Goal: Task Accomplishment & Management: Manage account settings

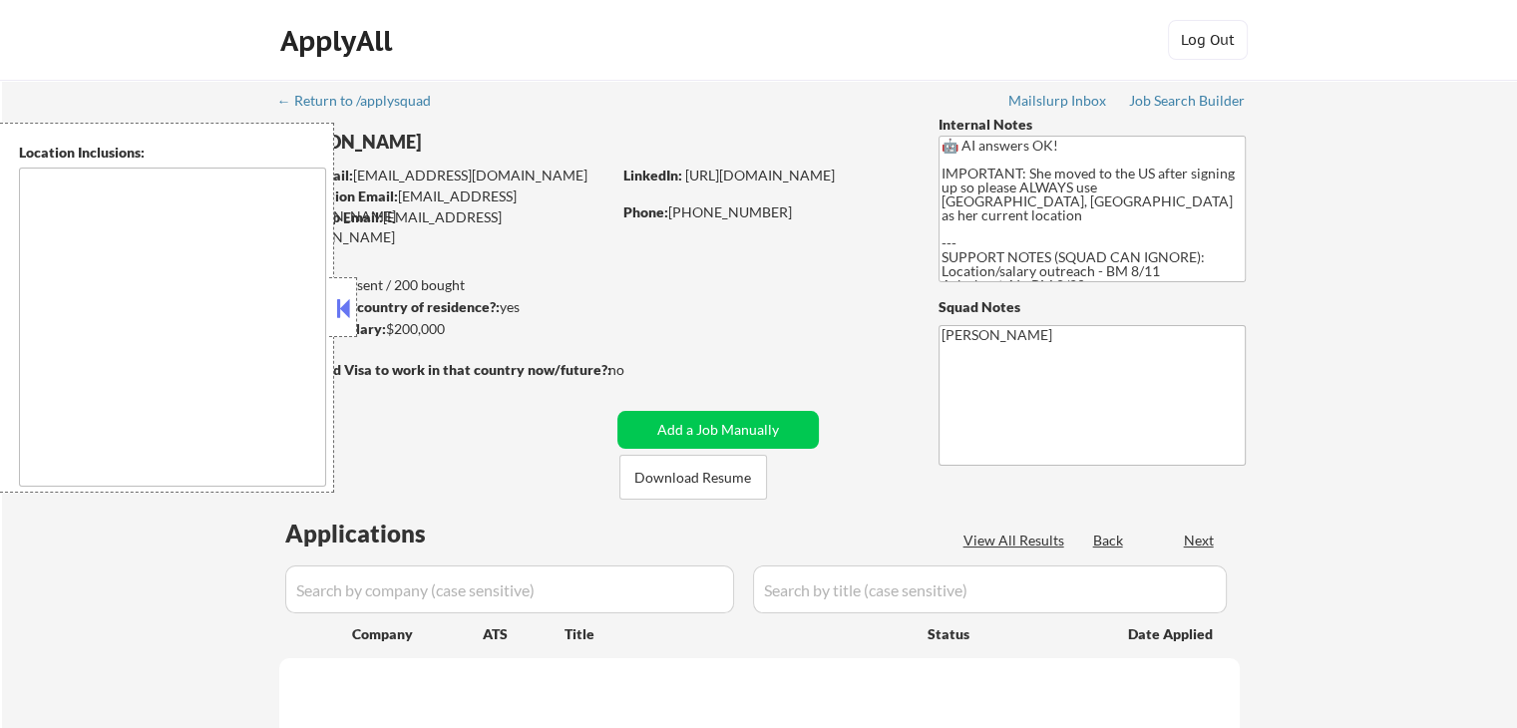
type textarea "[GEOGRAPHIC_DATA], [GEOGRAPHIC_DATA] [GEOGRAPHIC_DATA], [GEOGRAPHIC_DATA] [GEOG…"
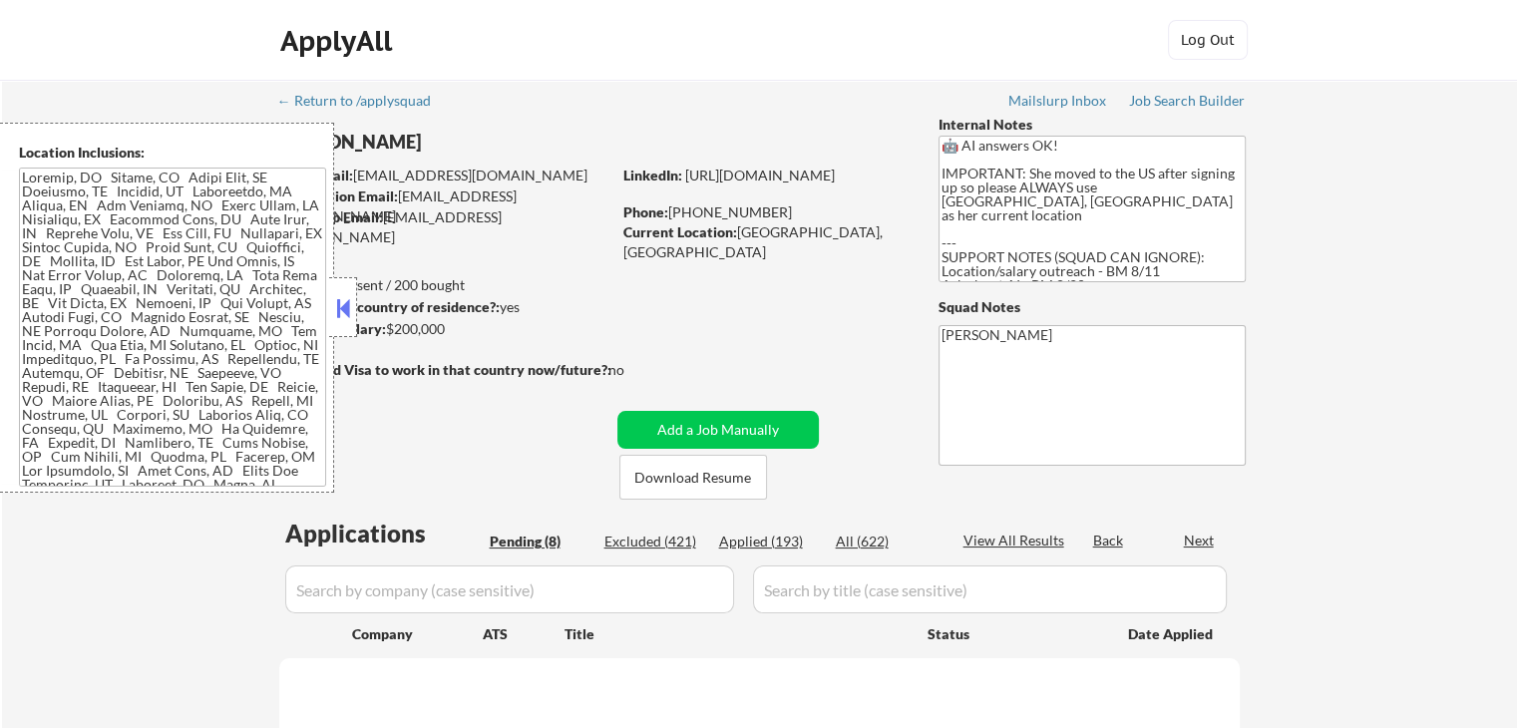
select select ""pending""
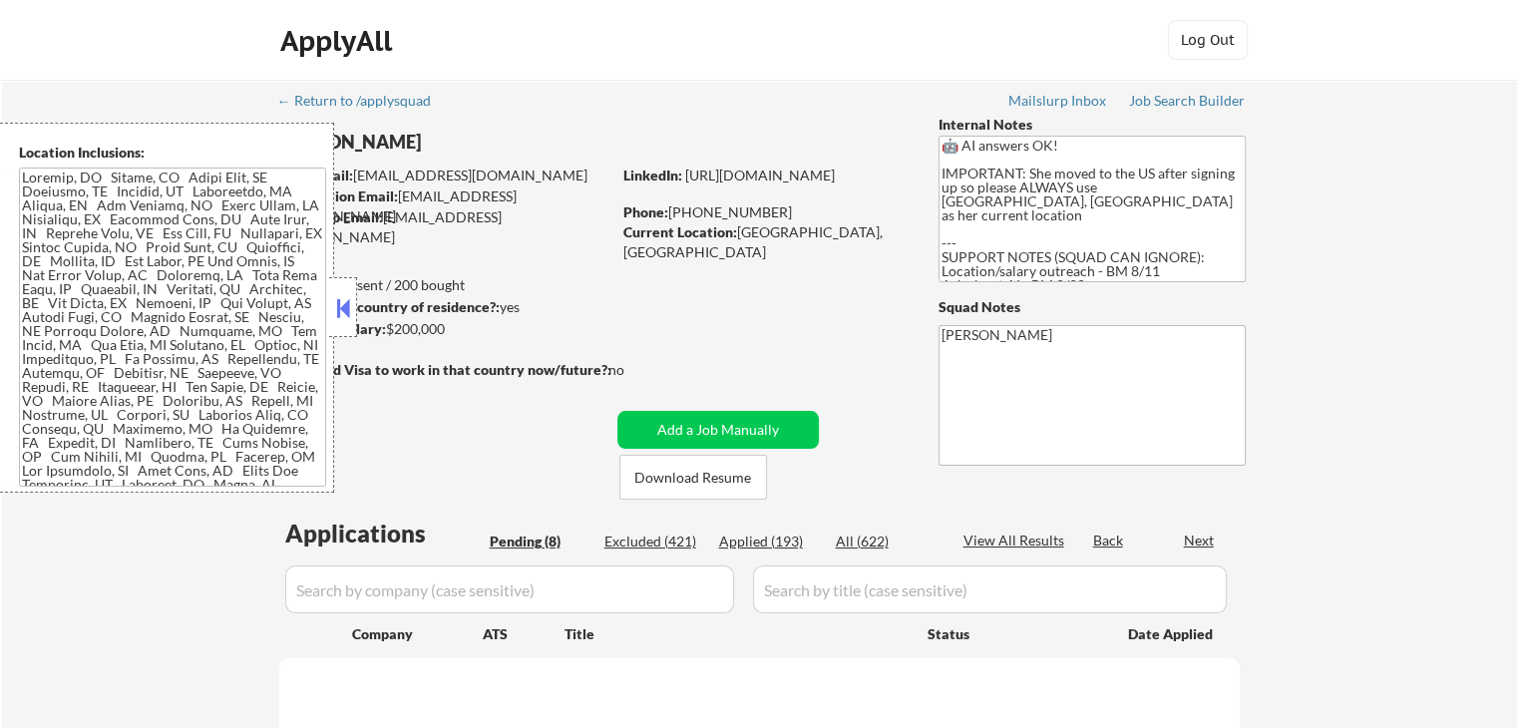
select select ""pending""
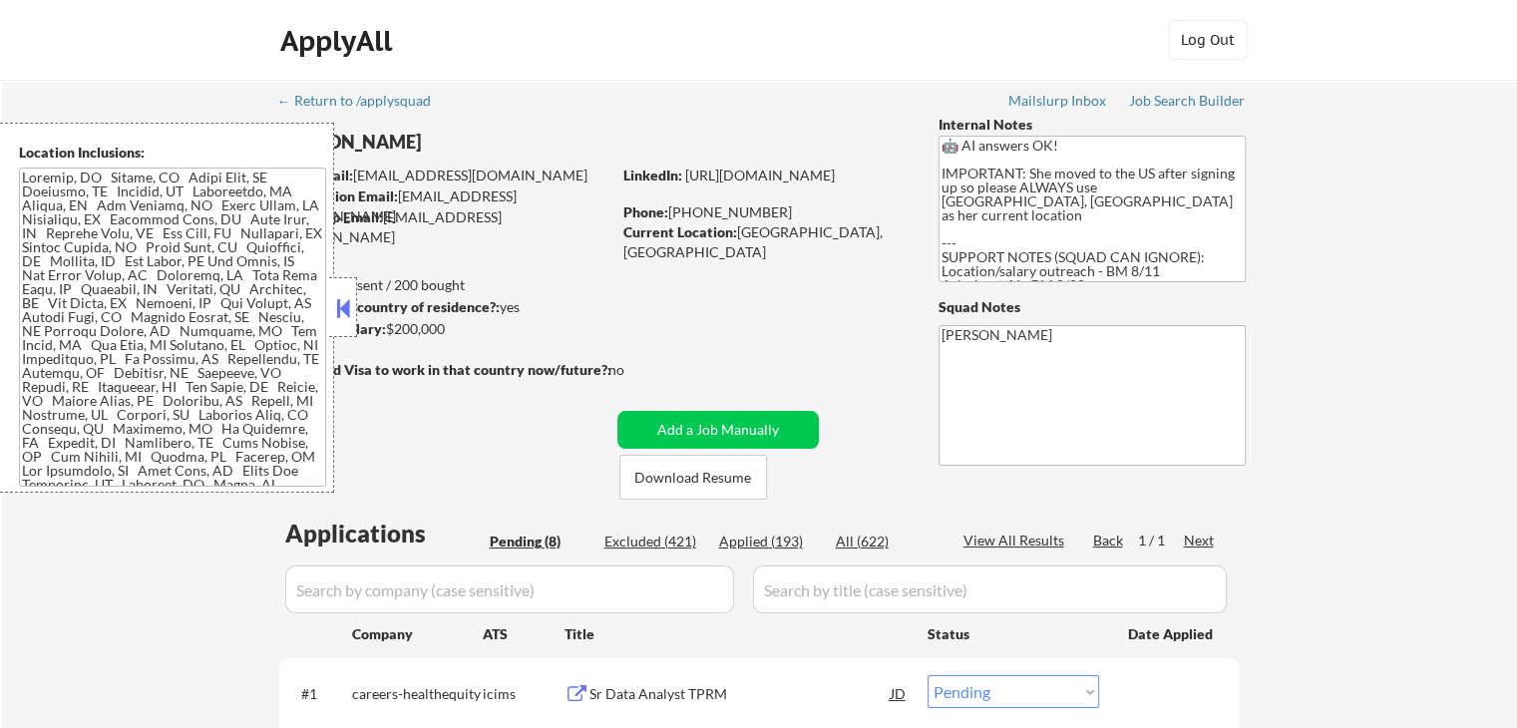
click at [339, 312] on button at bounding box center [343, 308] width 22 height 30
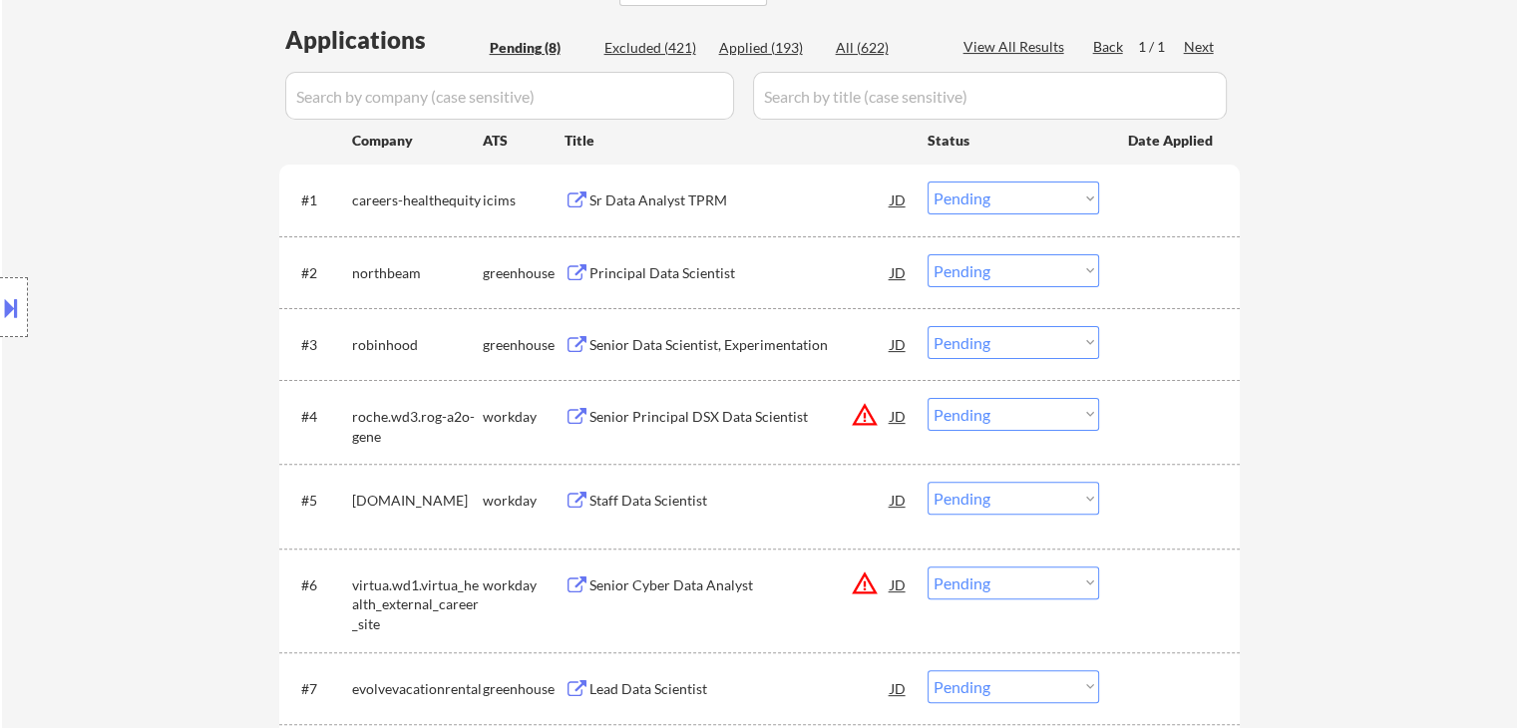
scroll to position [499, 0]
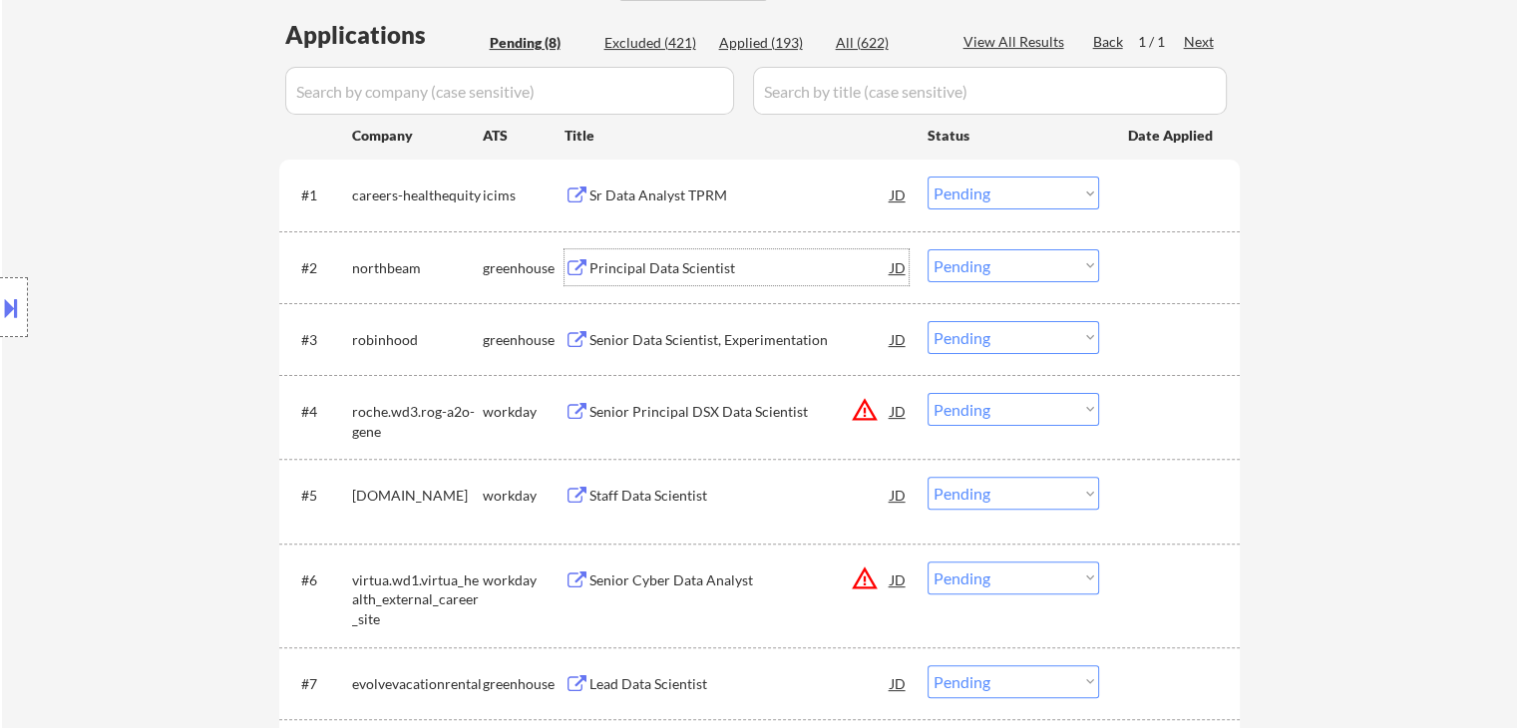
click at [699, 264] on div "Principal Data Scientist" at bounding box center [739, 268] width 301 height 20
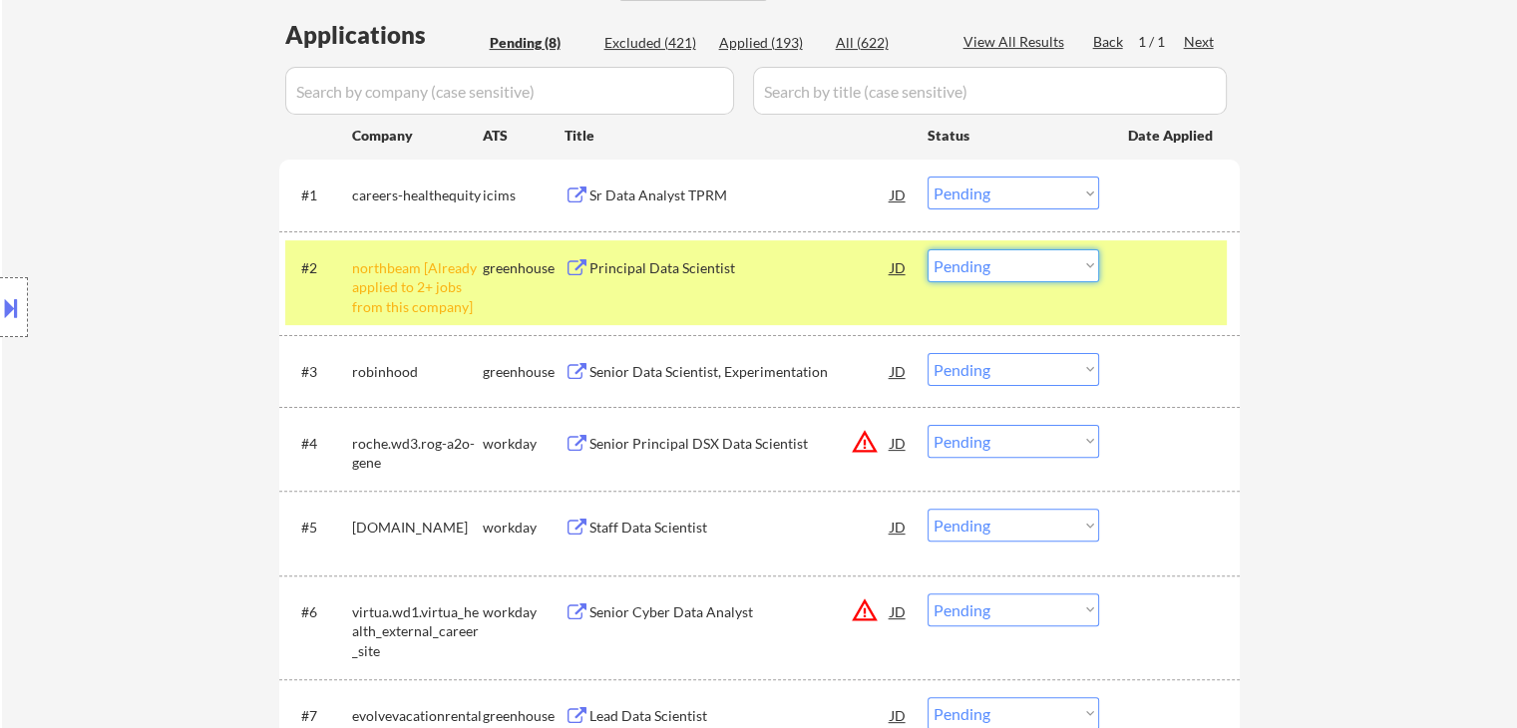
click at [1005, 269] on select "Choose an option... Pending Applied Excluded (Questions) Excluded (Expired) Exc…" at bounding box center [1012, 265] width 171 height 33
click at [927, 249] on select "Choose an option... Pending Applied Excluded (Questions) Excluded (Expired) Exc…" at bounding box center [1012, 265] width 171 height 33
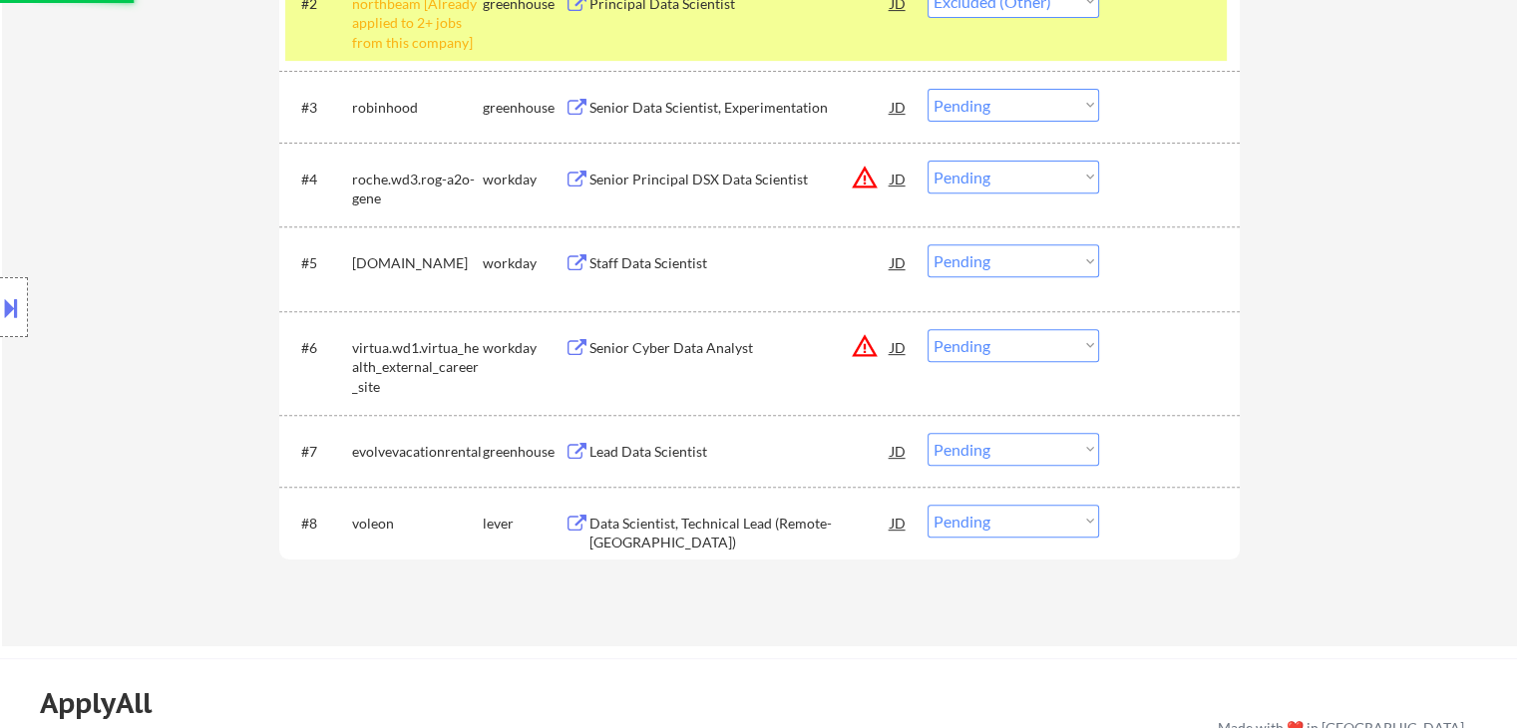
scroll to position [598, 0]
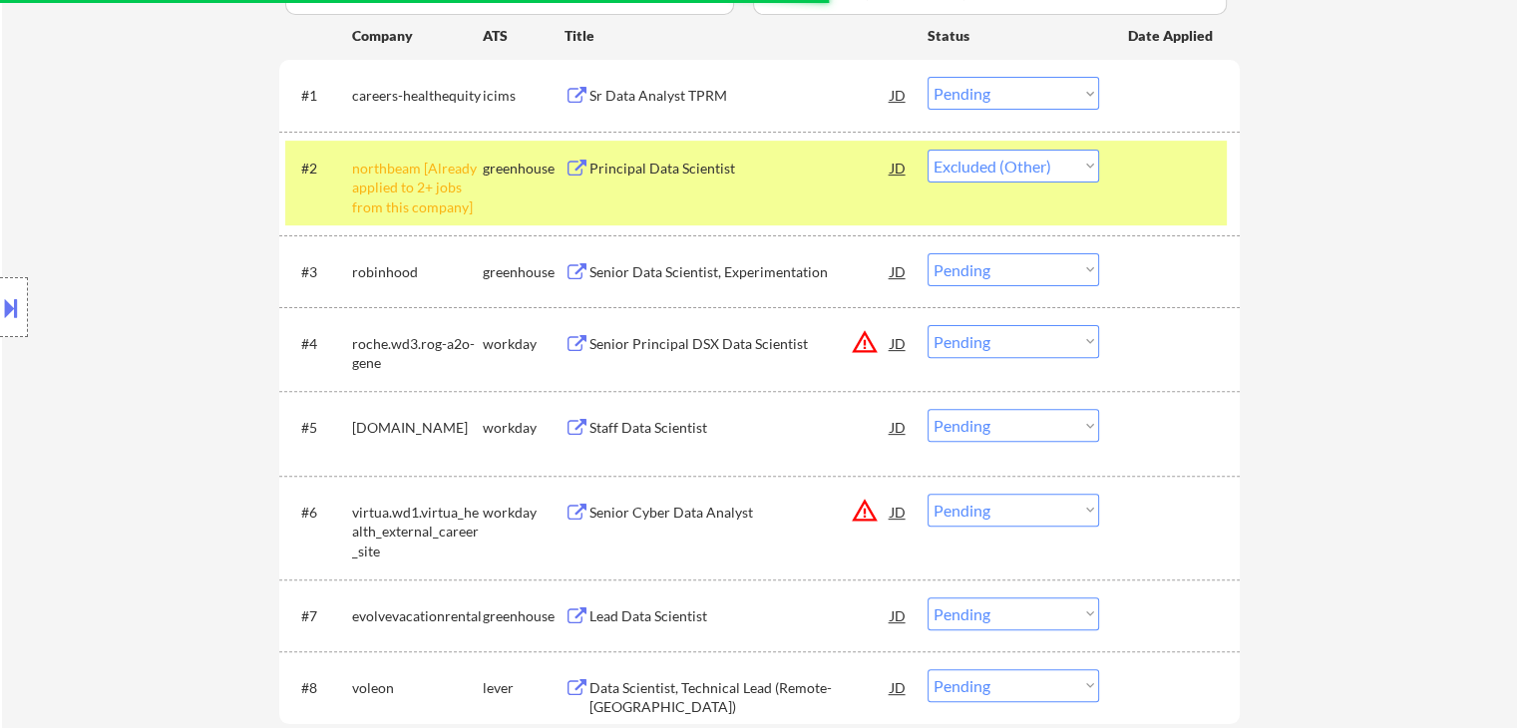
click at [153, 254] on div "Location Inclusions:" at bounding box center [178, 308] width 357 height 370
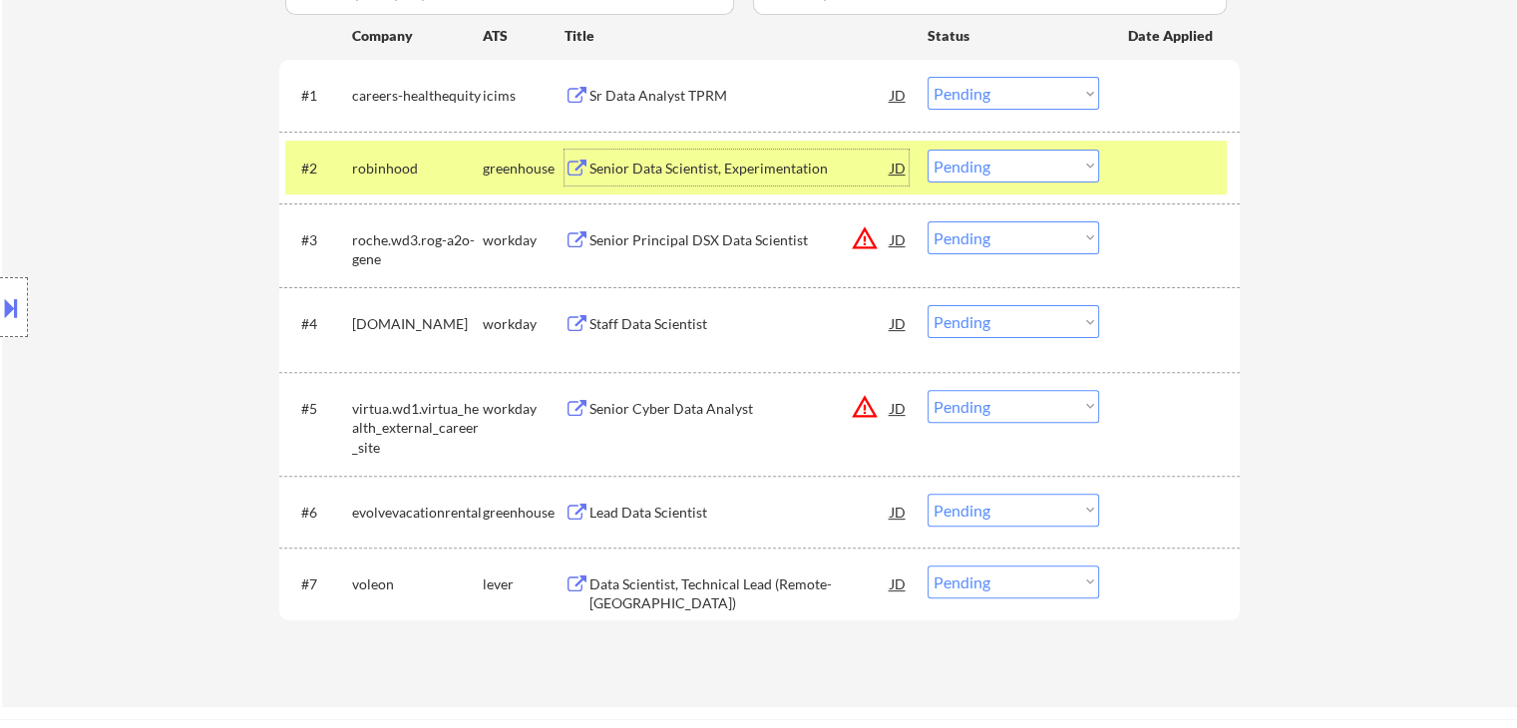
click at [728, 163] on div "Senior Data Scientist, Experimentation" at bounding box center [739, 169] width 301 height 20
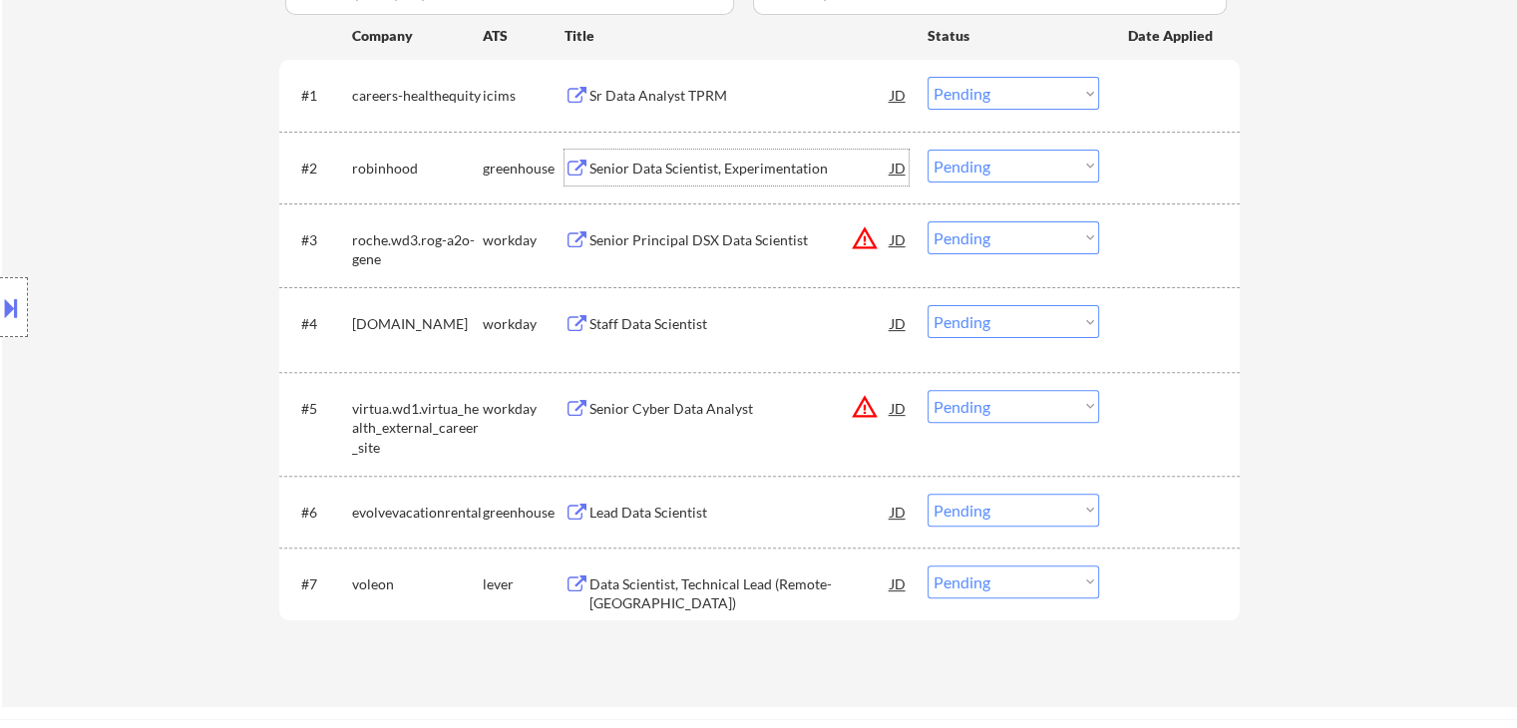
click at [12, 308] on button at bounding box center [11, 307] width 22 height 33
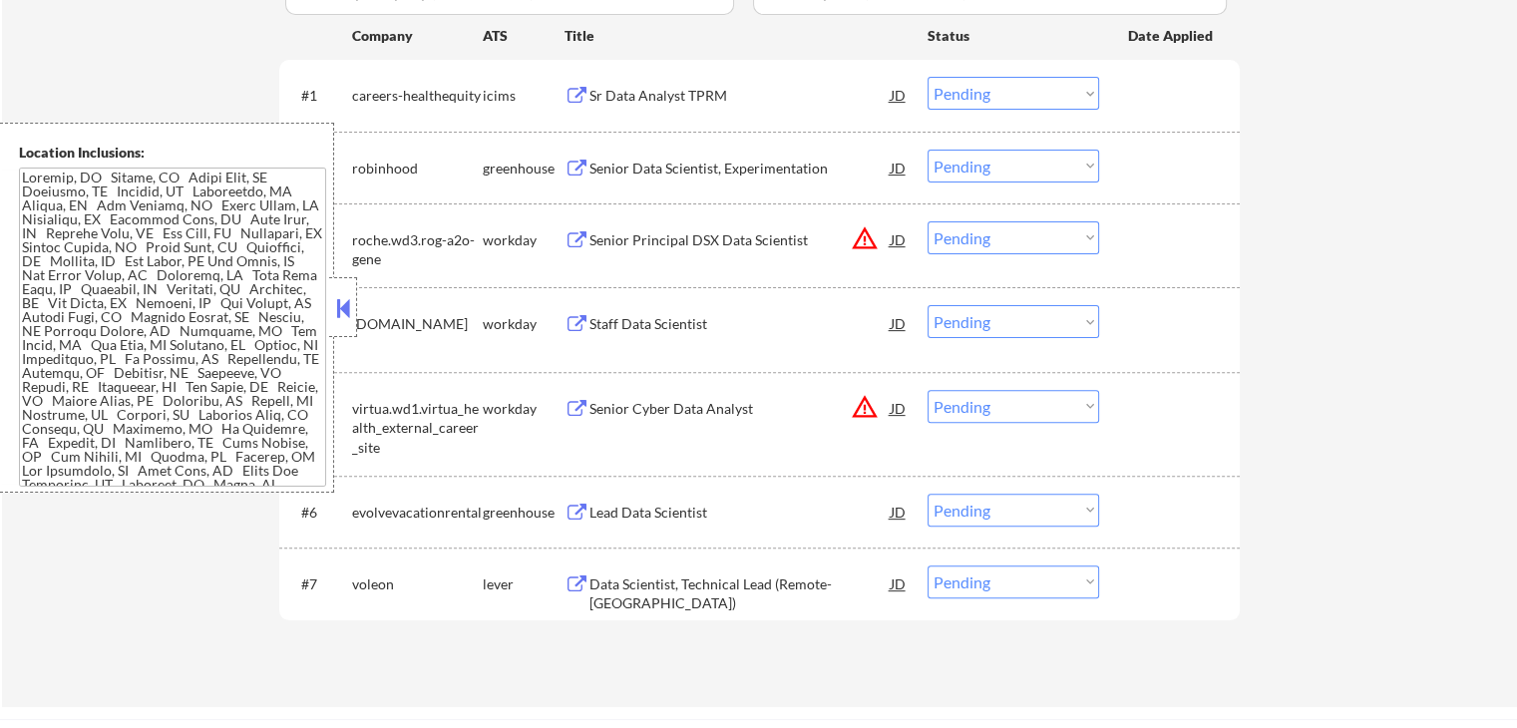
click at [343, 322] on button at bounding box center [343, 308] width 22 height 30
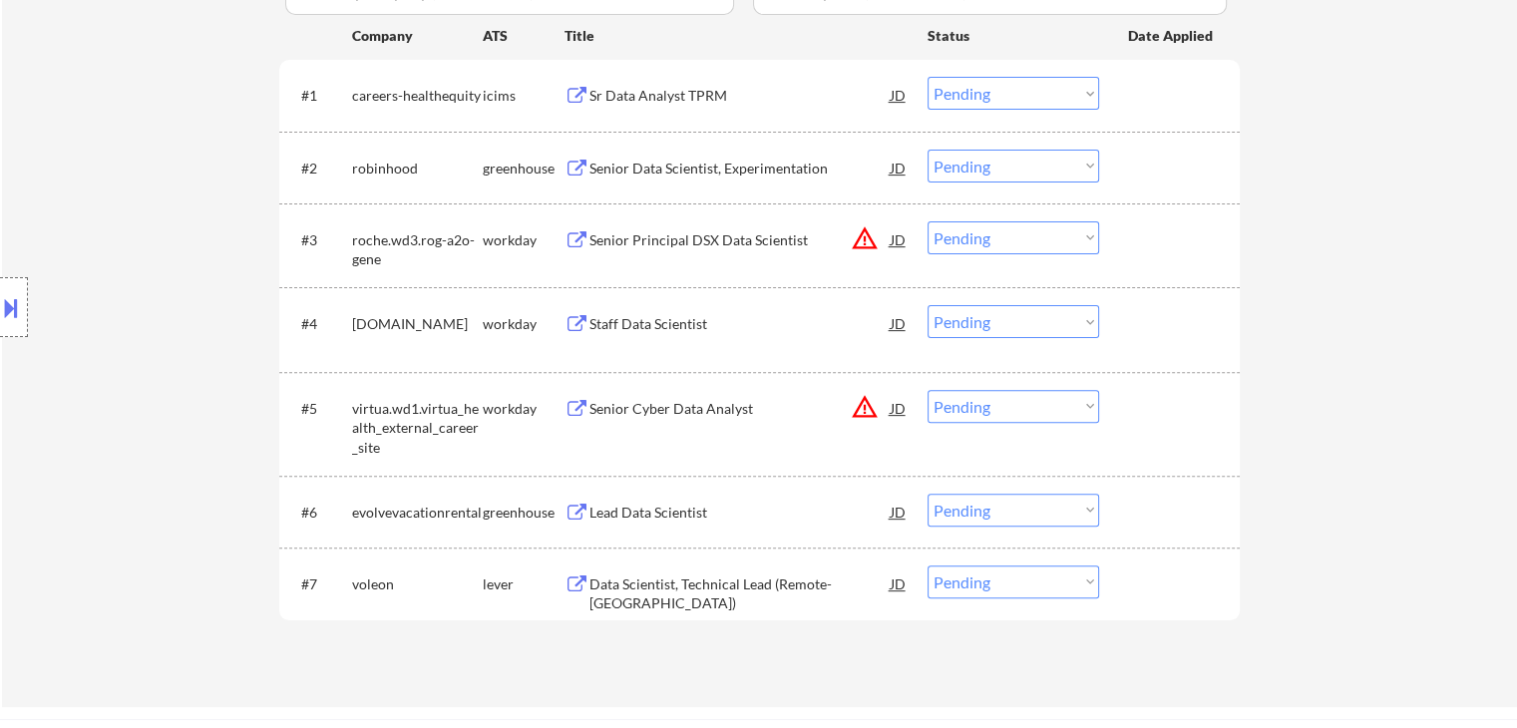
click at [969, 164] on select "Choose an option... Pending Applied Excluded (Questions) Excluded (Expired) Exc…" at bounding box center [1012, 166] width 171 height 33
click at [927, 150] on select "Choose an option... Pending Applied Excluded (Questions) Excluded (Expired) Exc…" at bounding box center [1012, 166] width 171 height 33
select select ""pending""
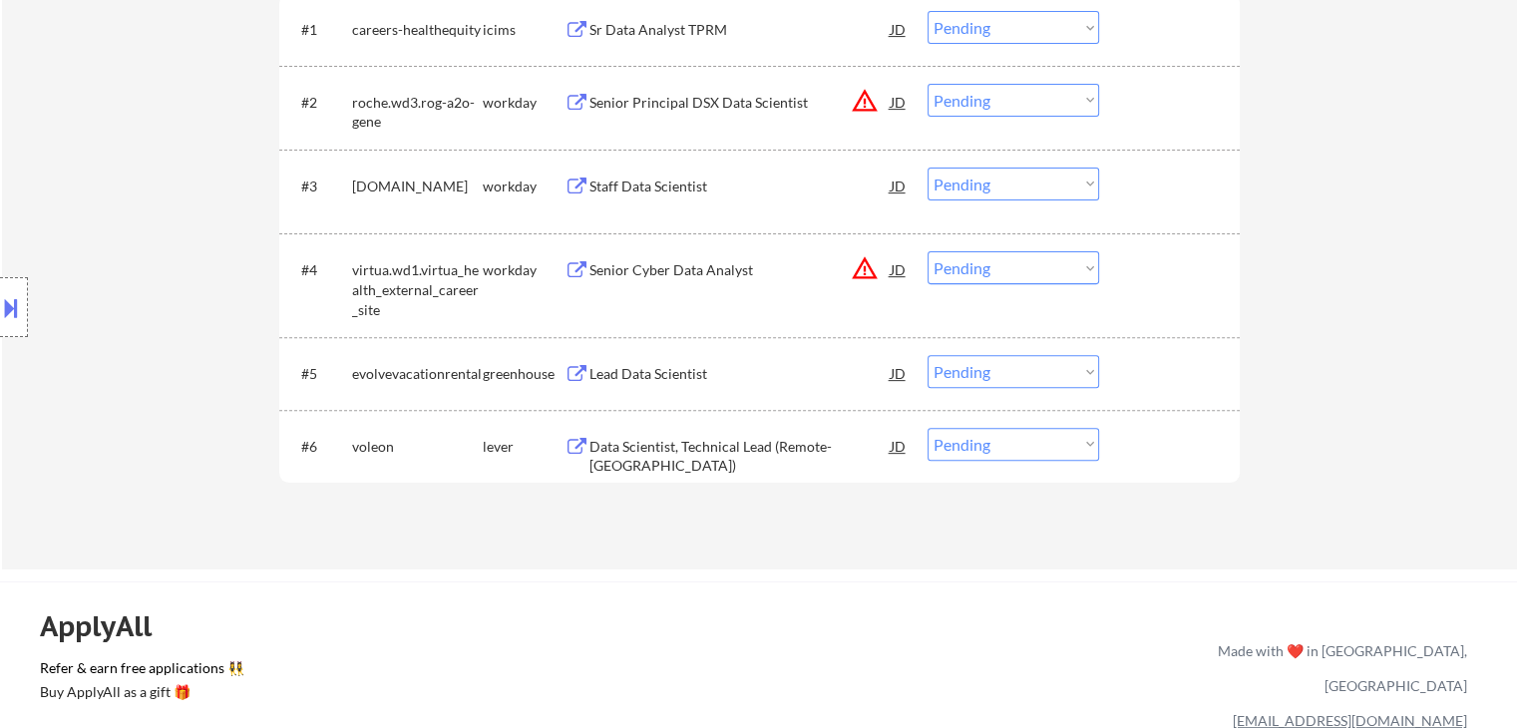
scroll to position [698, 0]
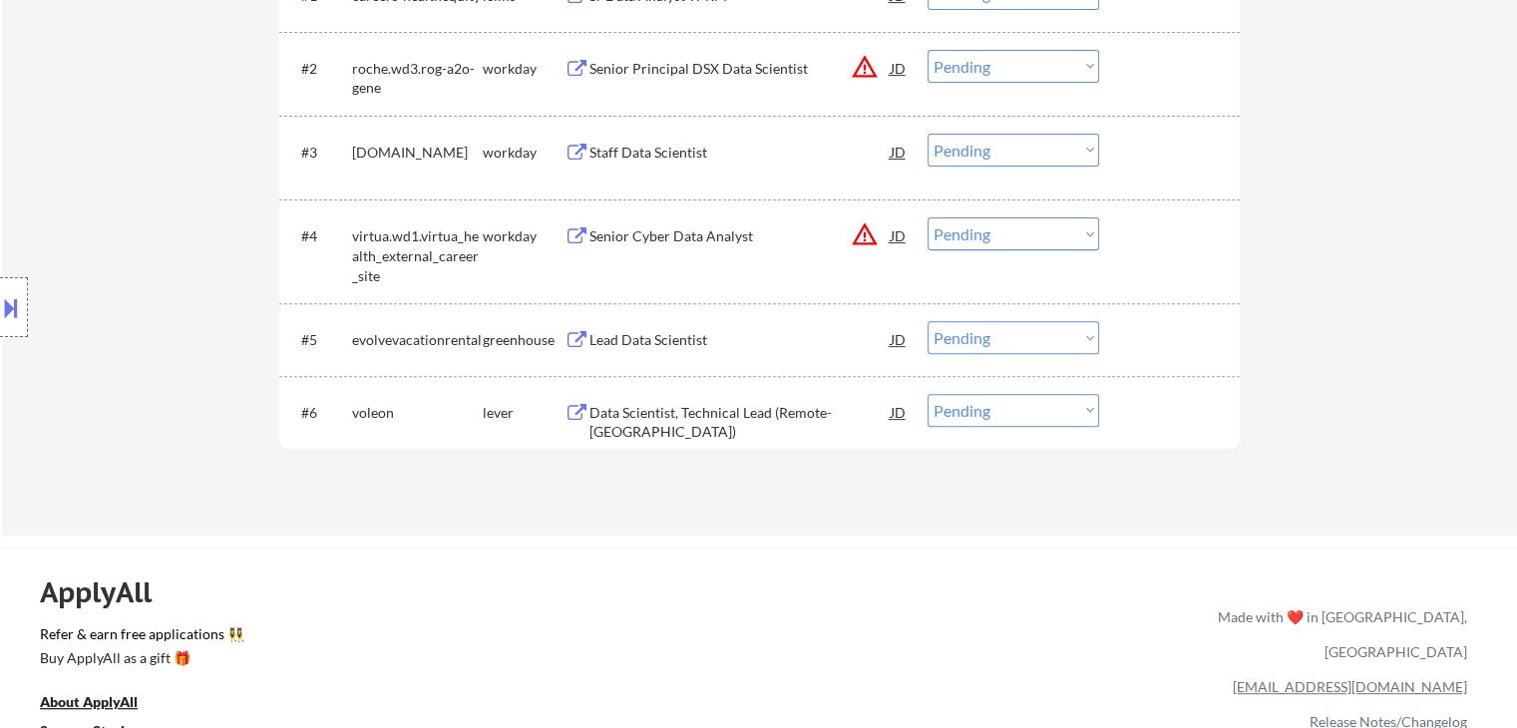
click at [661, 331] on div "Lead Data Scientist" at bounding box center [739, 340] width 301 height 20
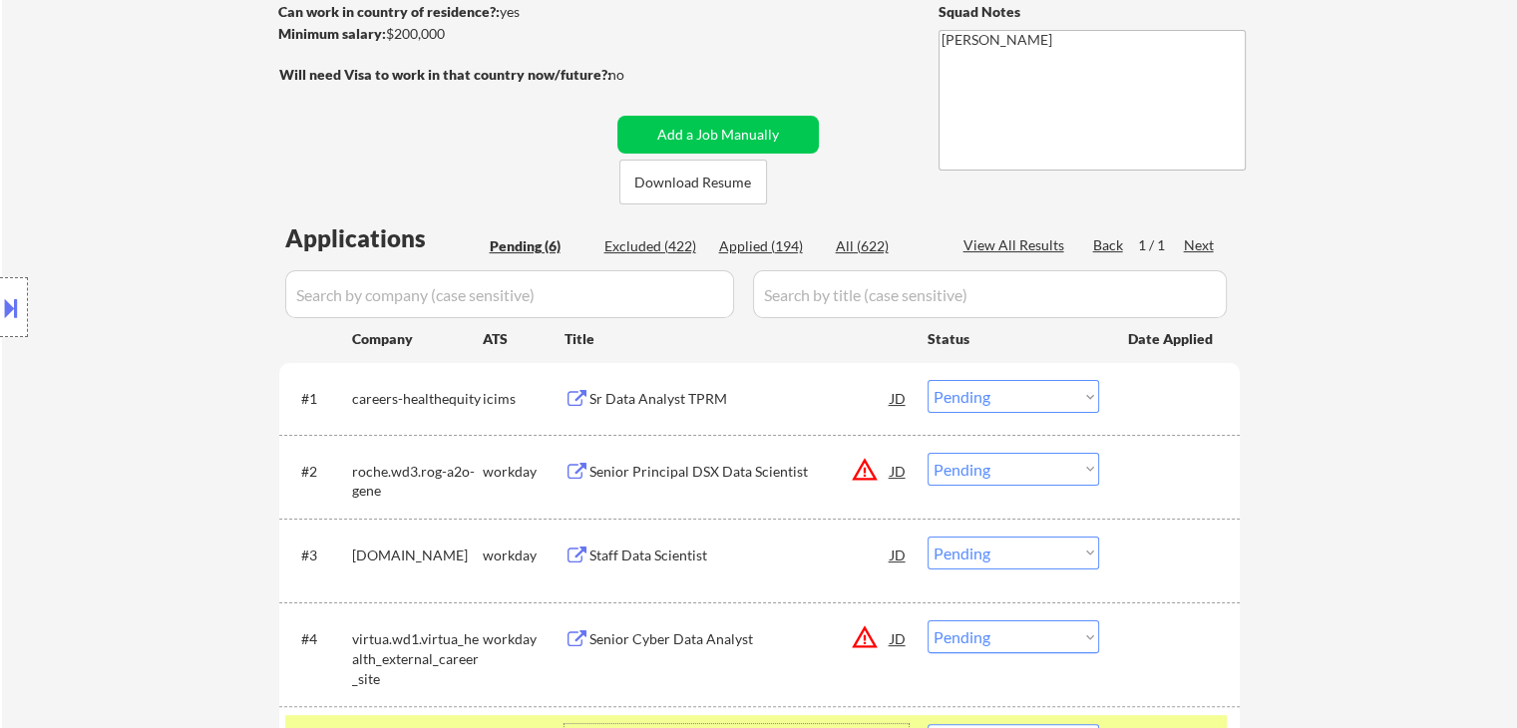
scroll to position [299, 0]
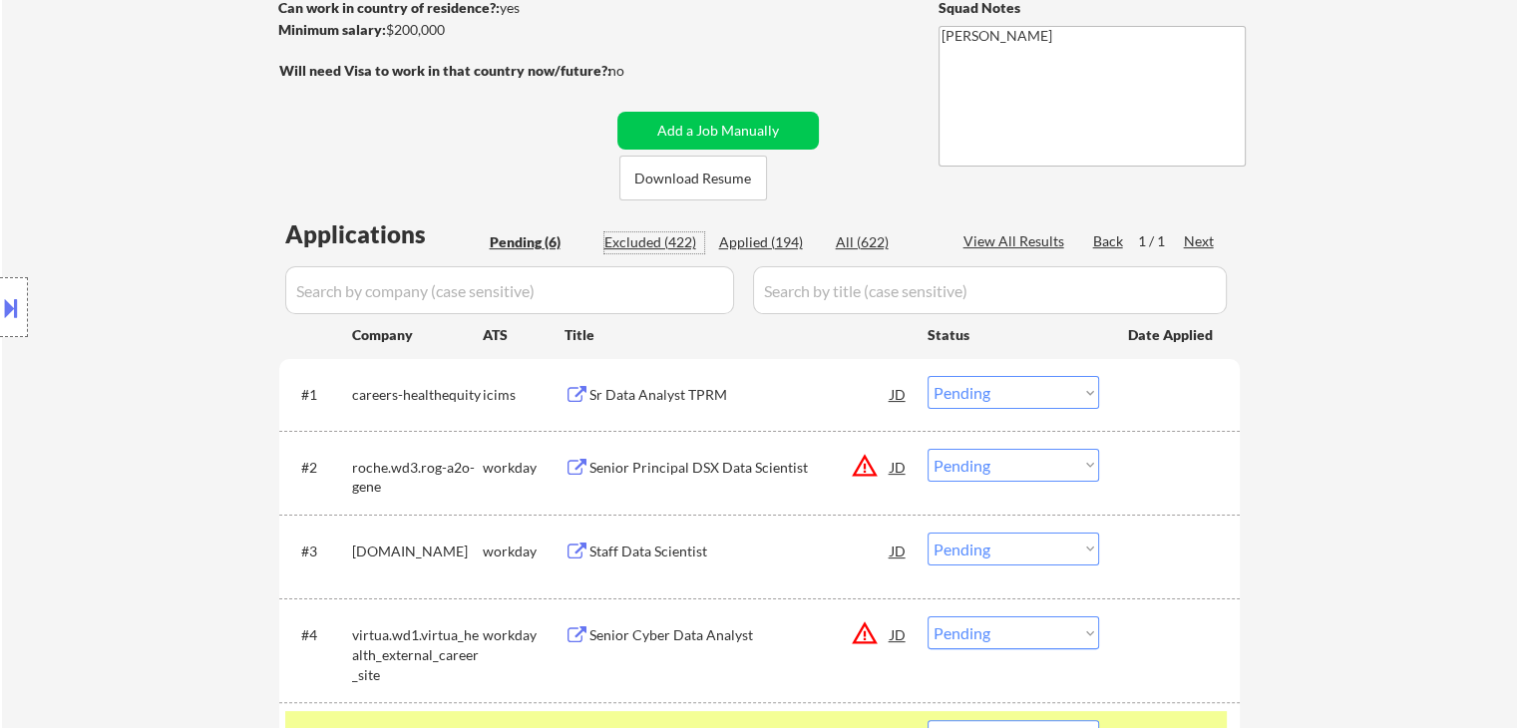
click at [639, 243] on div "Excluded (422)" at bounding box center [654, 242] width 100 height 20
select select ""excluded""
select select ""excluded__salary_""
select select ""excluded__location_""
select select ""excluded__salary_""
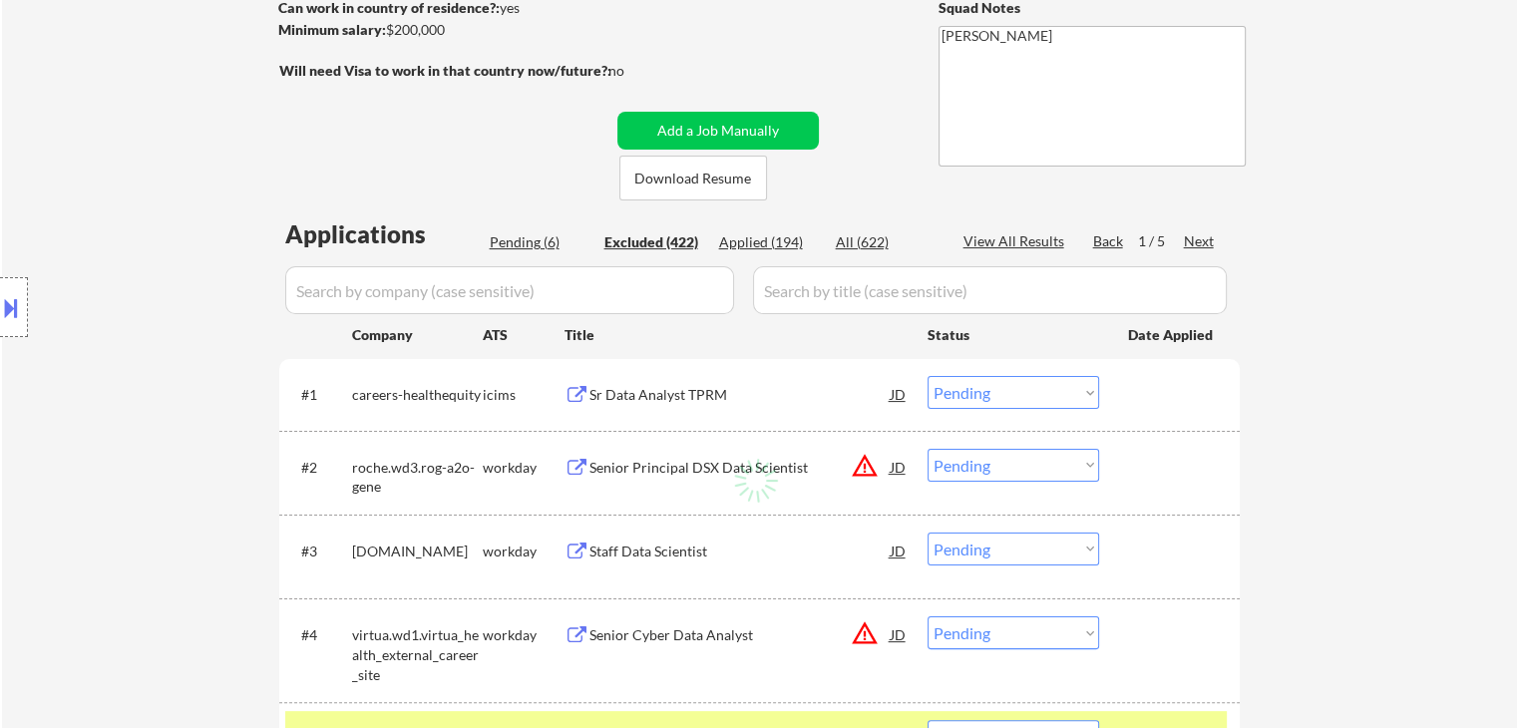
select select ""excluded__location_""
select select ""excluded__salary_""
select select ""excluded__other_""
select select ""excluded""
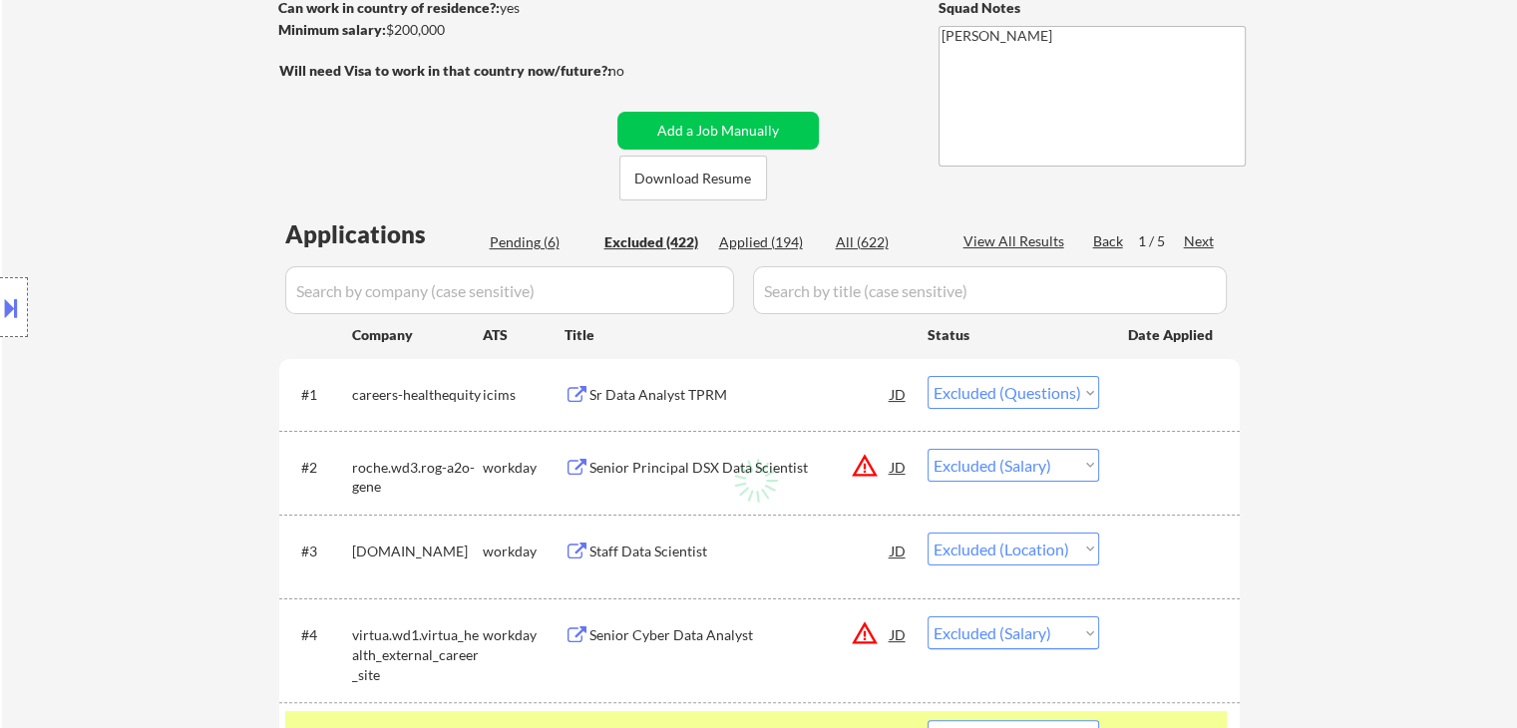
select select ""excluded""
select select ""excluded__salary_""
select select ""excluded__expired_""
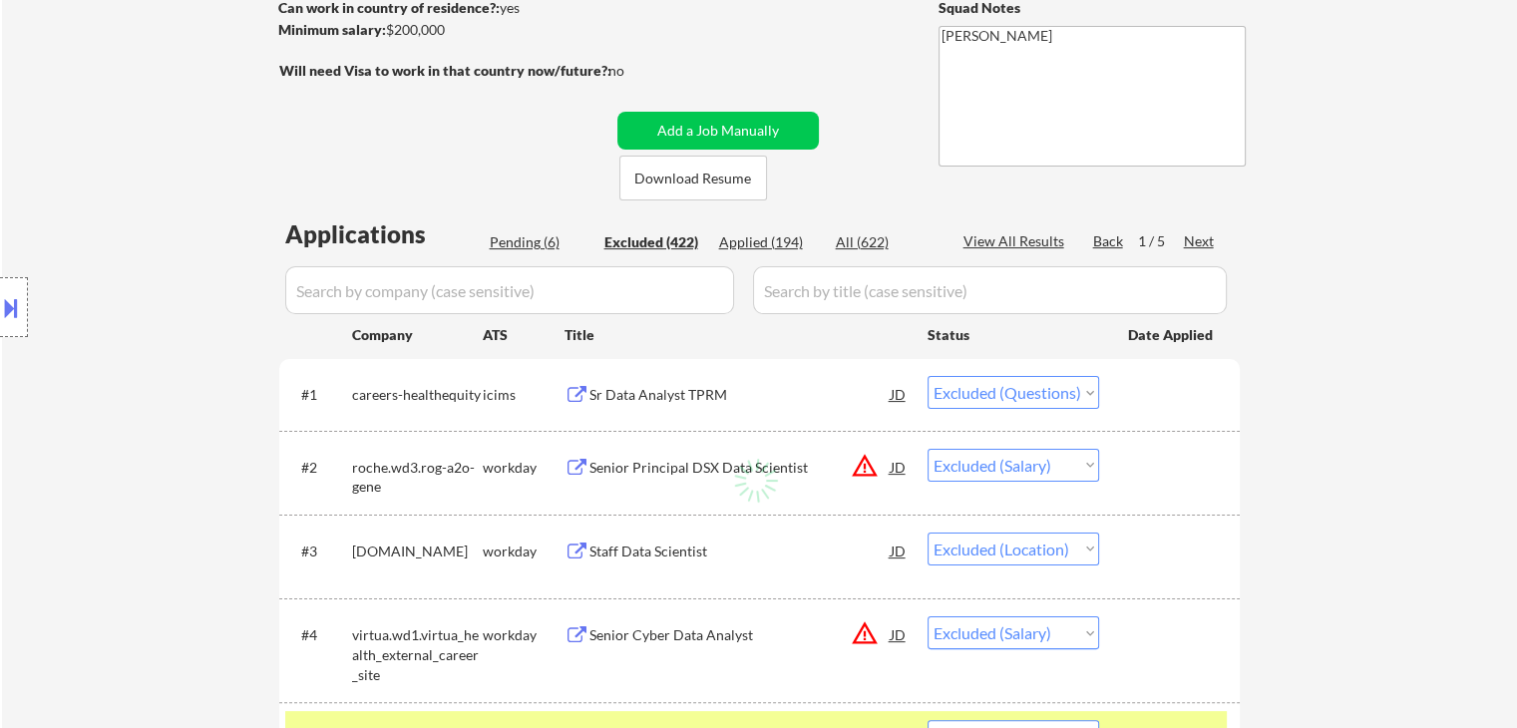
select select ""excluded""
select select ""excluded__expired_""
select select ""excluded__salary_""
select select ""excluded""
select select ""excluded__location_""
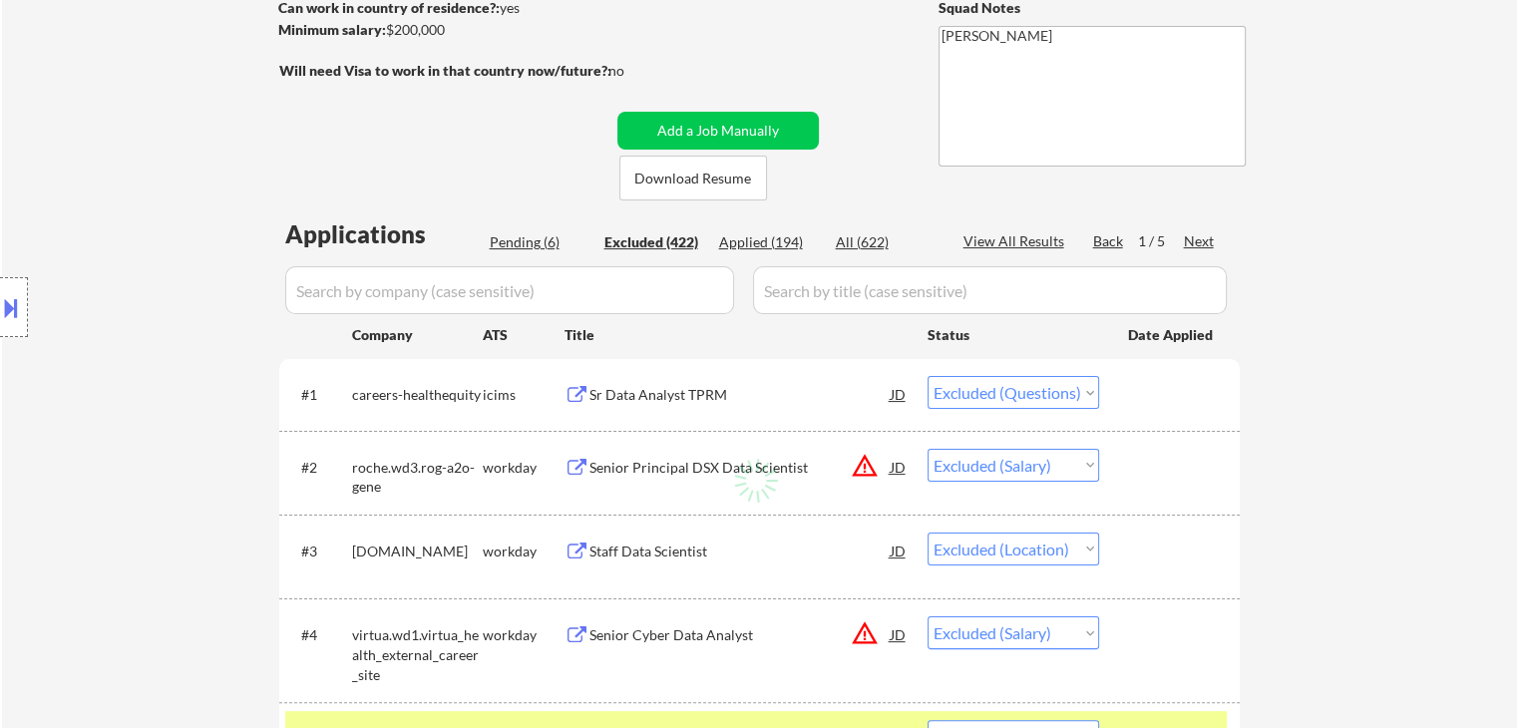
select select ""excluded__other_""
select select ""excluded__salary_""
select select ""excluded__location_""
select select ""excluded__expired_""
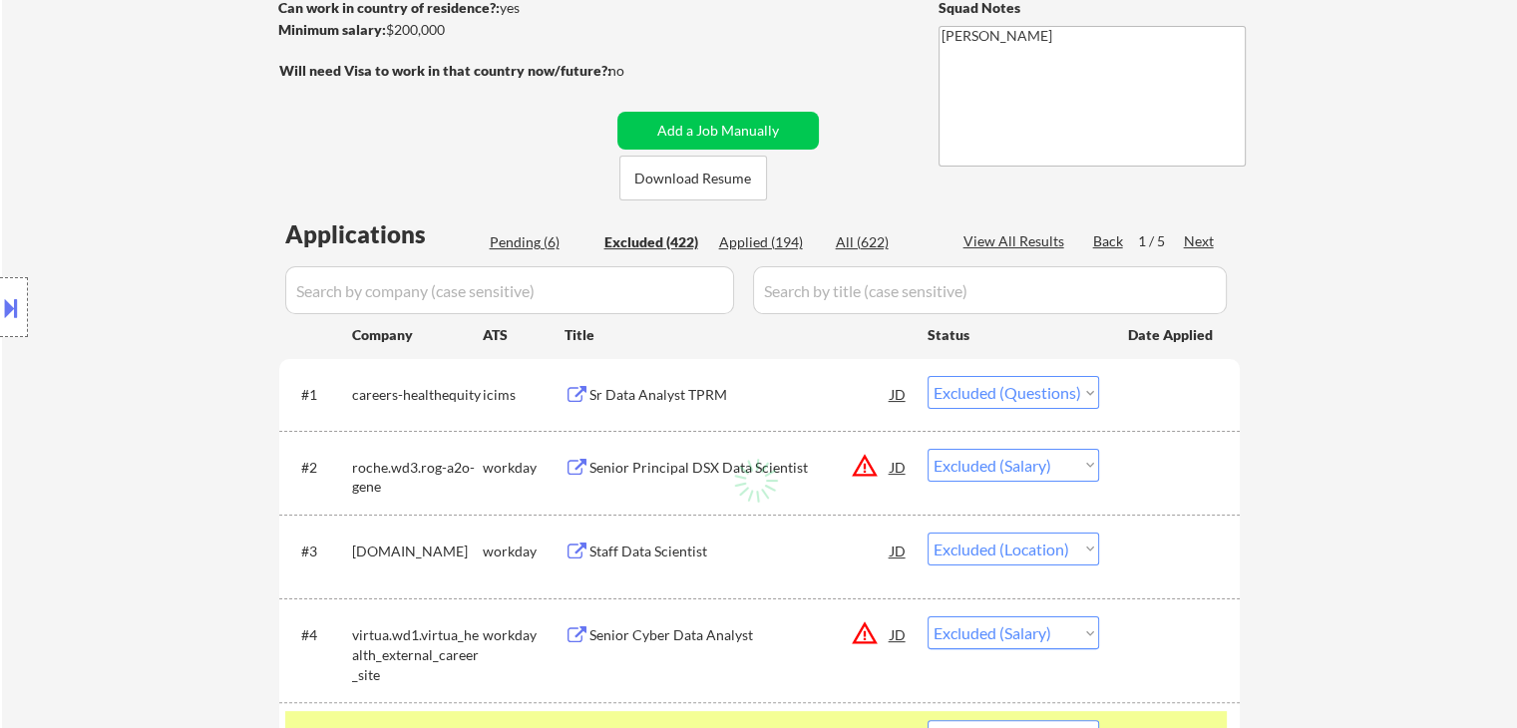
select select ""excluded__expired_""
select select ""excluded""
select select ""excluded__salary_""
select select ""excluded__location_""
select select ""excluded""
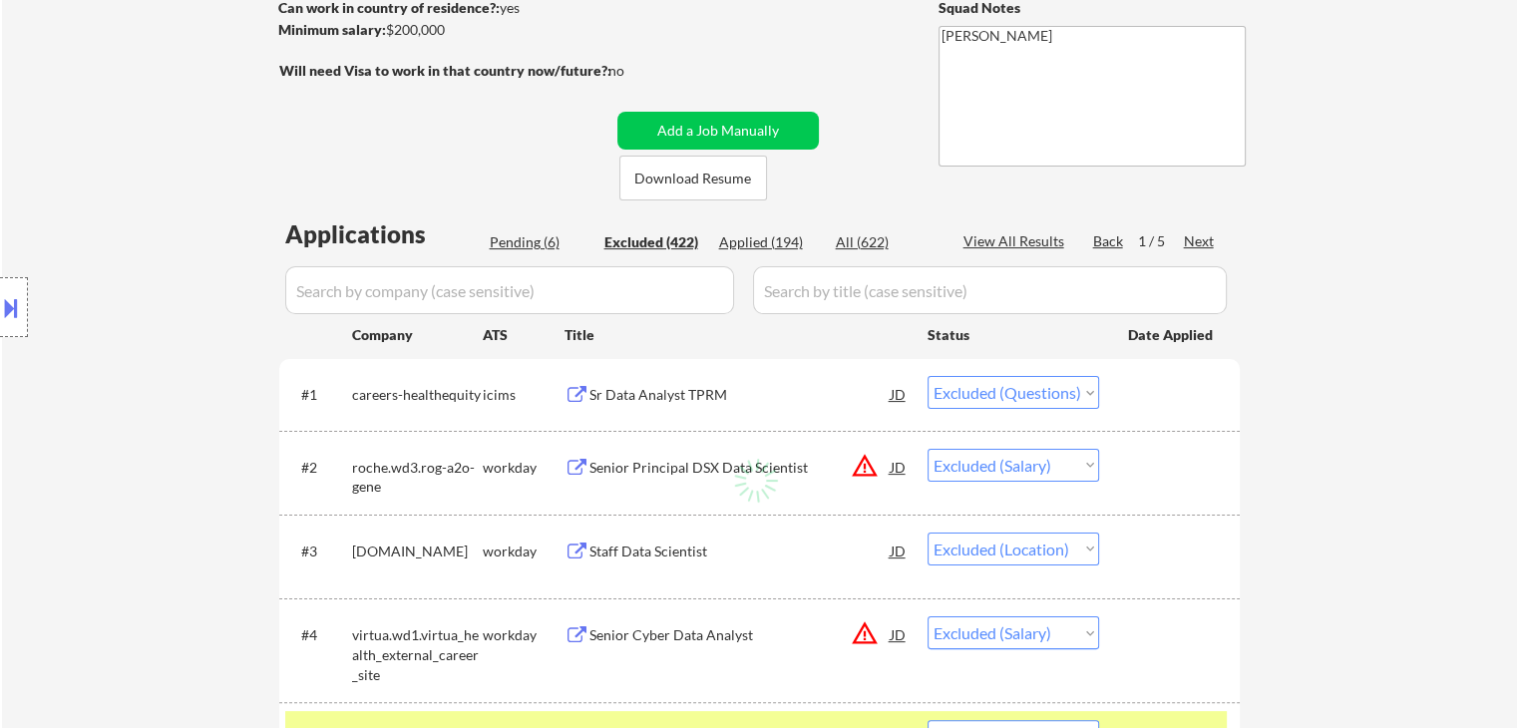
select select ""excluded__location_""
select select ""excluded__expired_""
select select ""excluded__location_""
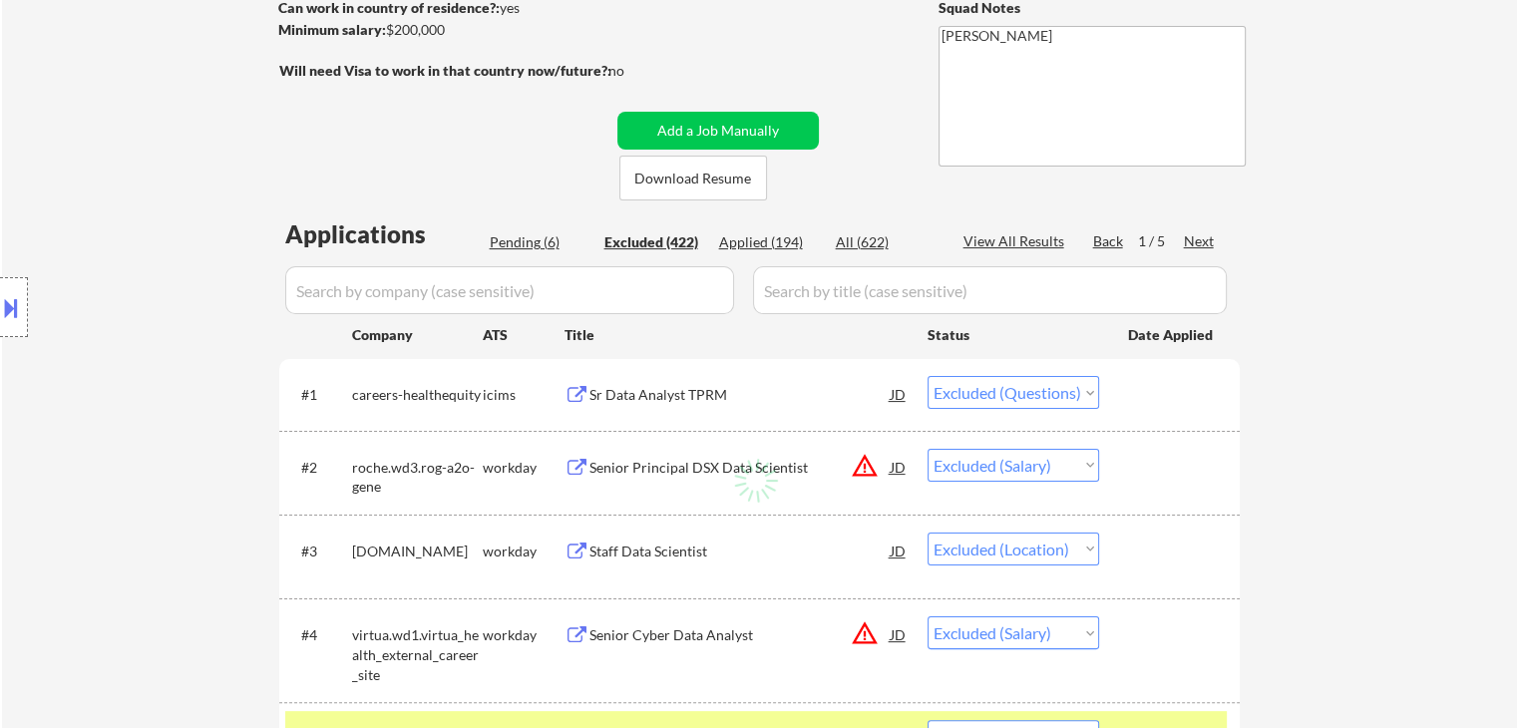
select select ""excluded__salary_""
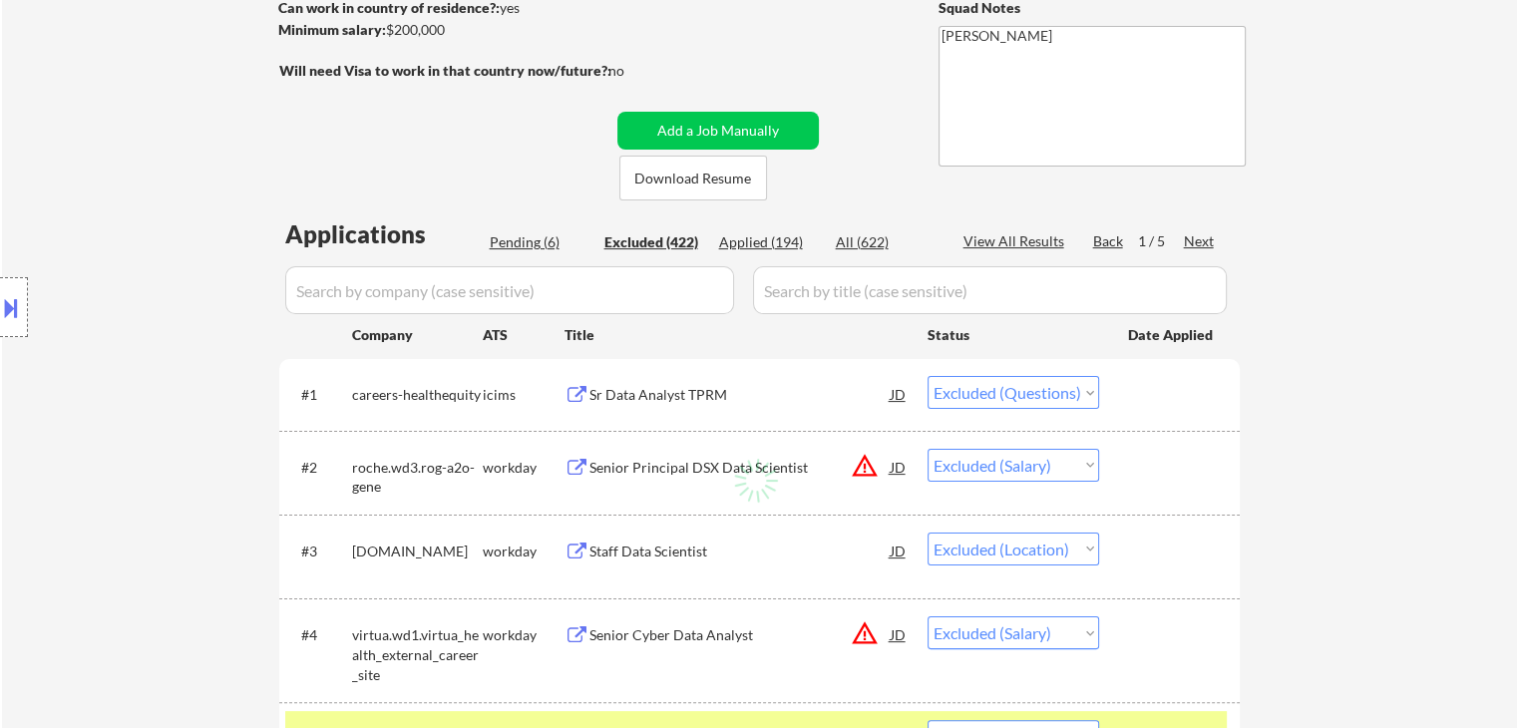
select select ""excluded__salary_""
select select ""excluded__expired_""
select select ""excluded__other_""
select select ""excluded__expired_""
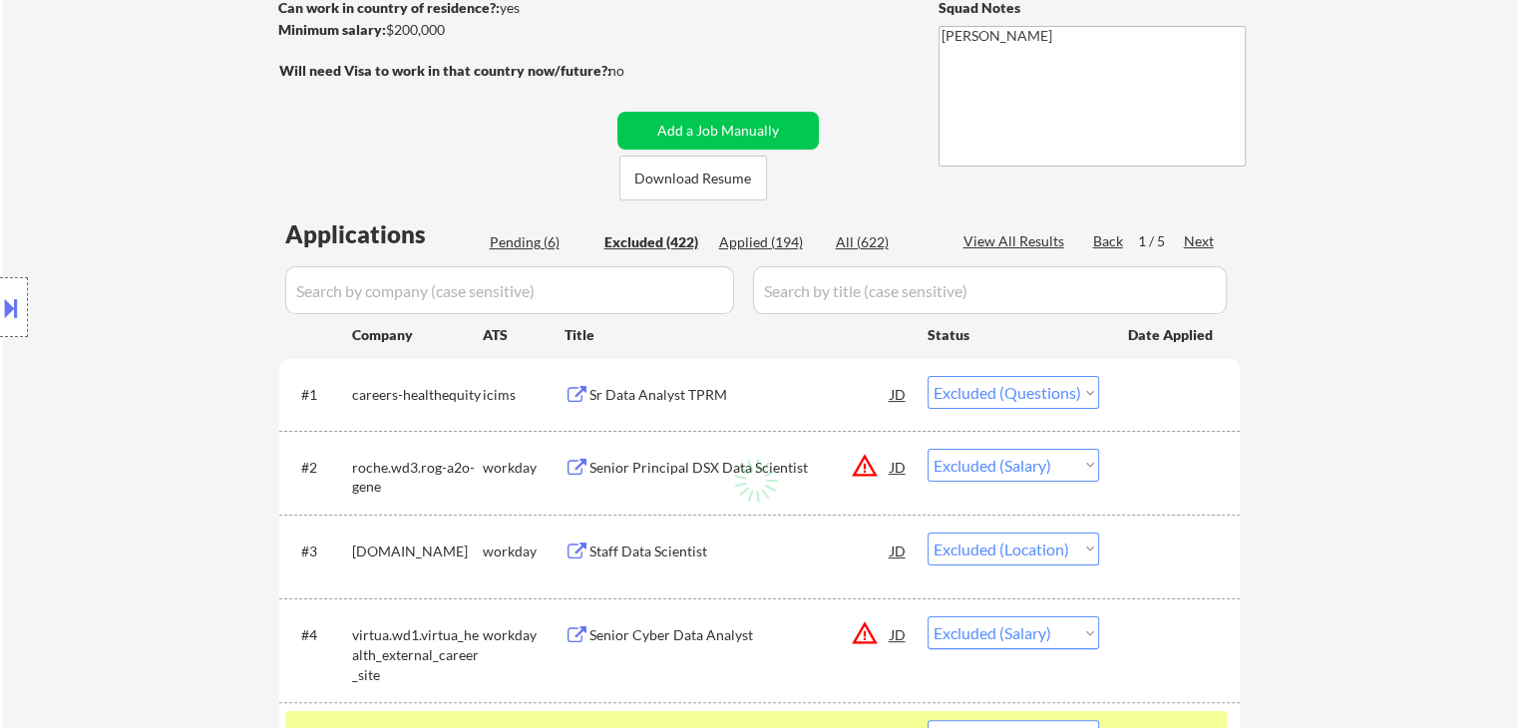
select select ""excluded__salary_""
select select ""excluded__expired_""
select select ""excluded__salary_""
select select ""excluded""
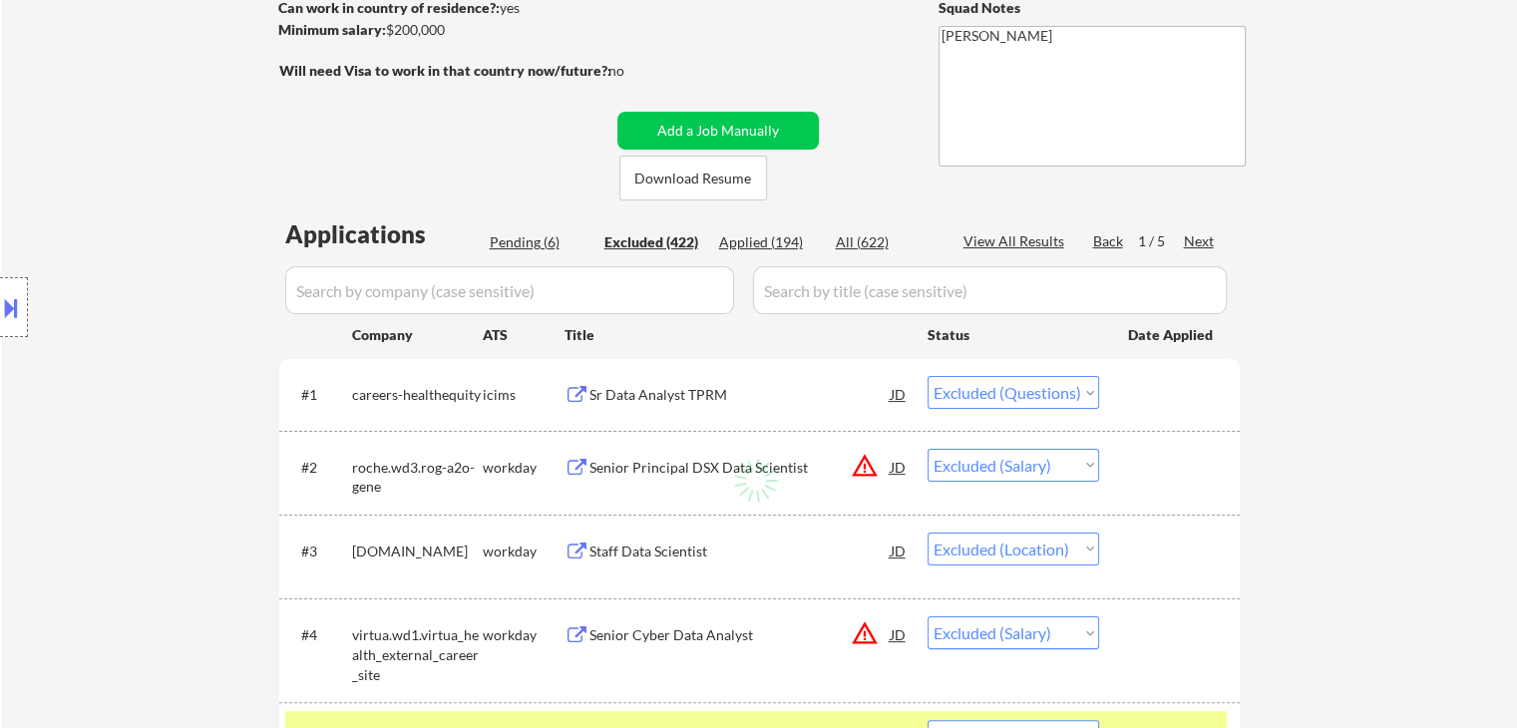
select select ""excluded""
select select ""excluded__expired_""
select select ""excluded__salary_""
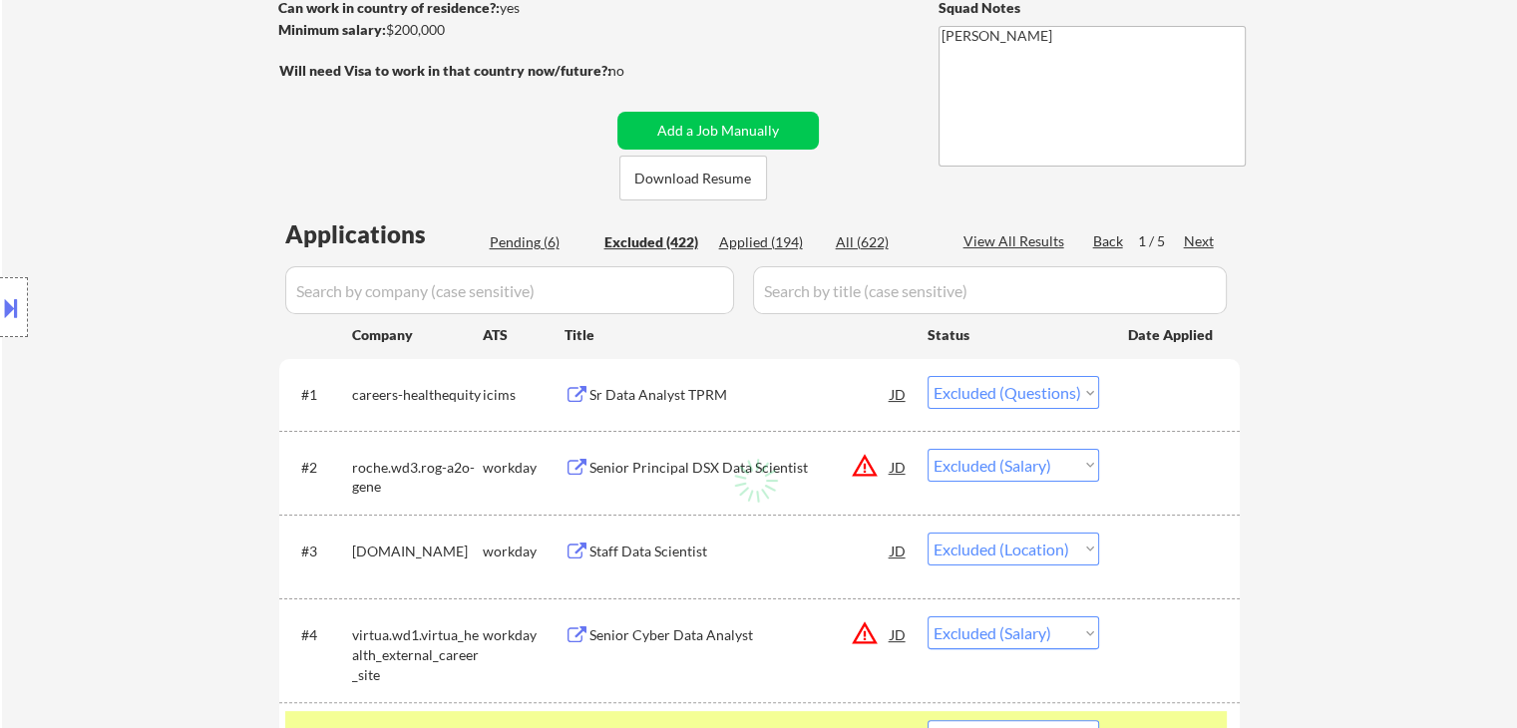
select select ""excluded__location_""
select select ""excluded__expired_""
select select ""excluded__salary_""
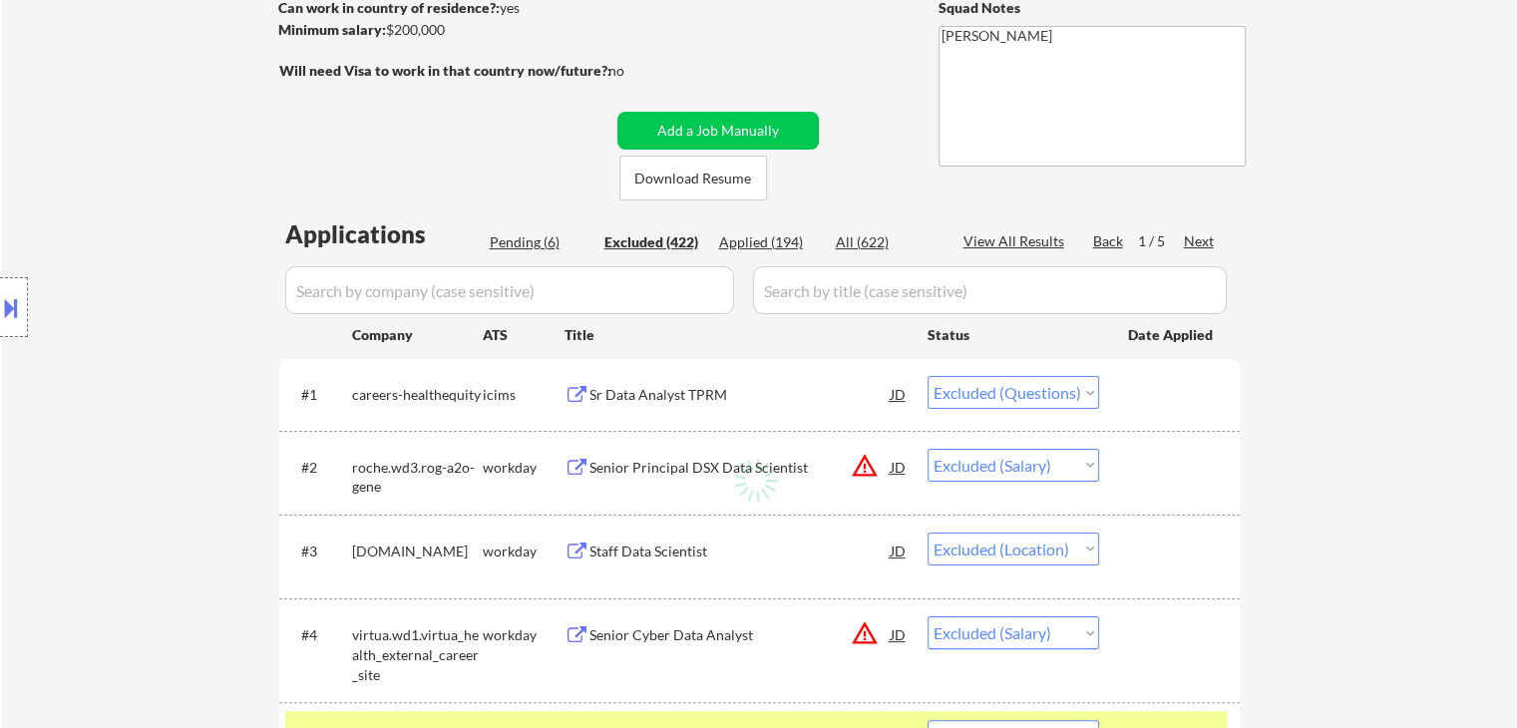
select select ""excluded__other_""
select select ""excluded__salary_""
select select ""excluded__expired_""
select select ""excluded__salary_""
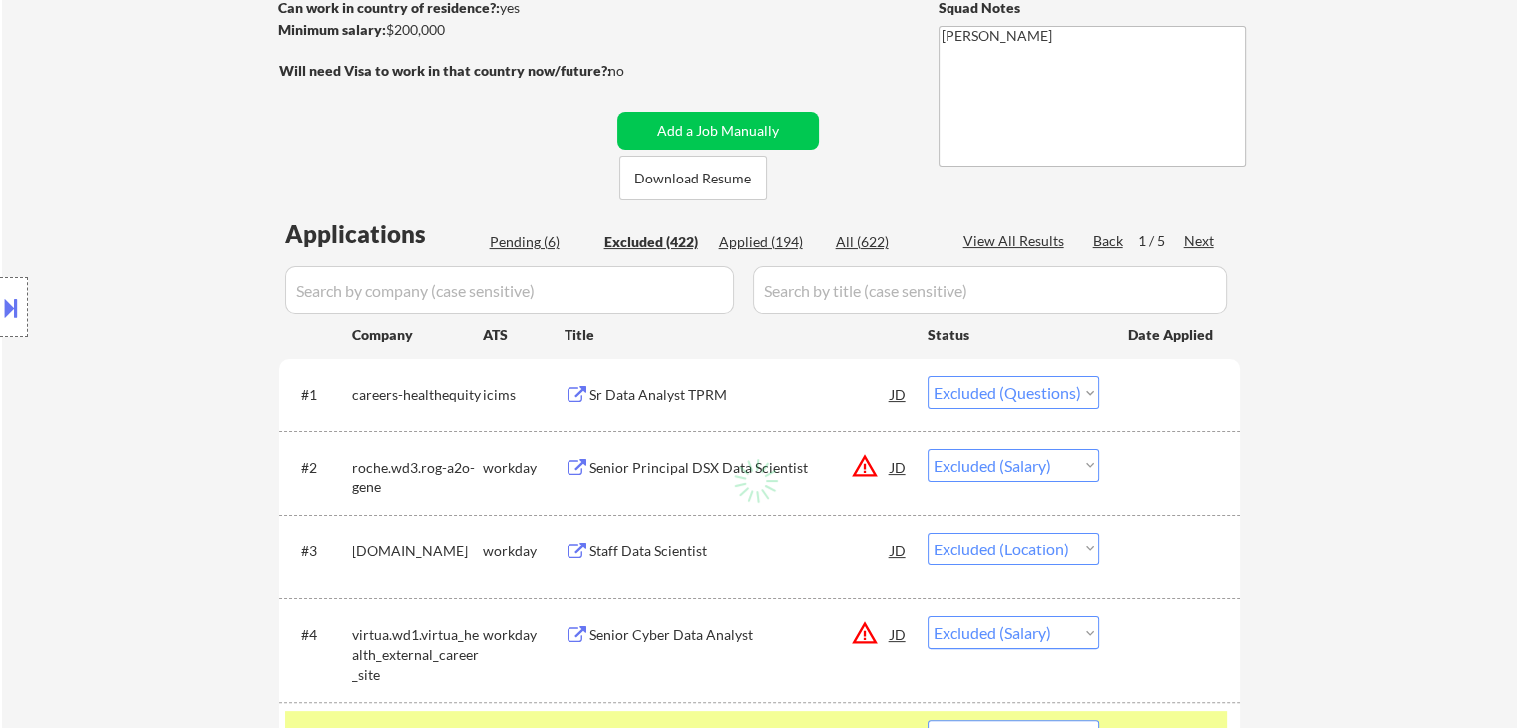
select select ""excluded__salary_""
select select ""excluded__expired_""
select select ""excluded__other_""
select select ""excluded__salary_""
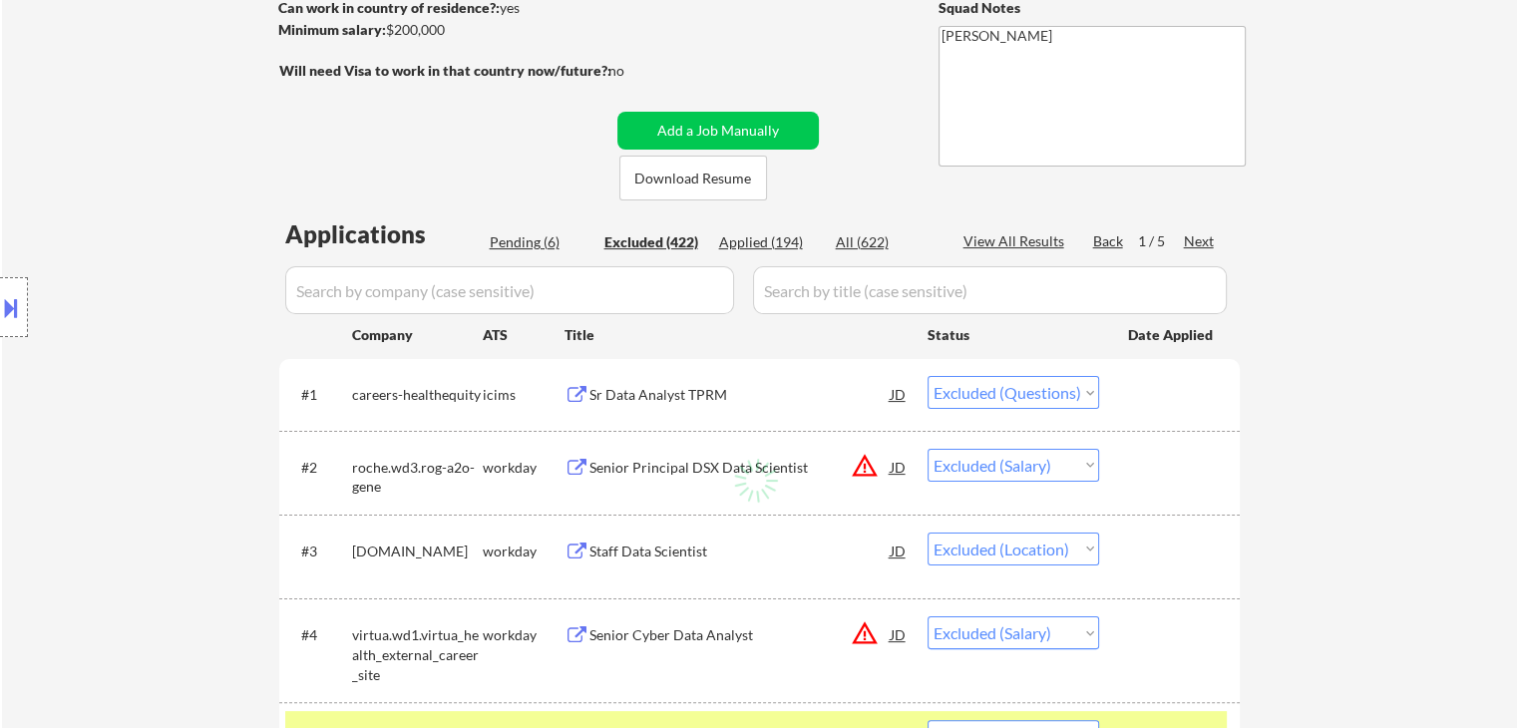
select select ""excluded__other_""
select select ""excluded__salary_""
select select ""excluded__expired_""
select select ""excluded__salary_""
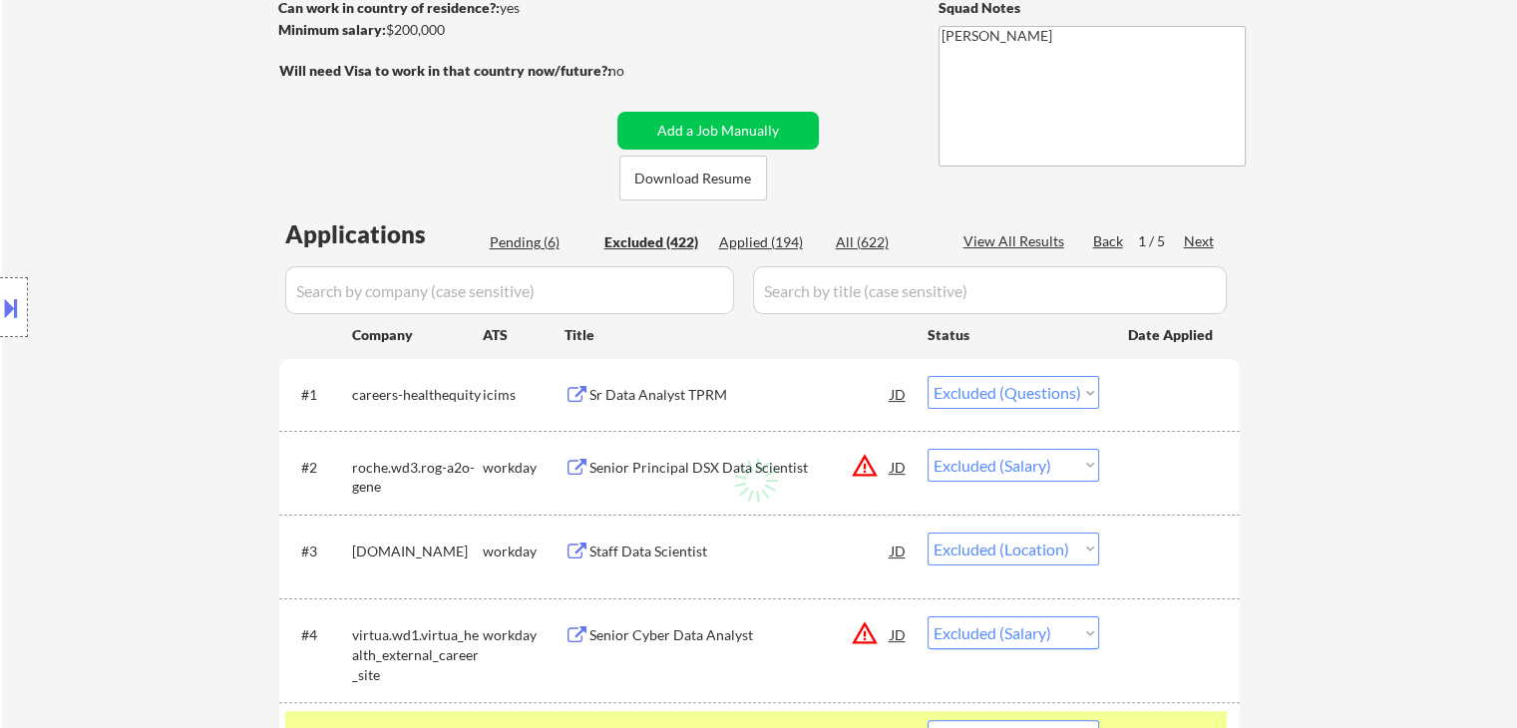
select select ""excluded__expired_""
select select ""excluded""
select select ""excluded__location_""
select select ""excluded__salary_""
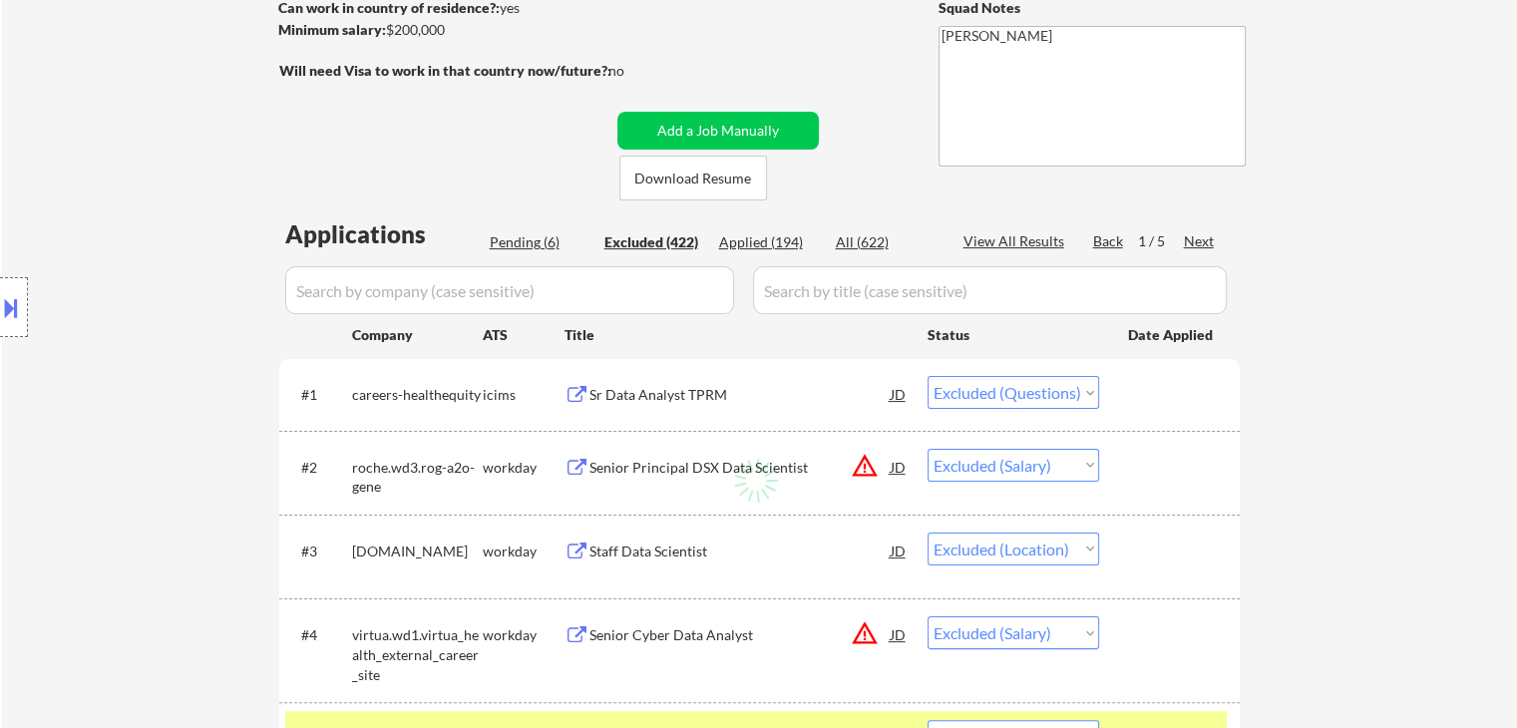
select select ""excluded__salary_""
select select ""excluded__expired_""
select select ""excluded__other_""
select select ""excluded__salary_""
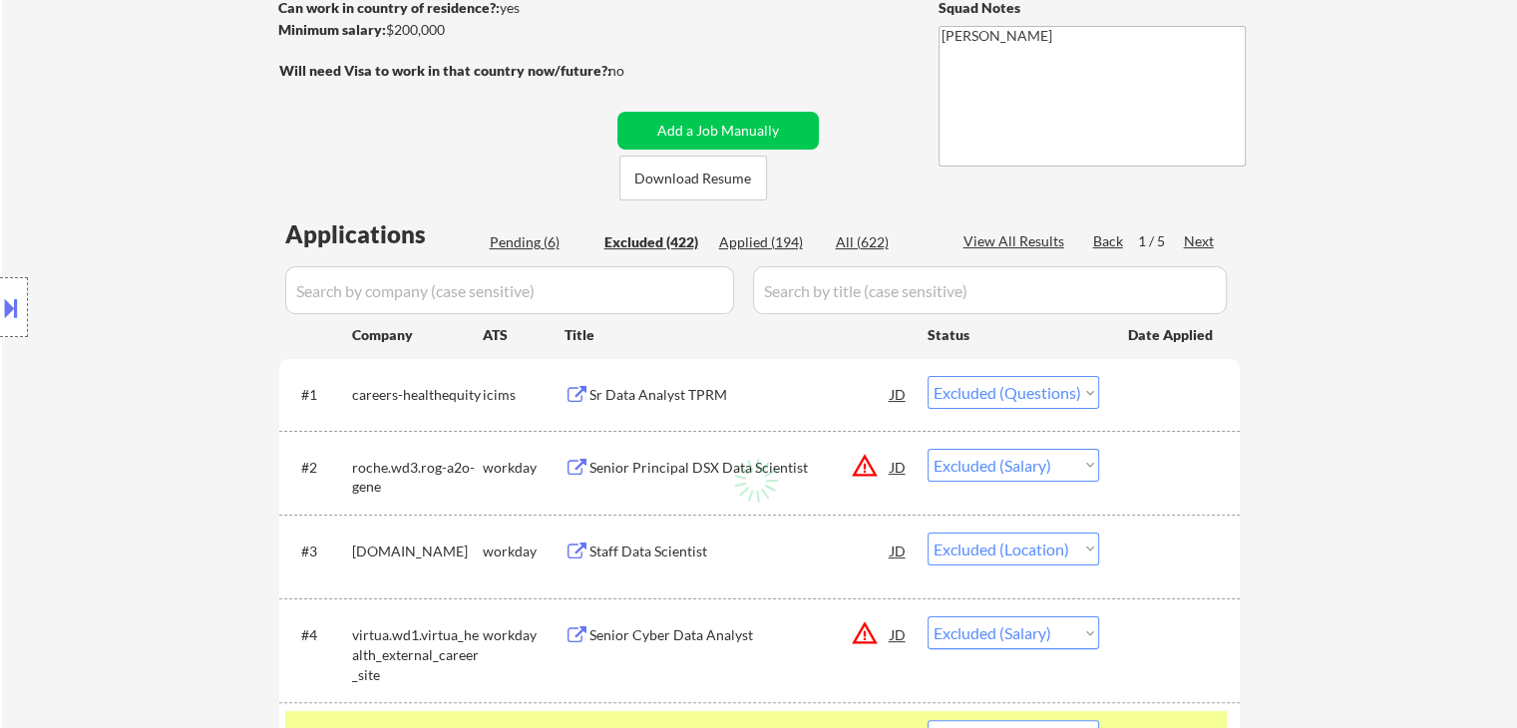
select select ""excluded__salary_""
select select ""excluded__location_""
select select ""excluded__other_""
select select ""excluded__expired_""
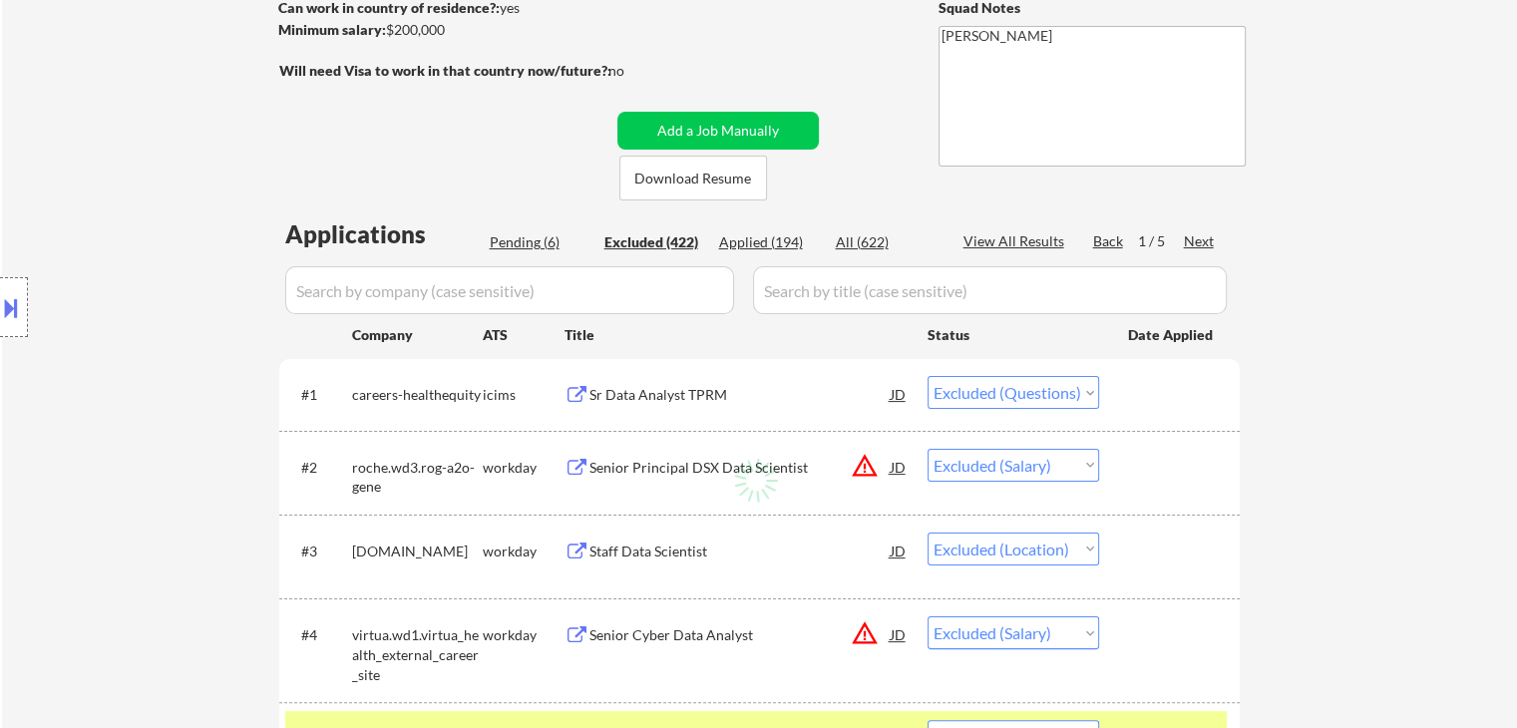
select select ""excluded__other_""
select select ""excluded__salary_""
select select ""excluded""
select select ""excluded__expired_""
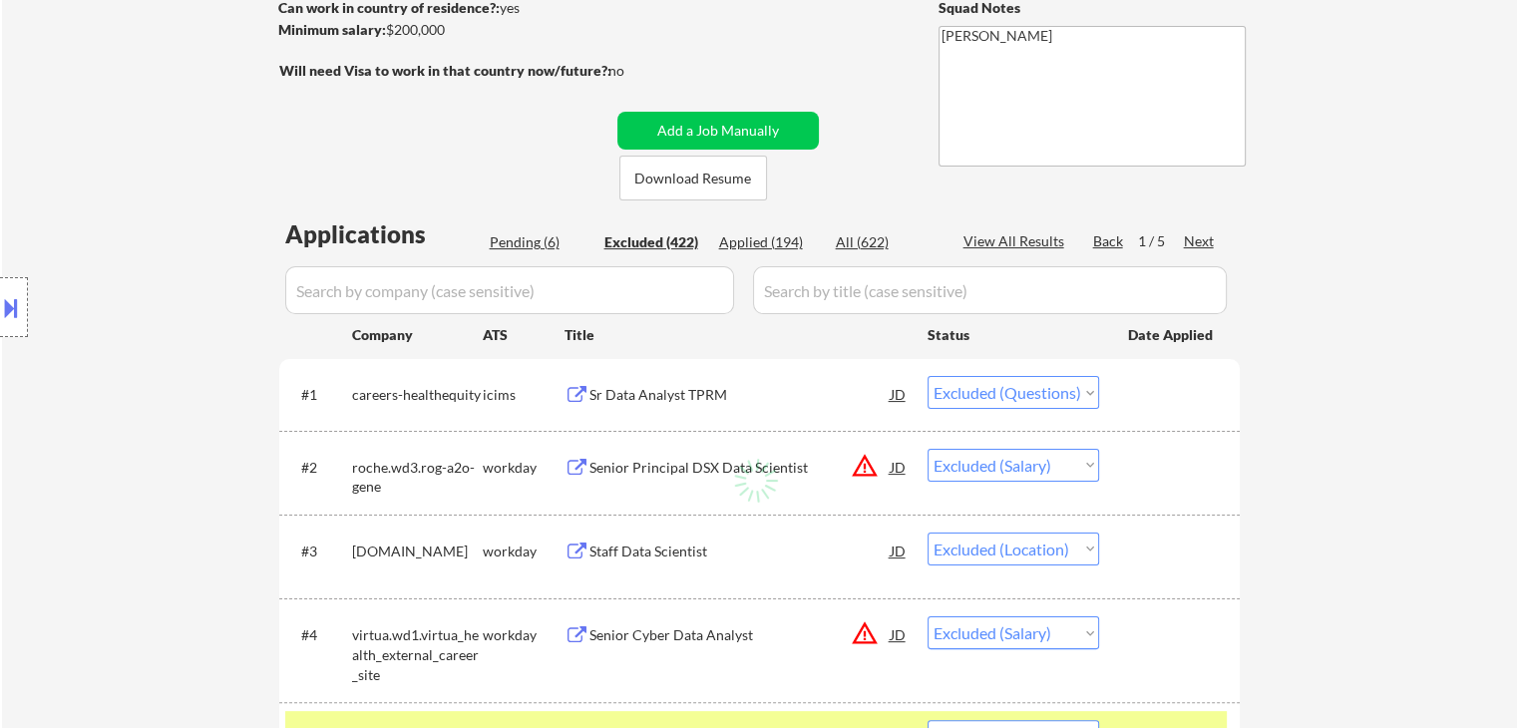
select select ""excluded__salary_""
select select ""excluded__other_""
select select ""excluded__salary_""
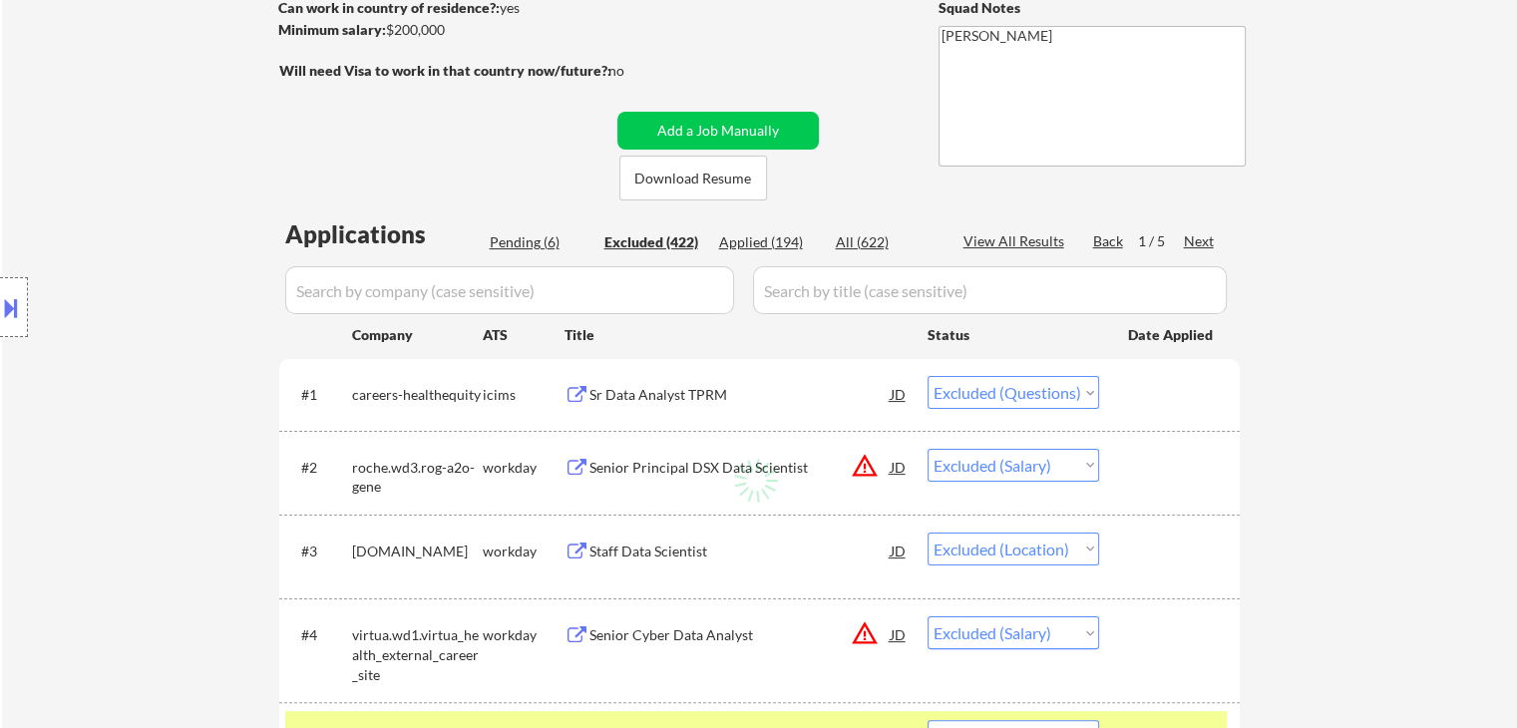
select select ""excluded__location_""
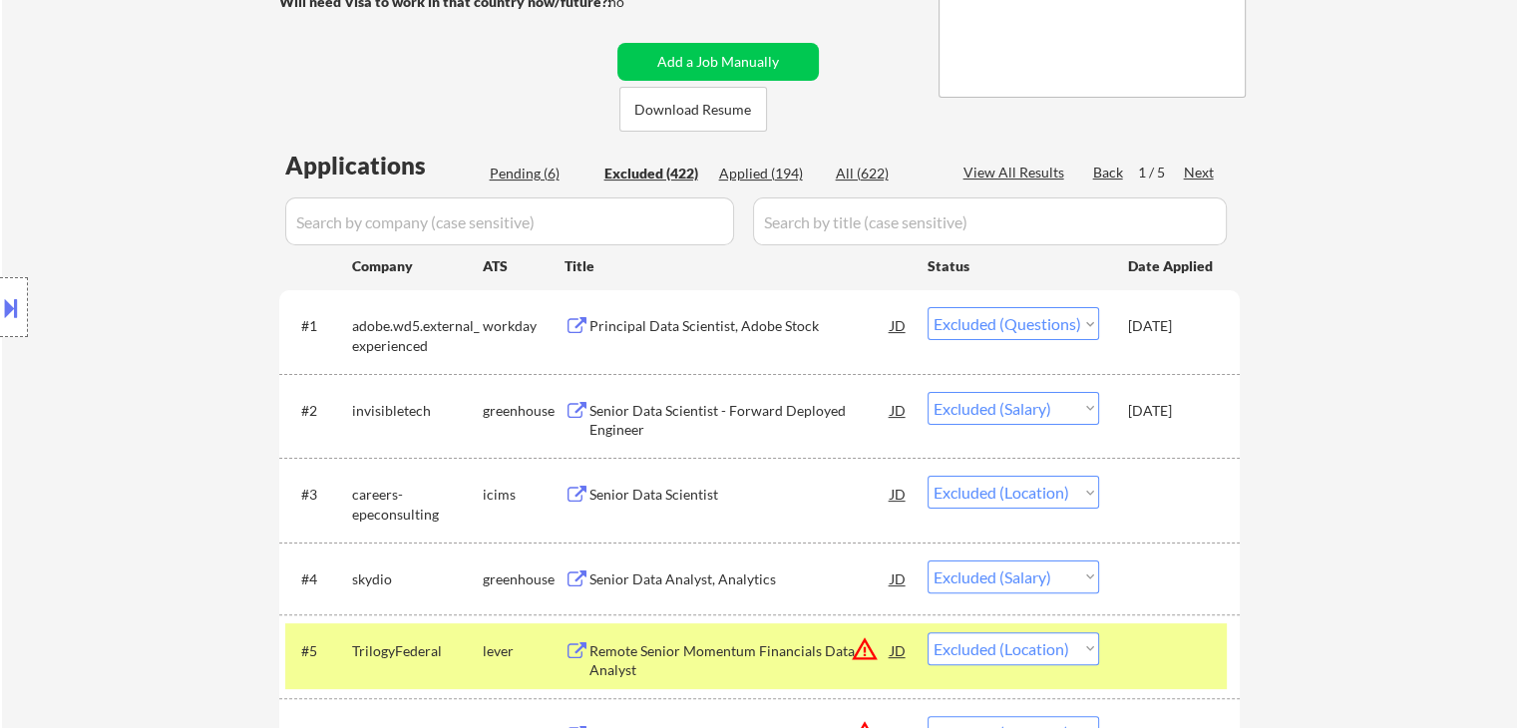
scroll to position [399, 0]
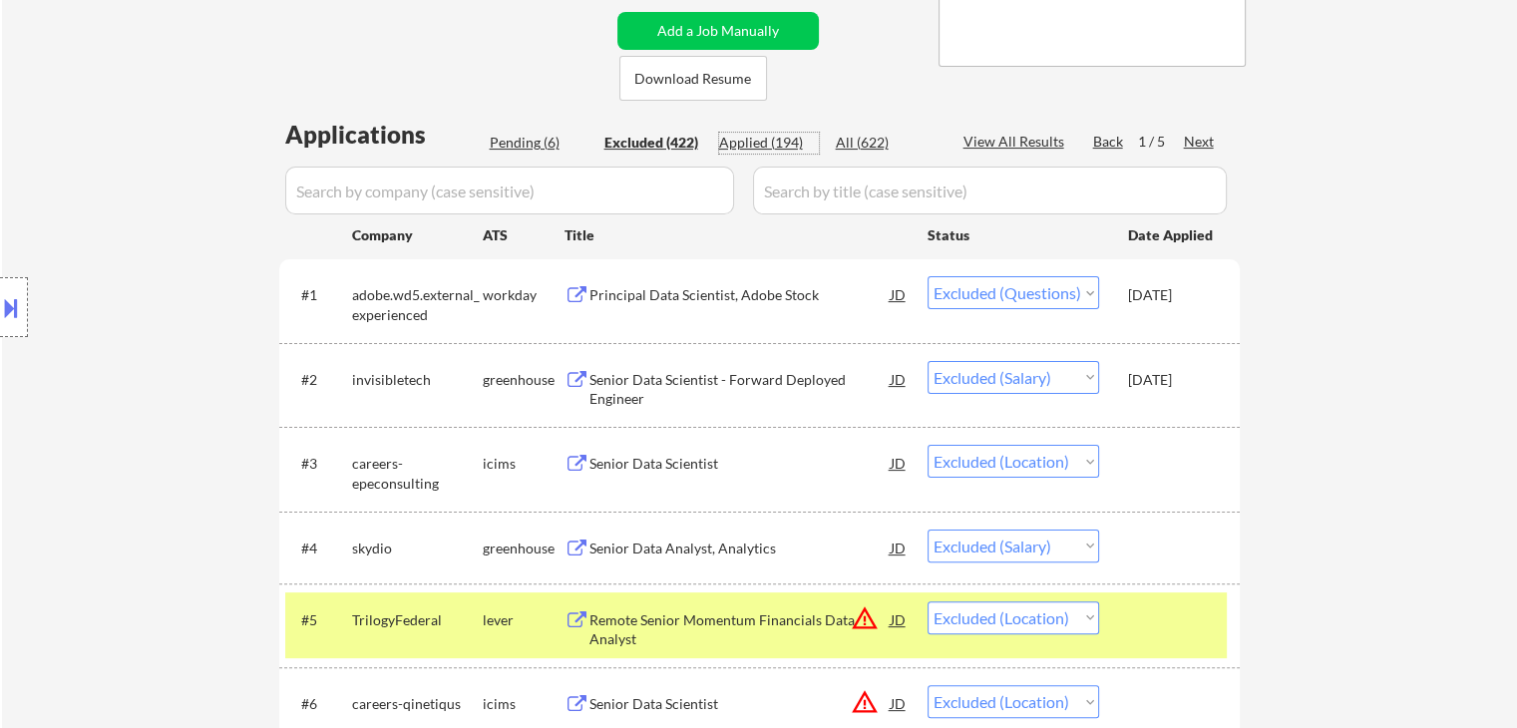
click at [746, 144] on div "Applied (194)" at bounding box center [769, 143] width 100 height 20
select select ""applied""
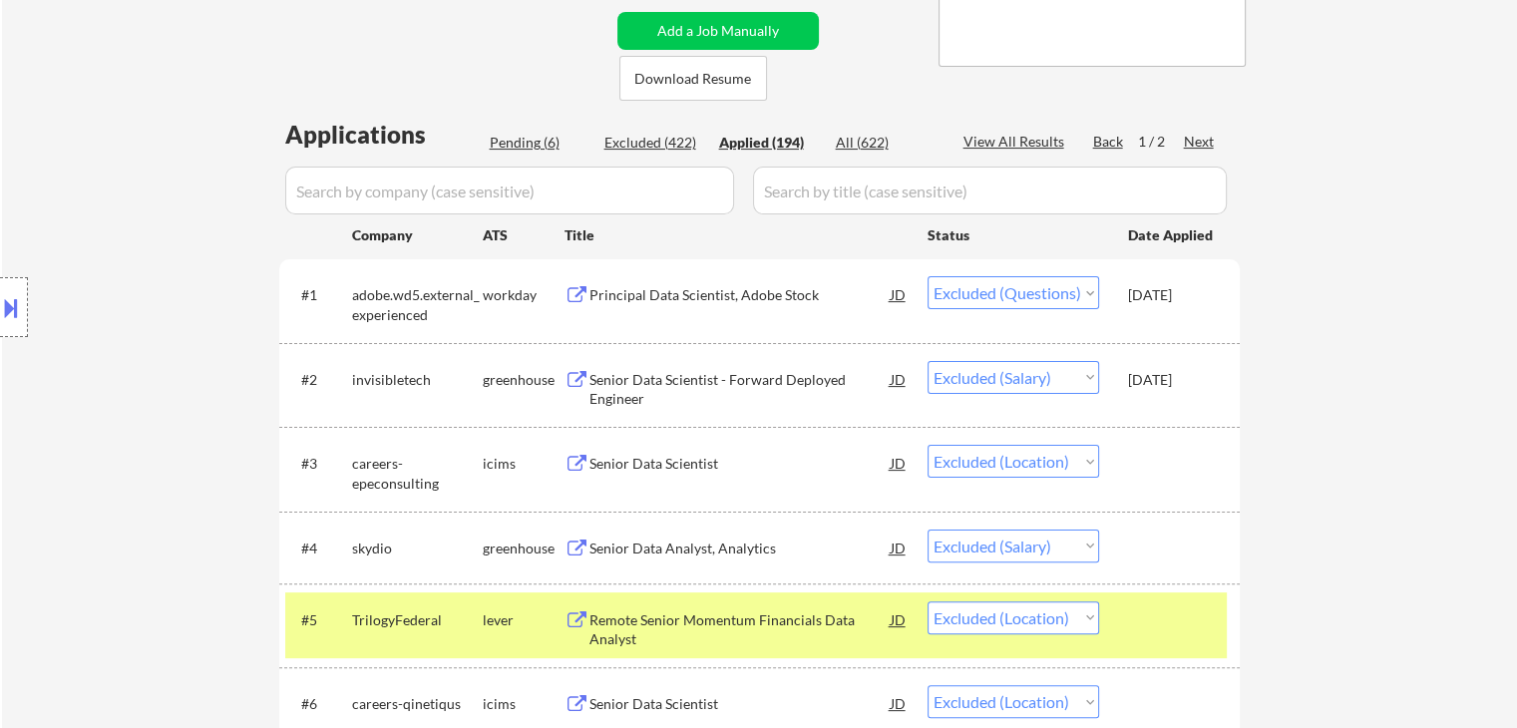
select select ""applied""
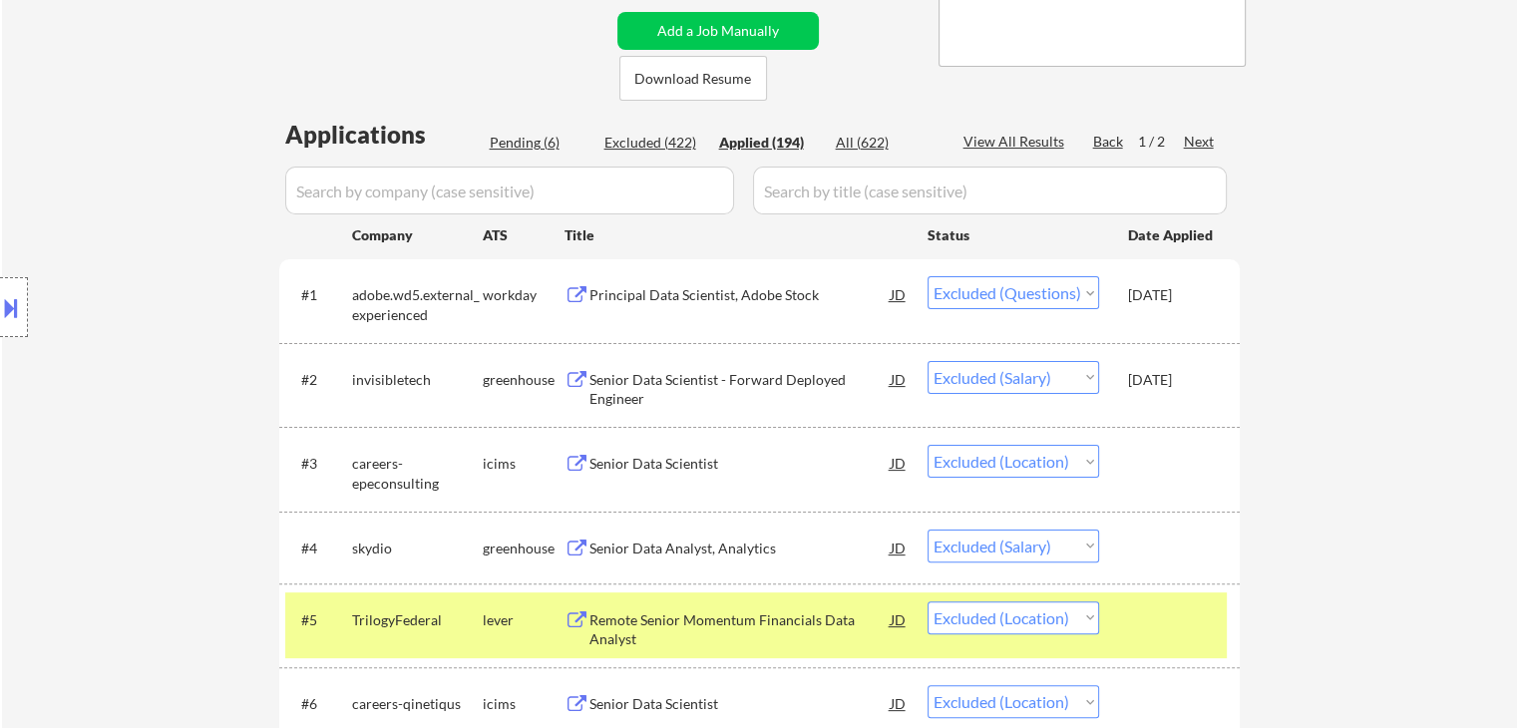
select select ""applied""
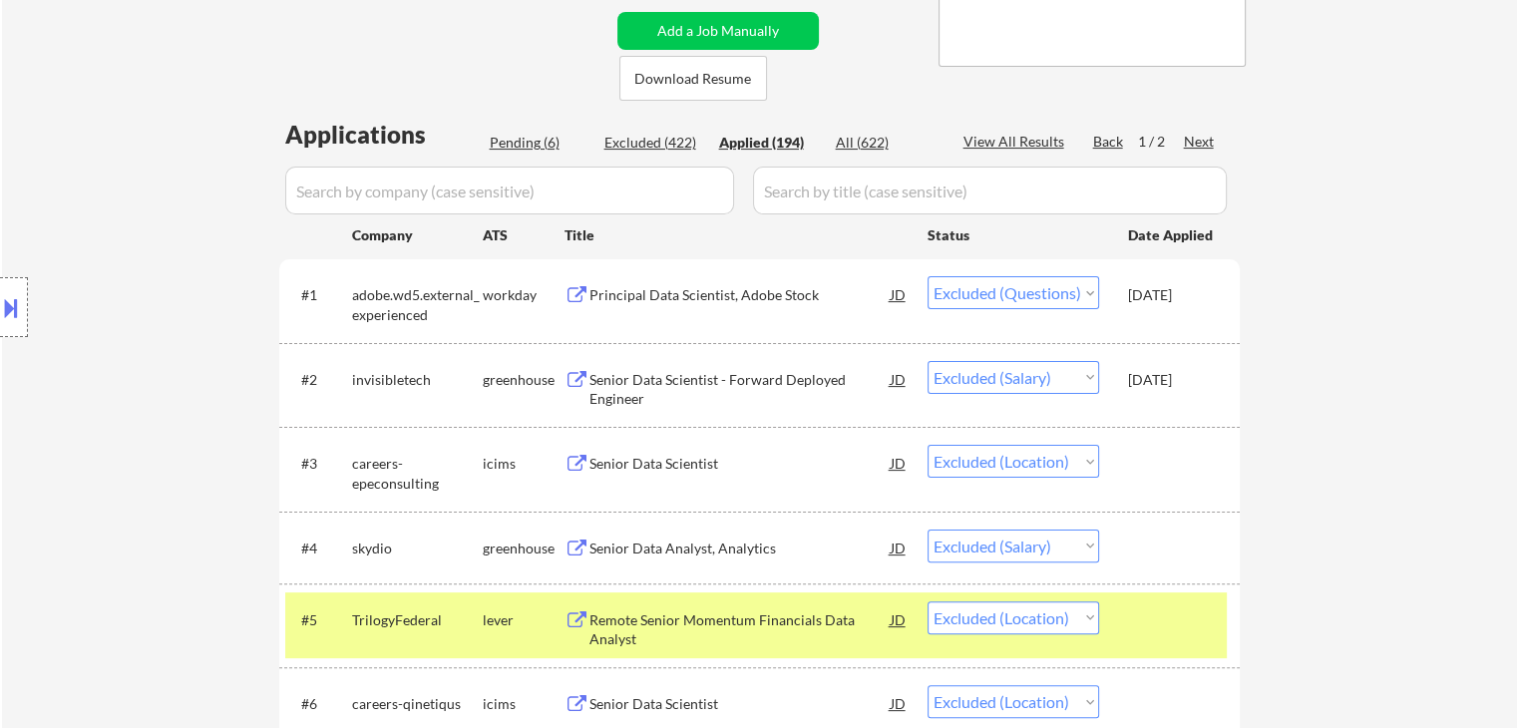
select select ""applied""
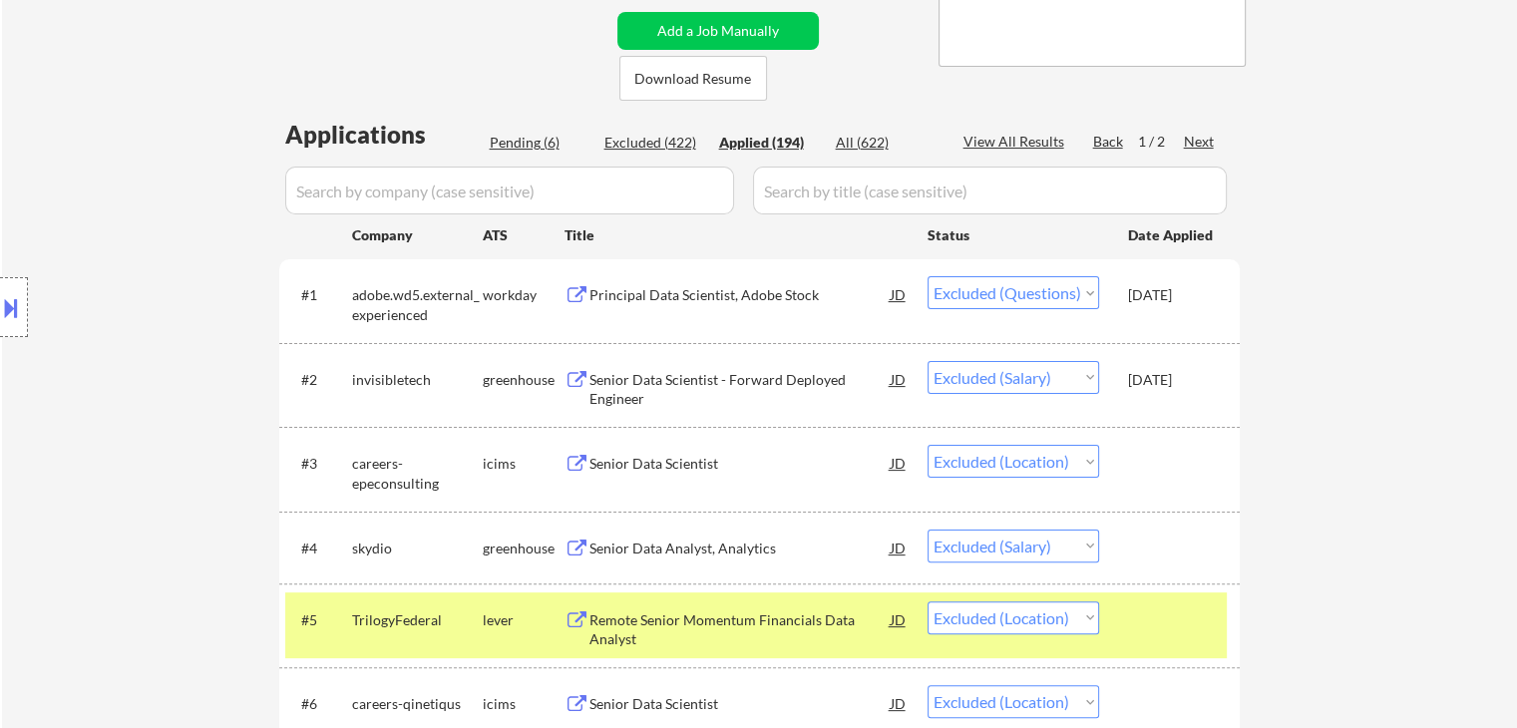
select select ""applied""
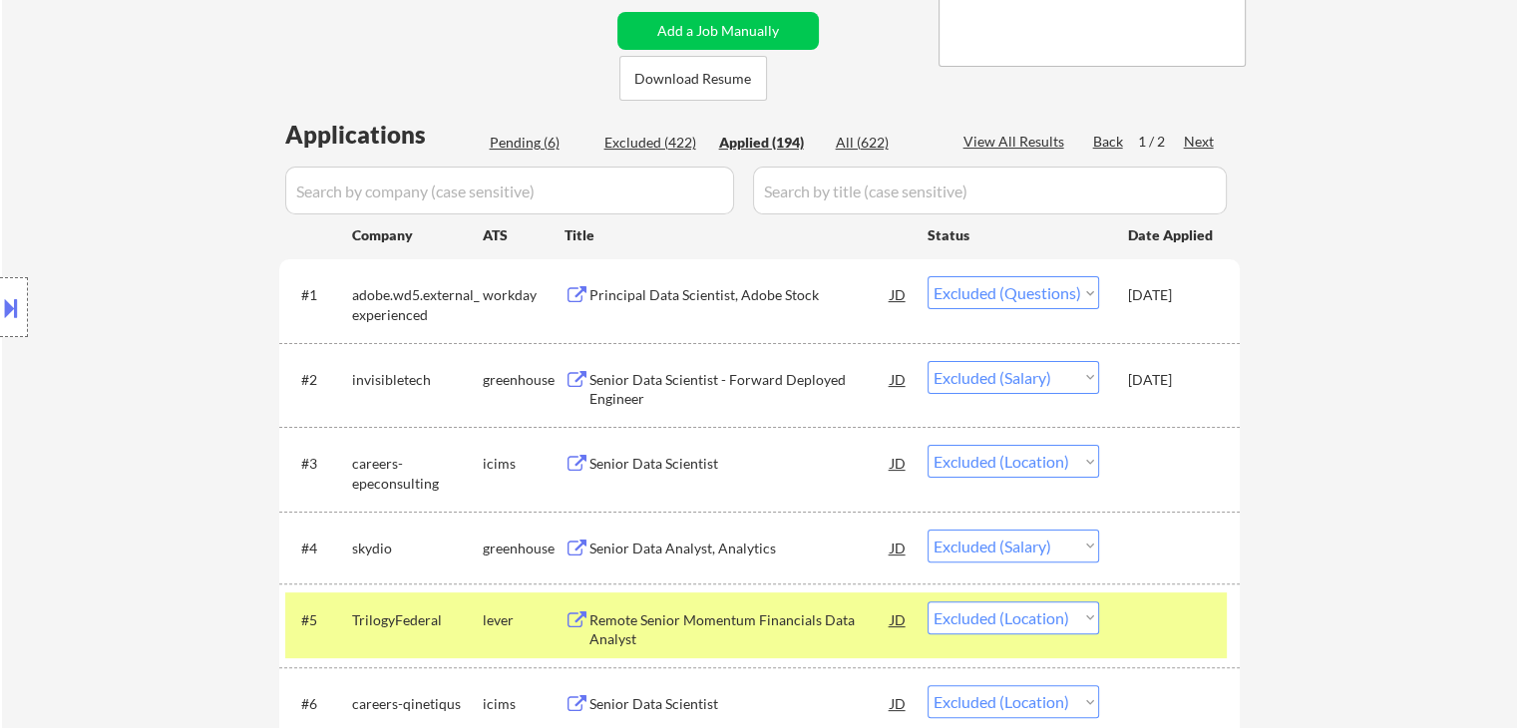
select select ""applied""
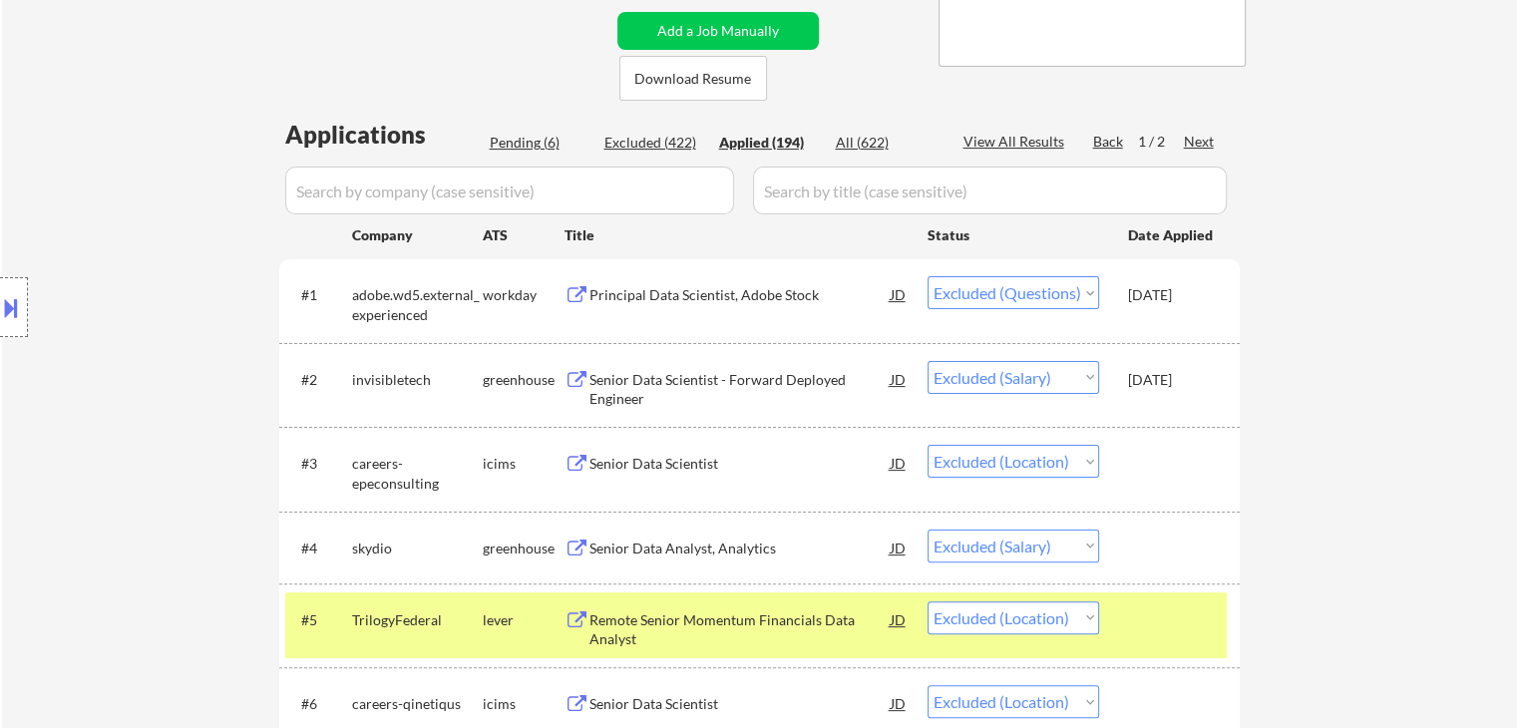
select select ""applied""
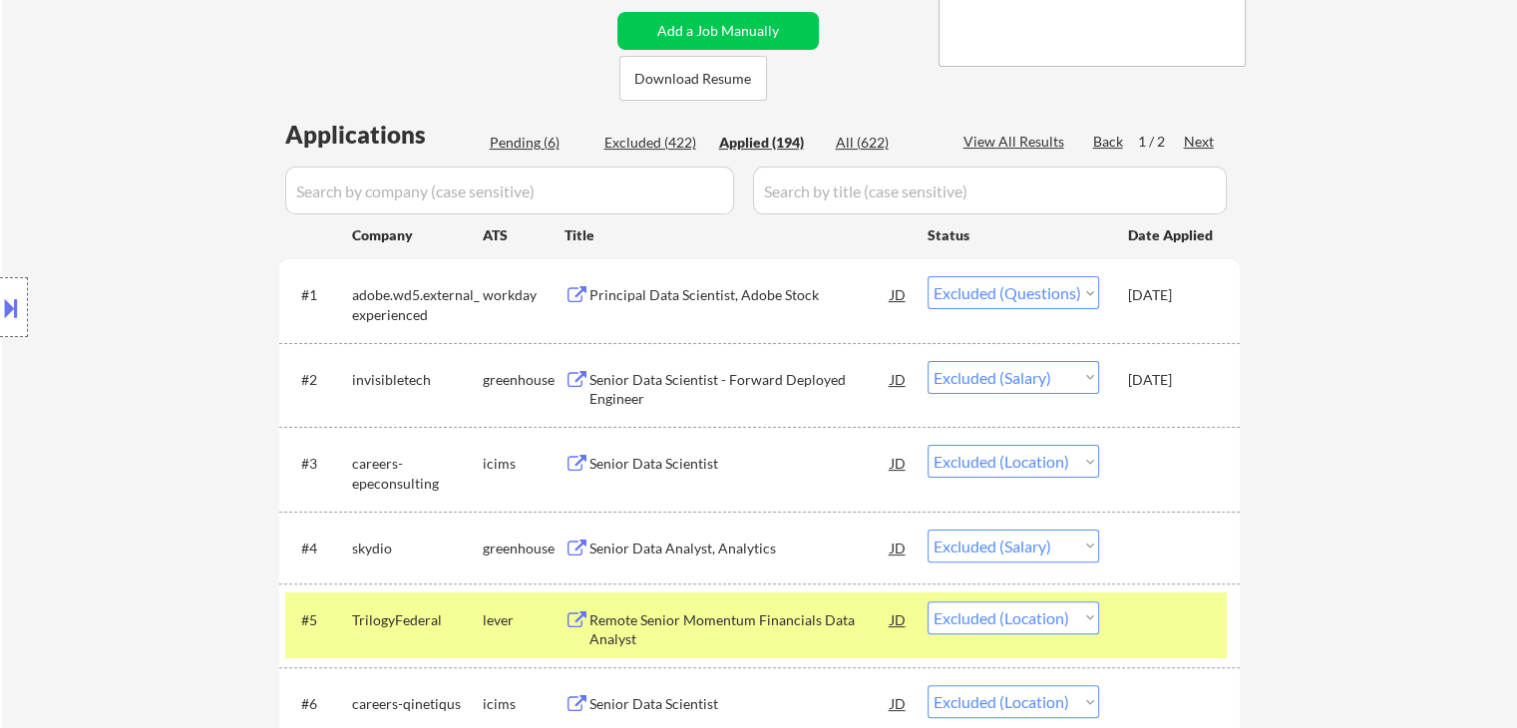
select select ""applied""
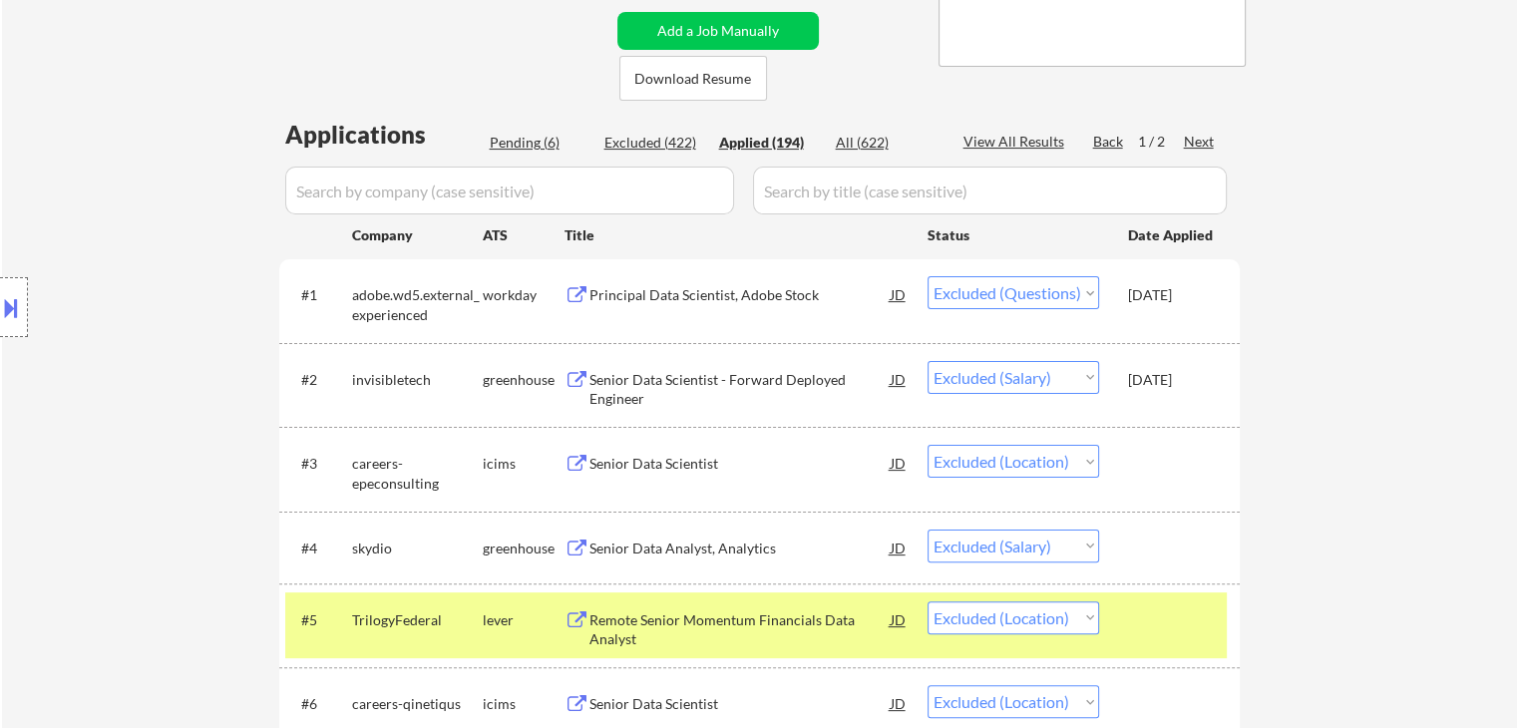
select select ""applied""
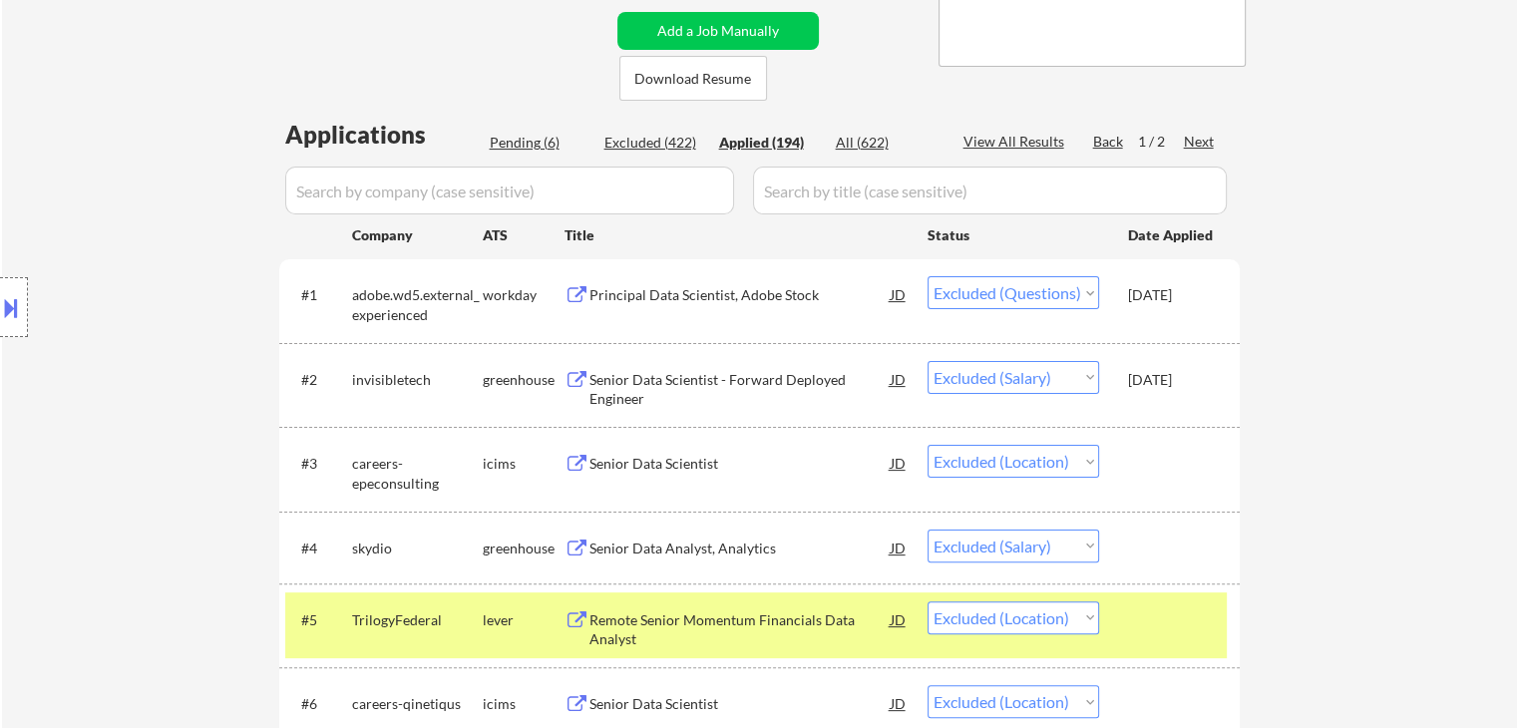
select select ""applied""
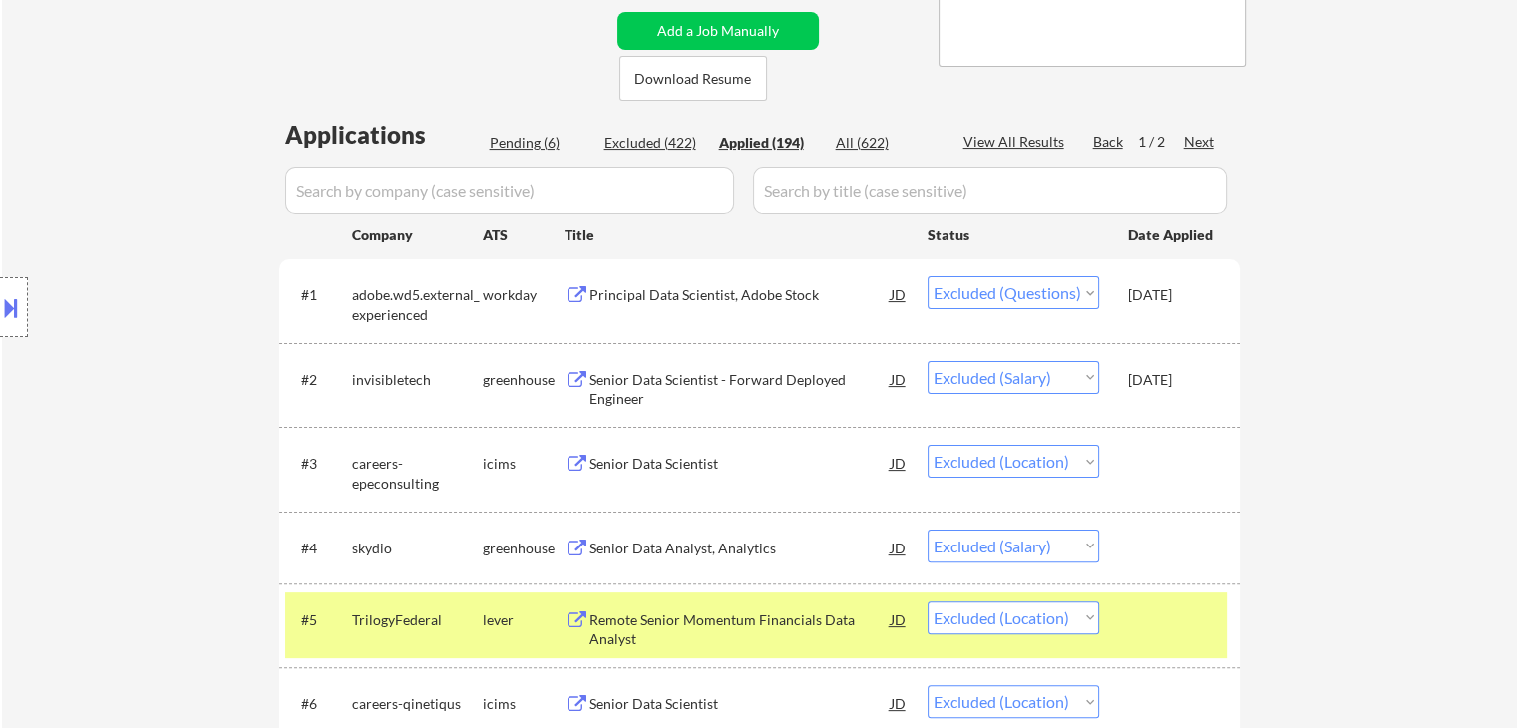
select select ""applied""
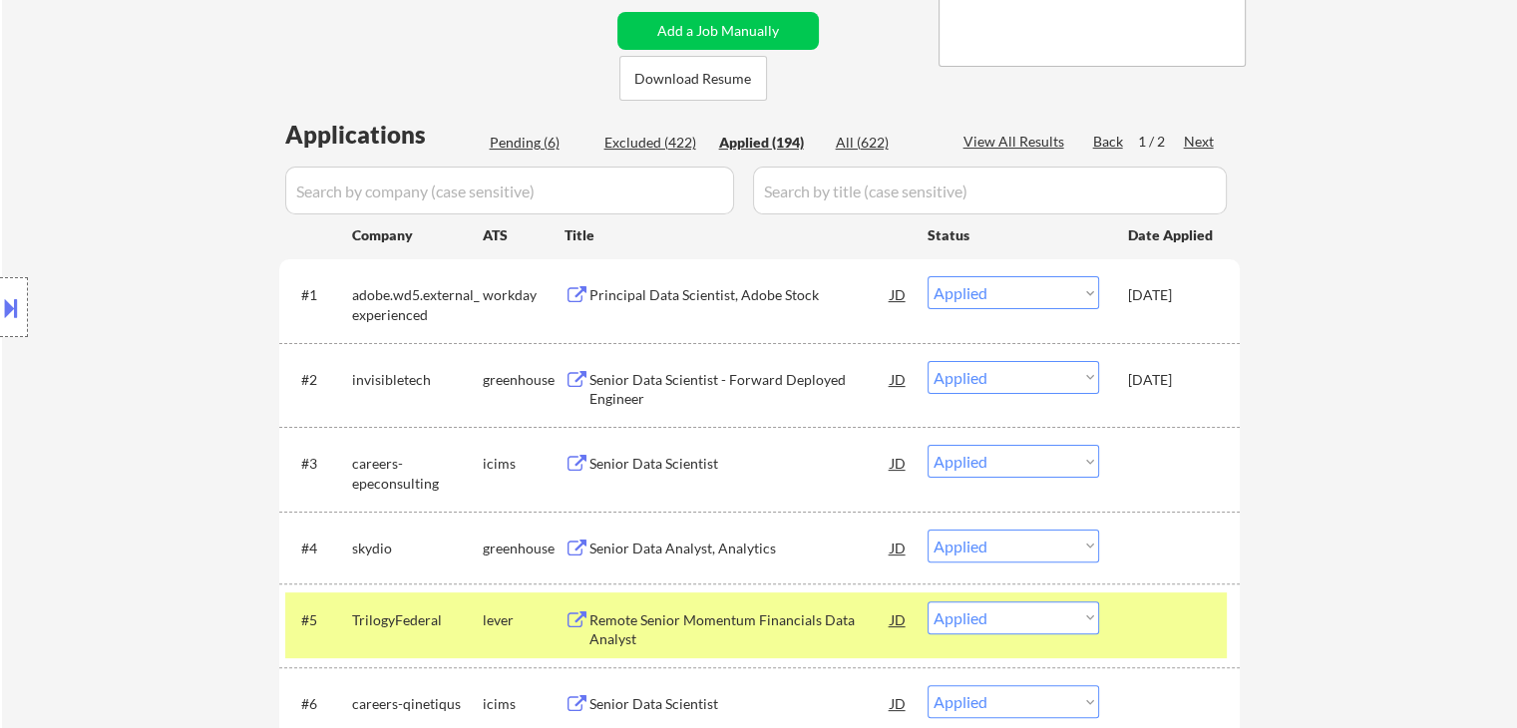
select select ""applied""
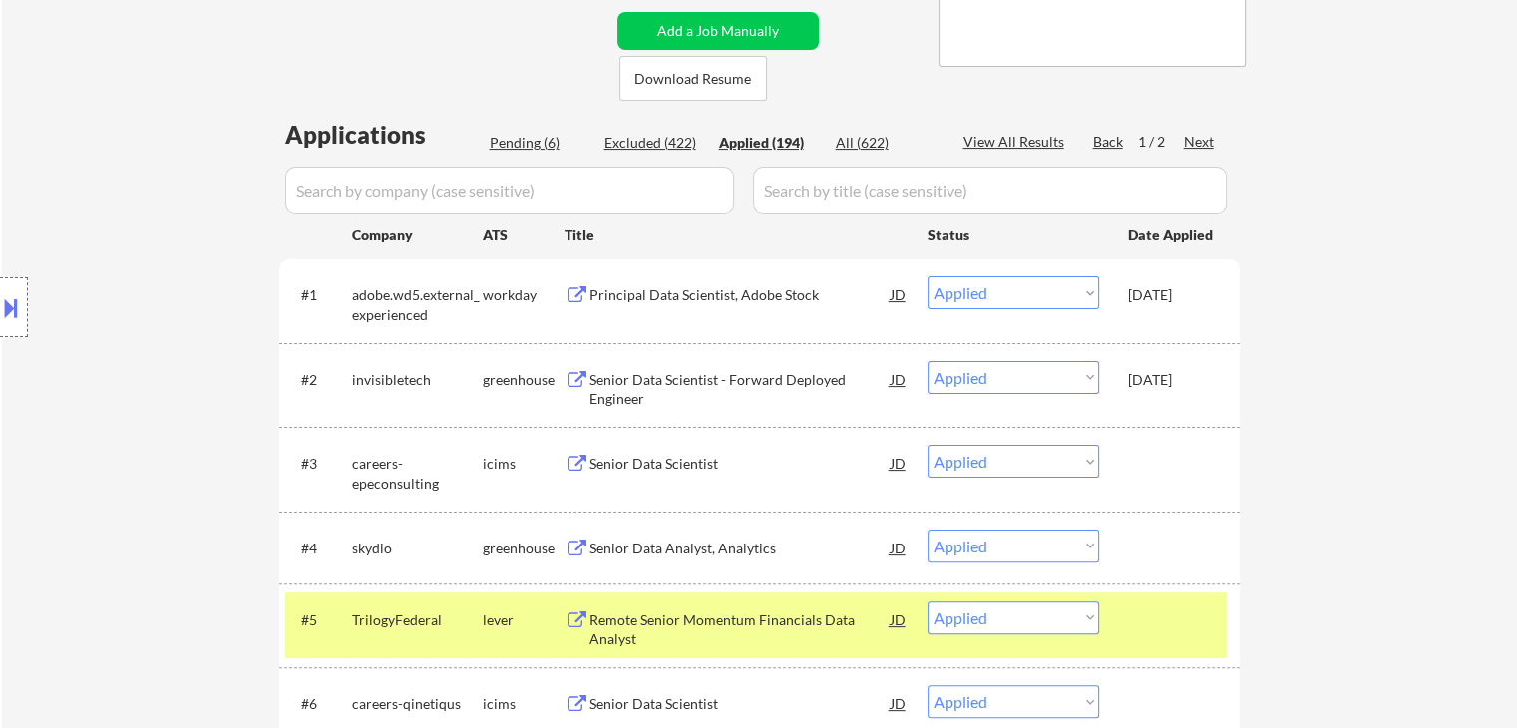
select select ""applied""
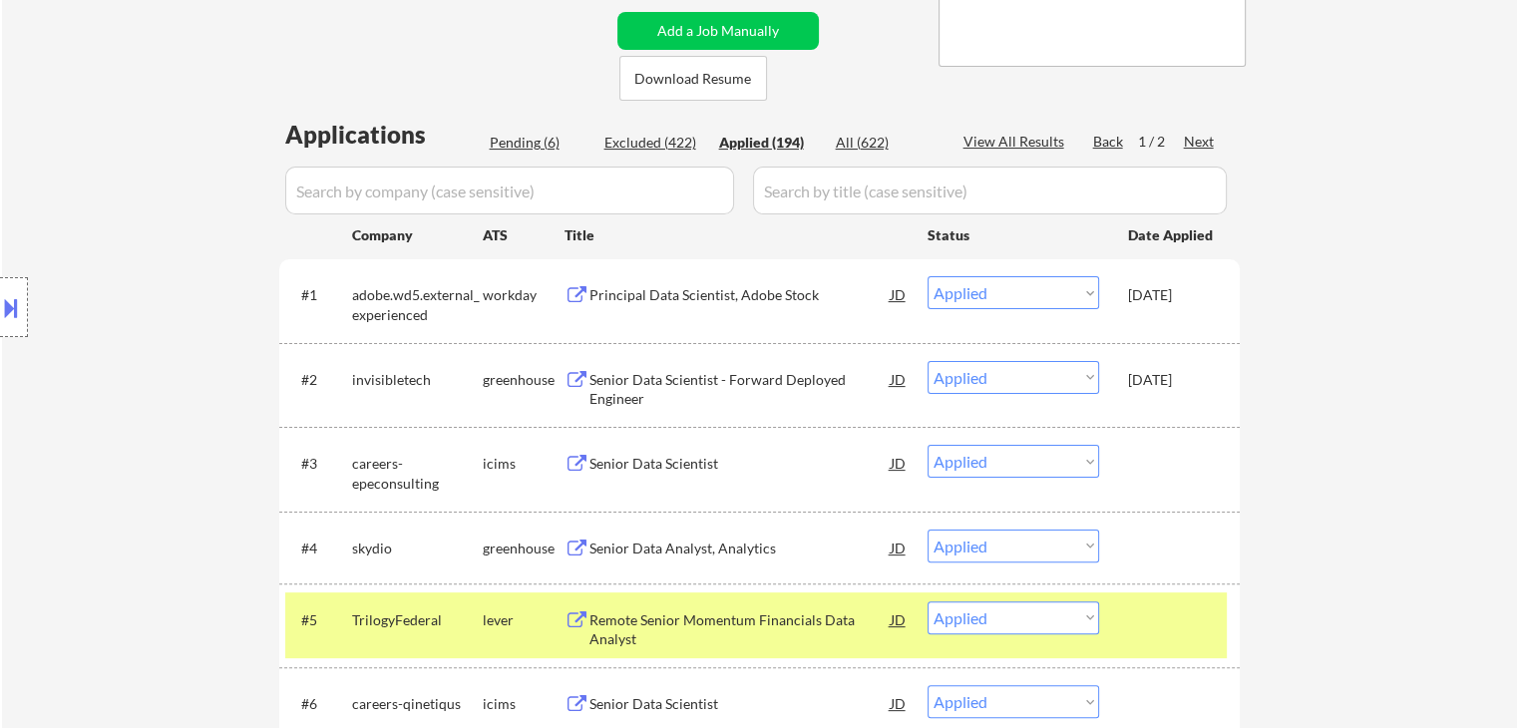
select select ""applied""
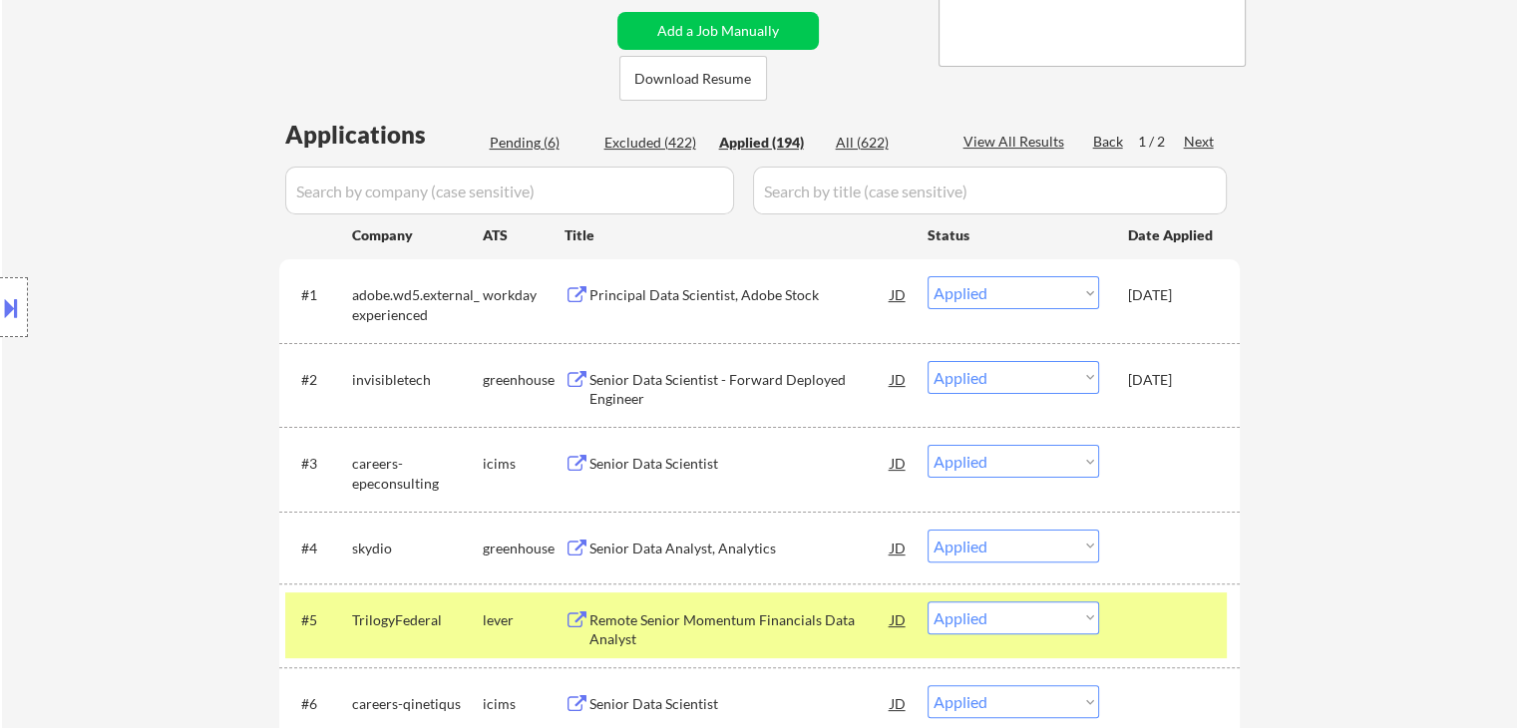
select select ""applied""
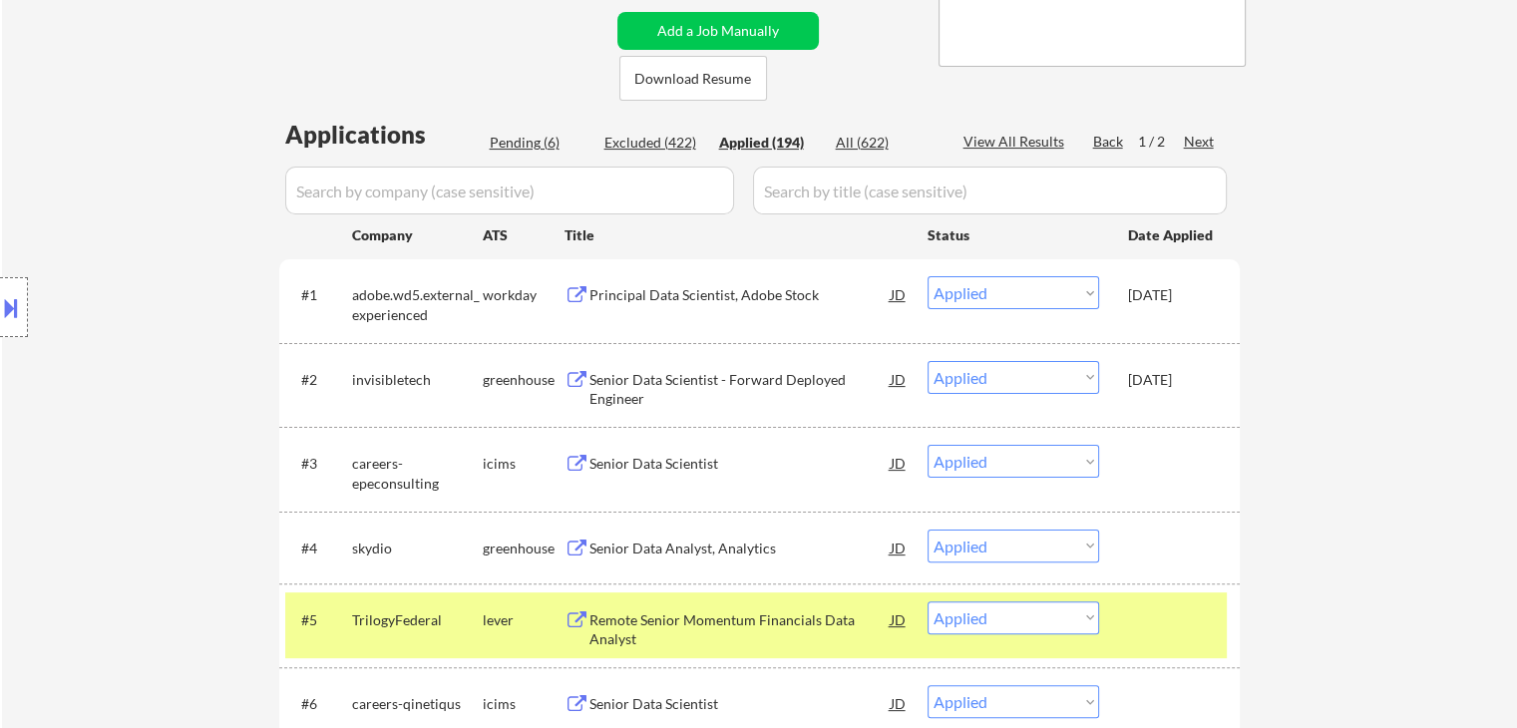
select select ""applied""
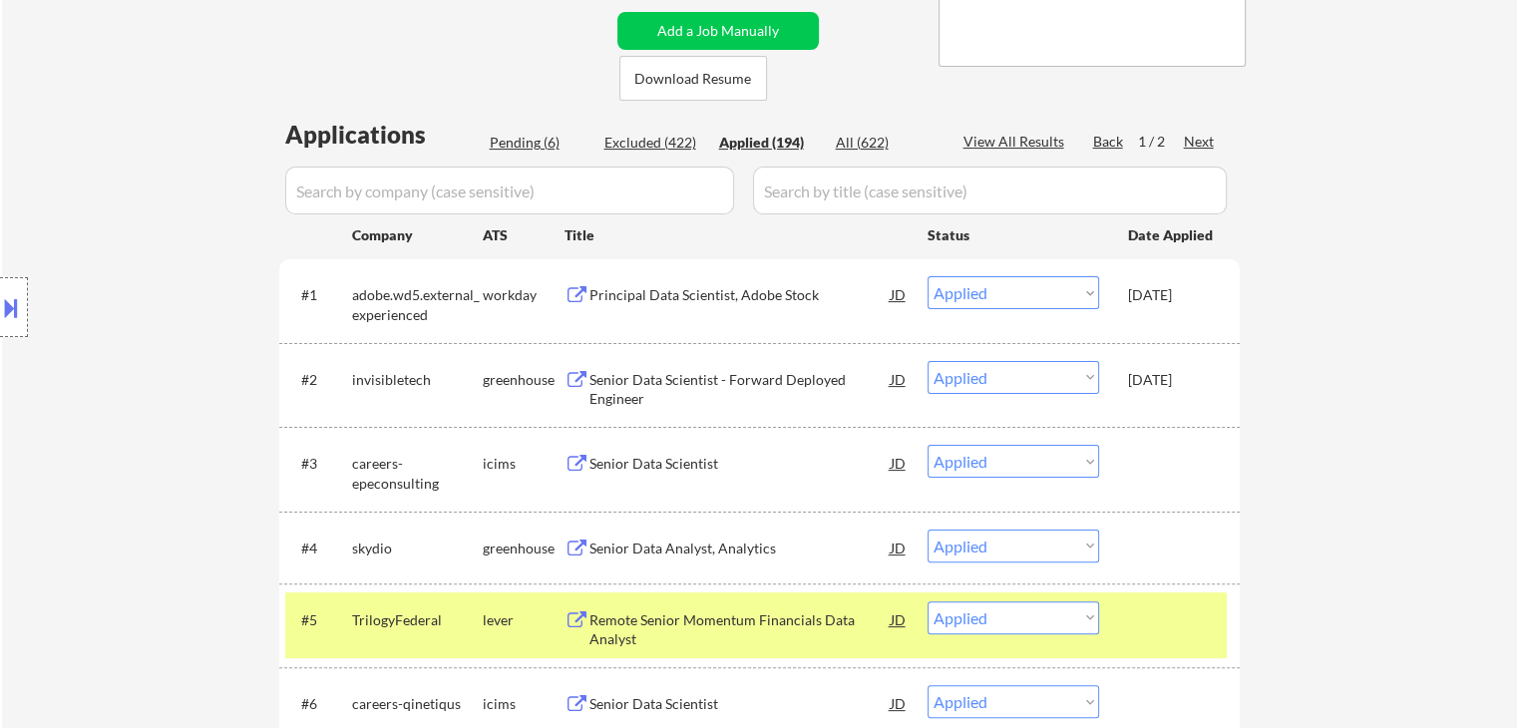
select select ""applied""
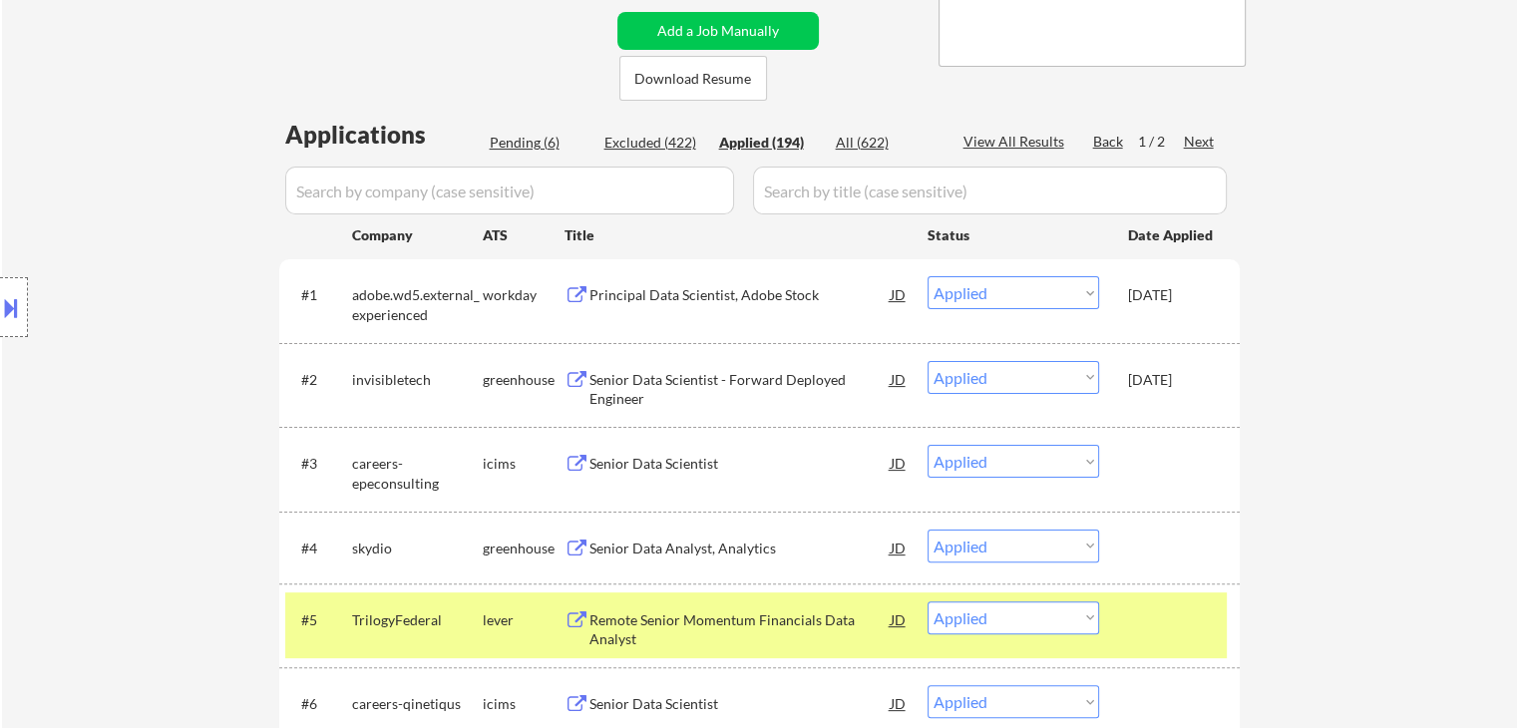
select select ""applied""
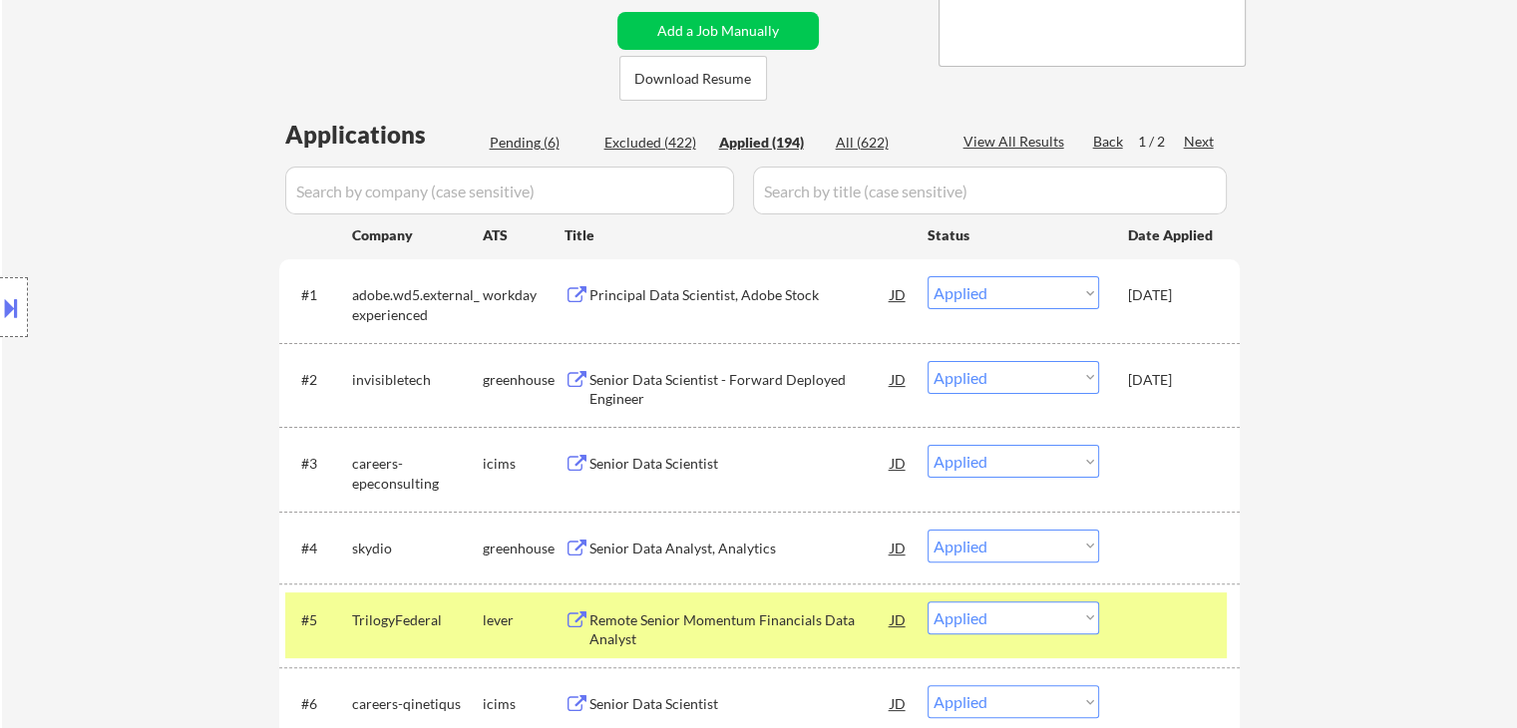
select select ""applied""
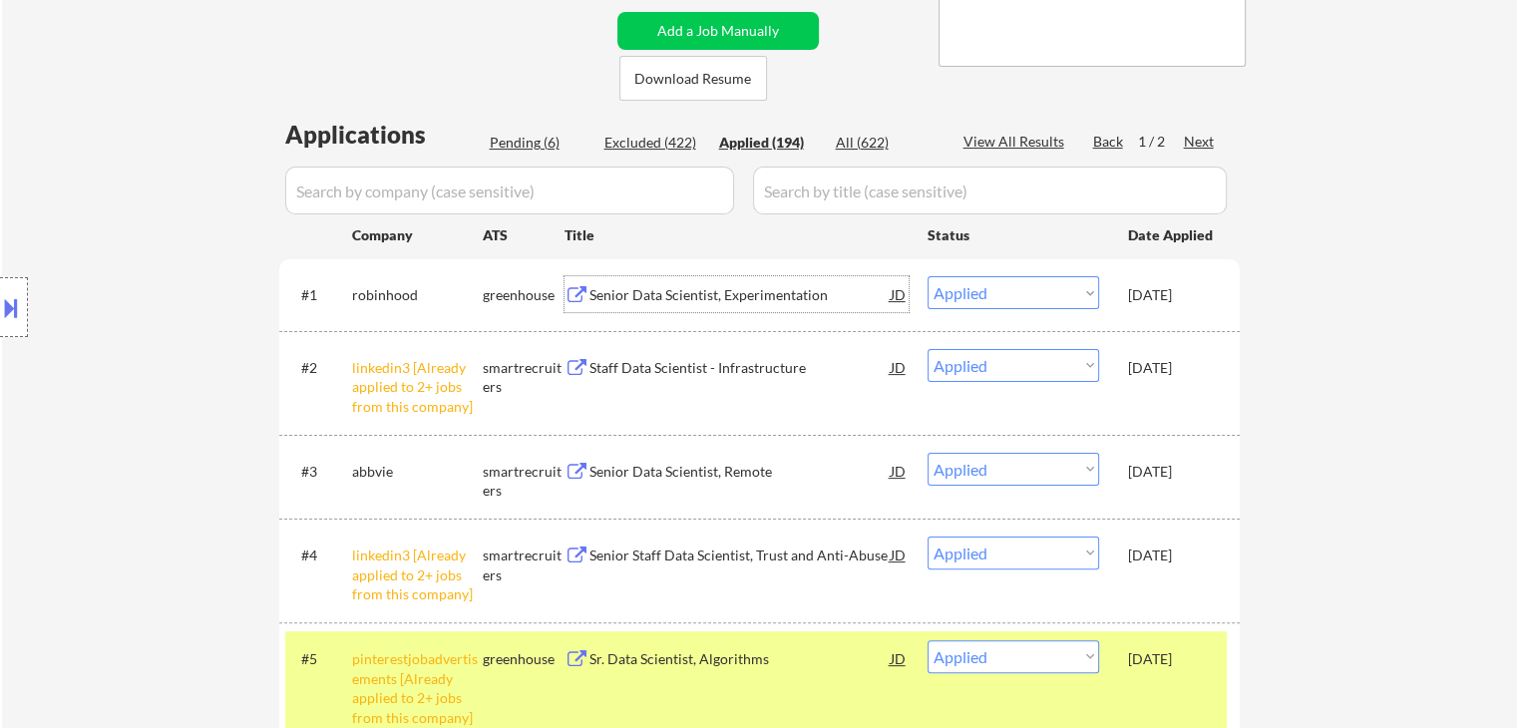
click at [752, 293] on div "Senior Data Scientist, Experimentation" at bounding box center [739, 295] width 301 height 20
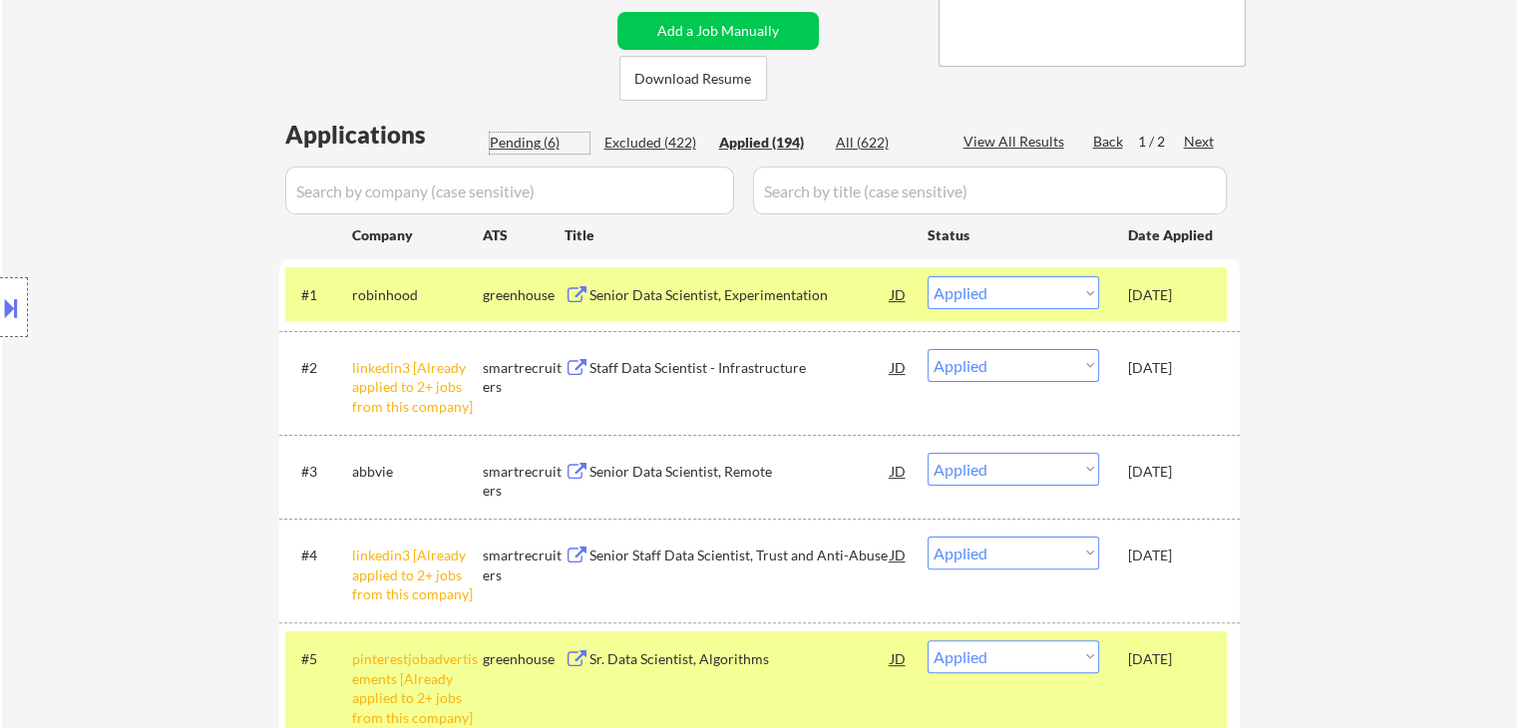
click at [507, 142] on div "Pending (6)" at bounding box center [540, 143] width 100 height 20
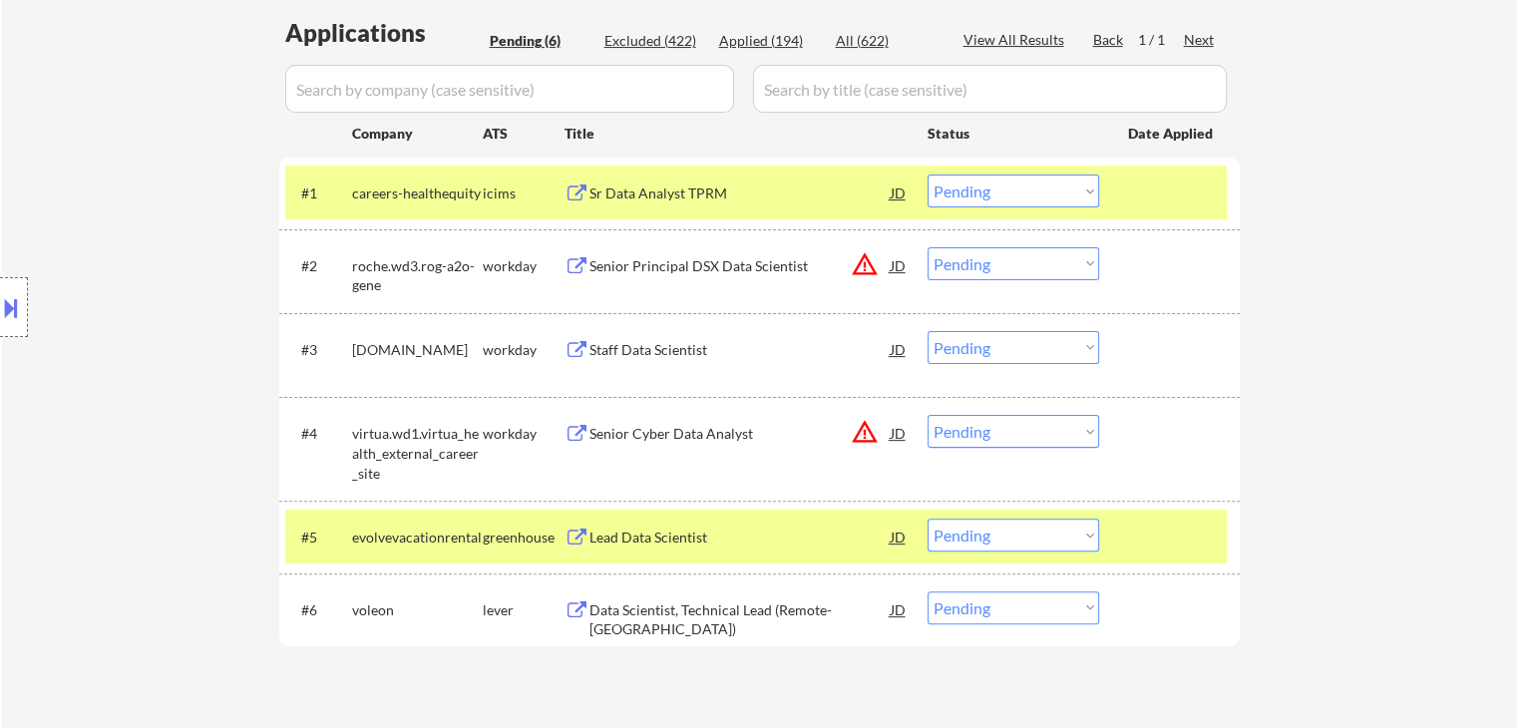
scroll to position [698, 0]
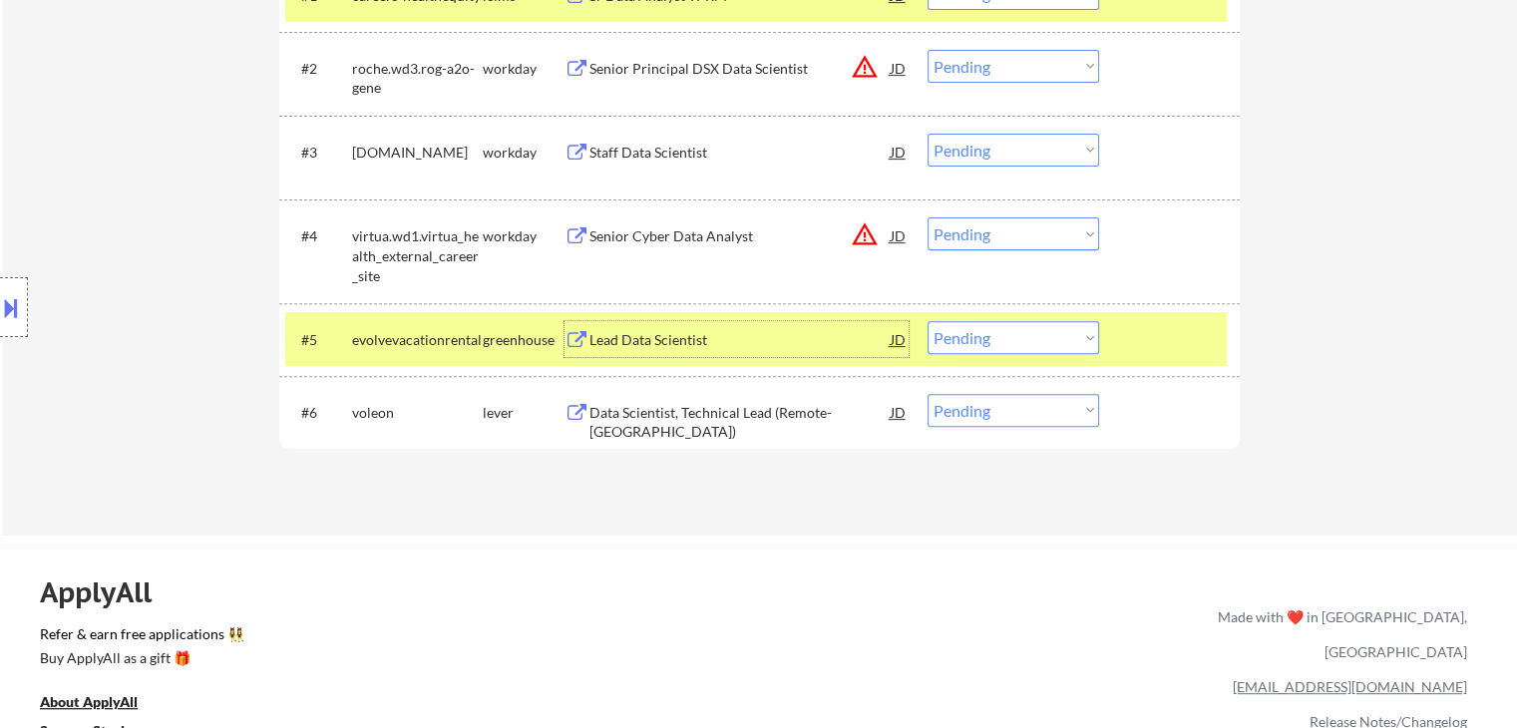
click at [637, 336] on div "Lead Data Scientist" at bounding box center [739, 340] width 301 height 20
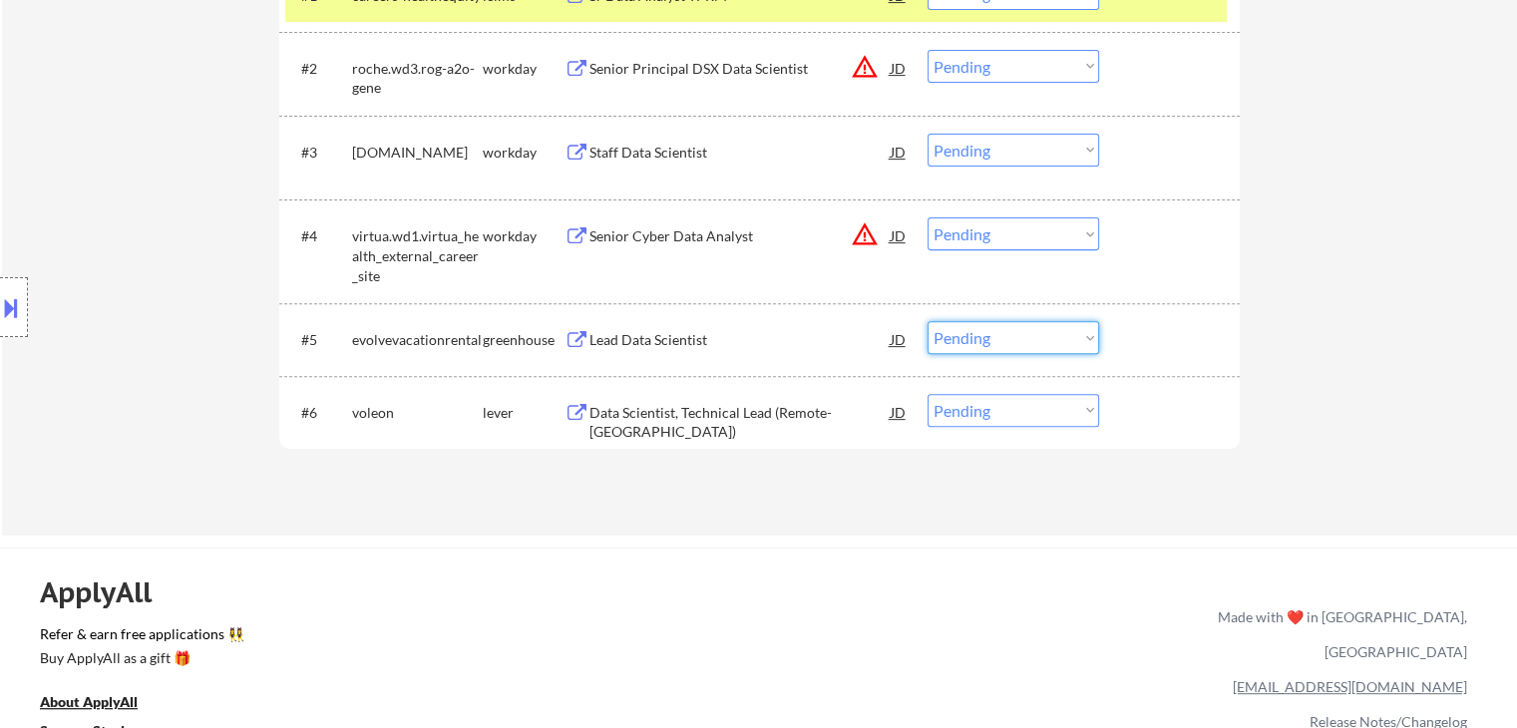
click at [994, 333] on select "Choose an option... Pending Applied Excluded (Questions) Excluded (Expired) Exc…" at bounding box center [1012, 337] width 171 height 33
click at [927, 321] on select "Choose an option... Pending Applied Excluded (Questions) Excluded (Expired) Exc…" at bounding box center [1012, 337] width 171 height 33
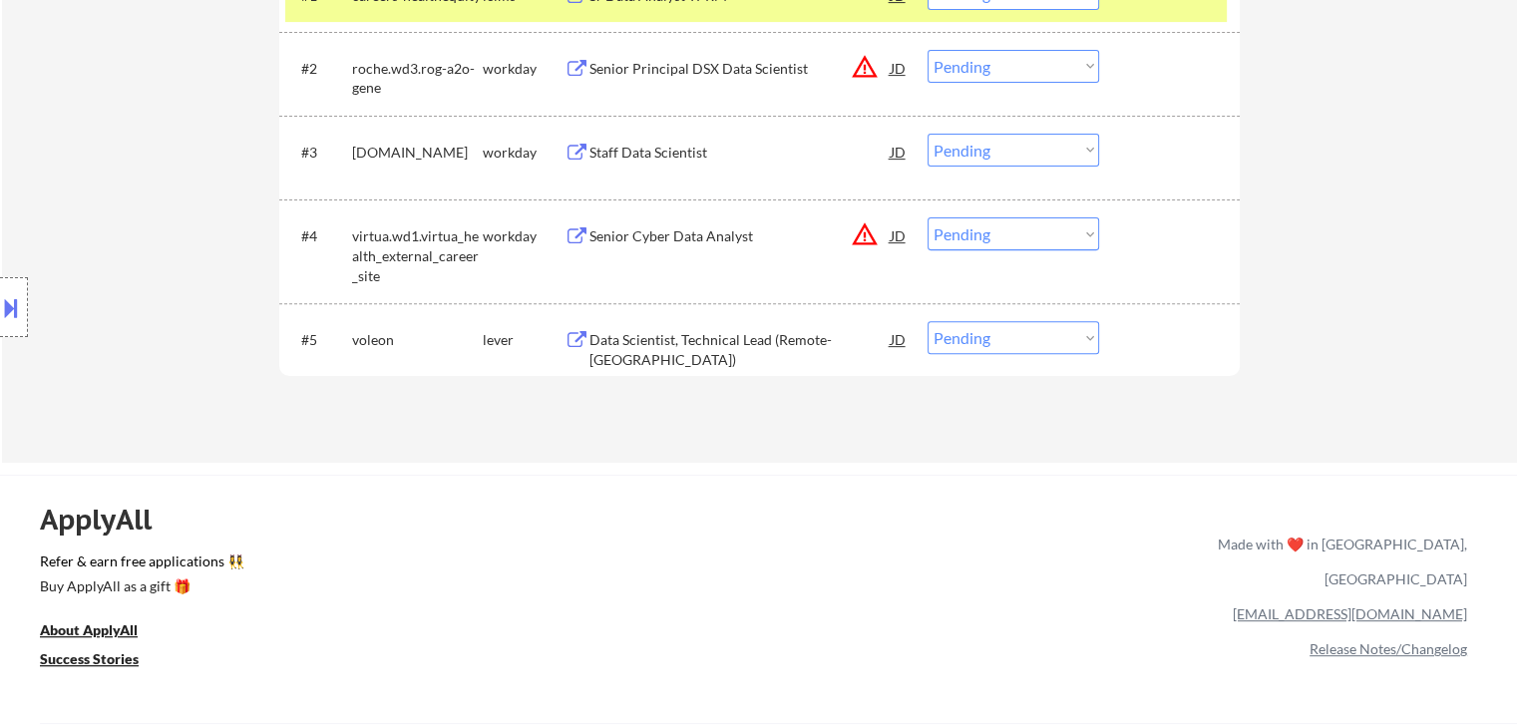
click at [738, 336] on div "Data Scientist, Technical Lead (Remote-[GEOGRAPHIC_DATA])" at bounding box center [739, 349] width 301 height 39
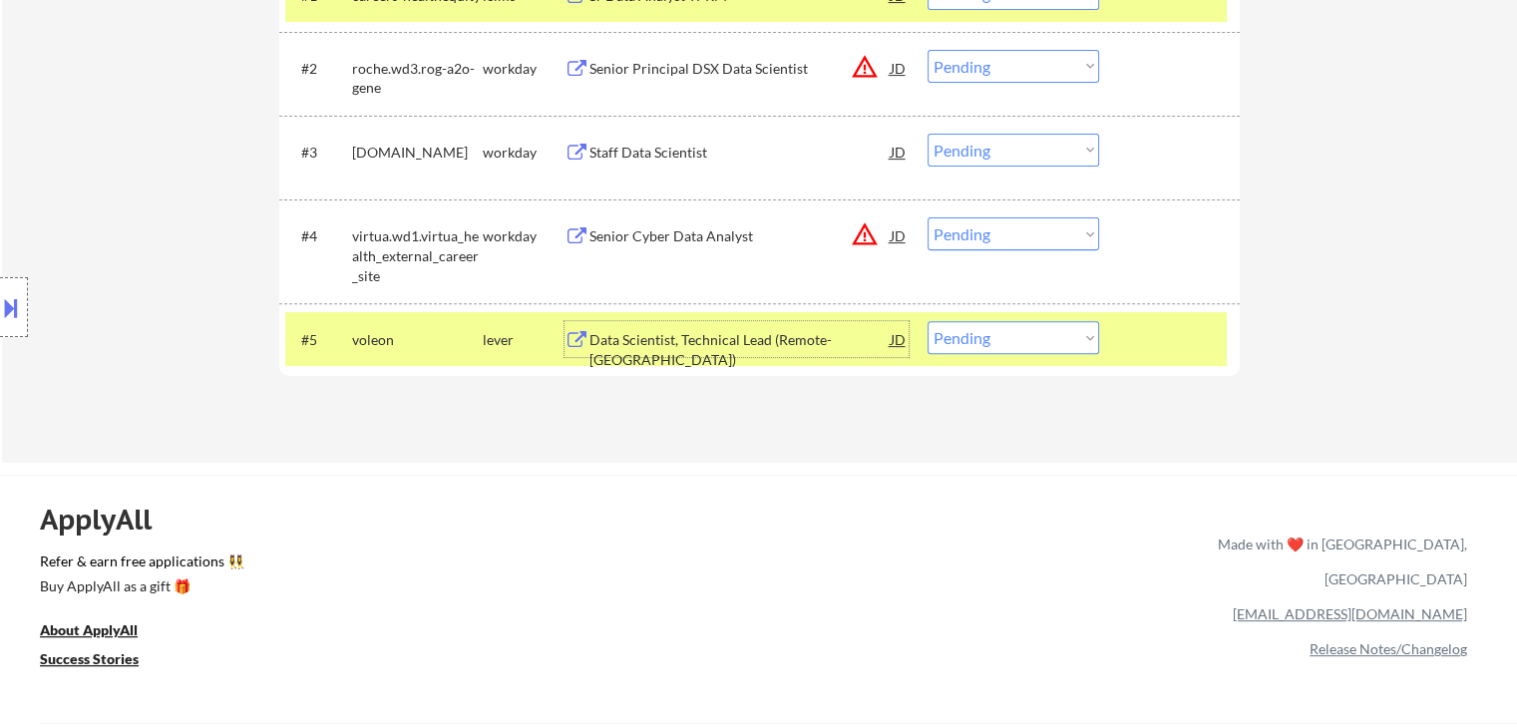
click at [973, 336] on select "Choose an option... Pending Applied Excluded (Questions) Excluded (Expired) Exc…" at bounding box center [1012, 337] width 171 height 33
click at [927, 321] on select "Choose an option... Pending Applied Excluded (Questions) Excluded (Expired) Exc…" at bounding box center [1012, 337] width 171 height 33
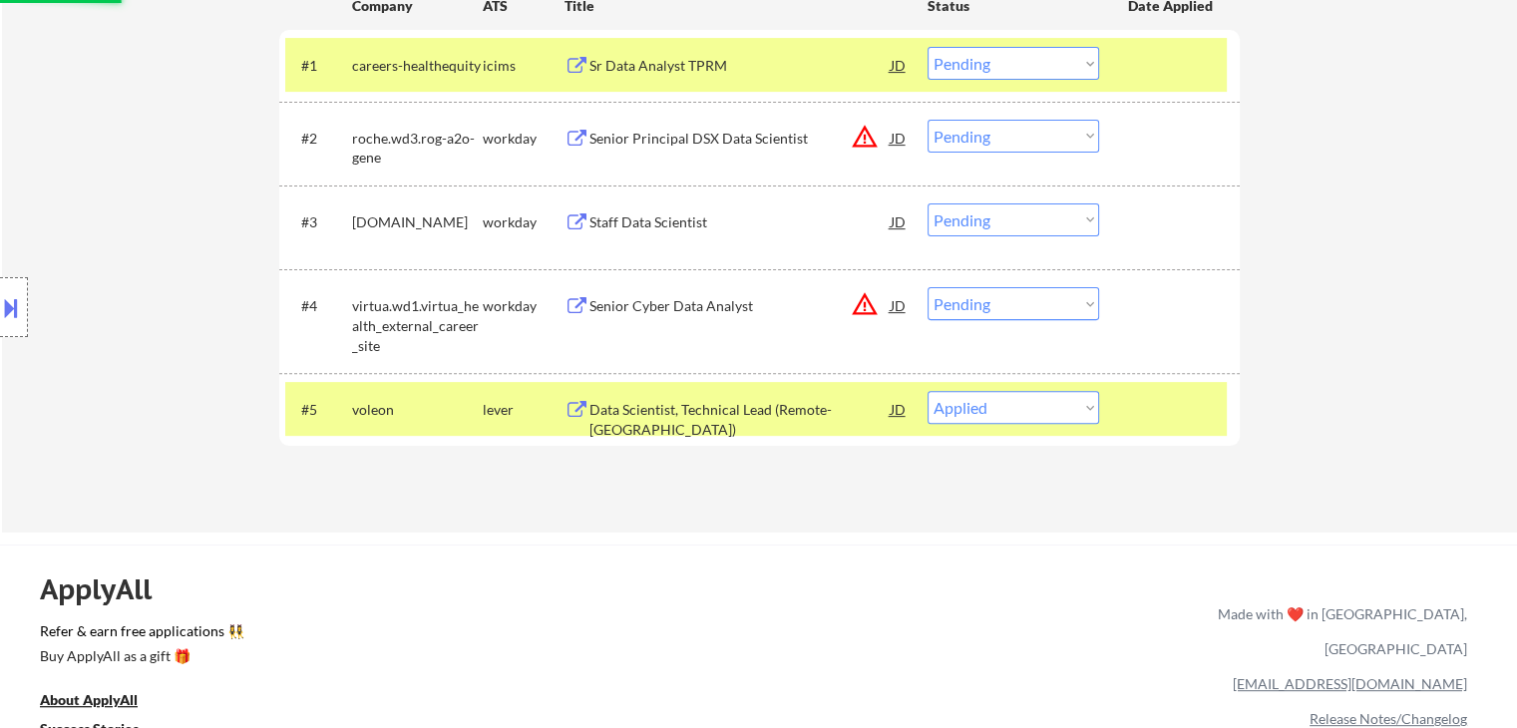
scroll to position [598, 0]
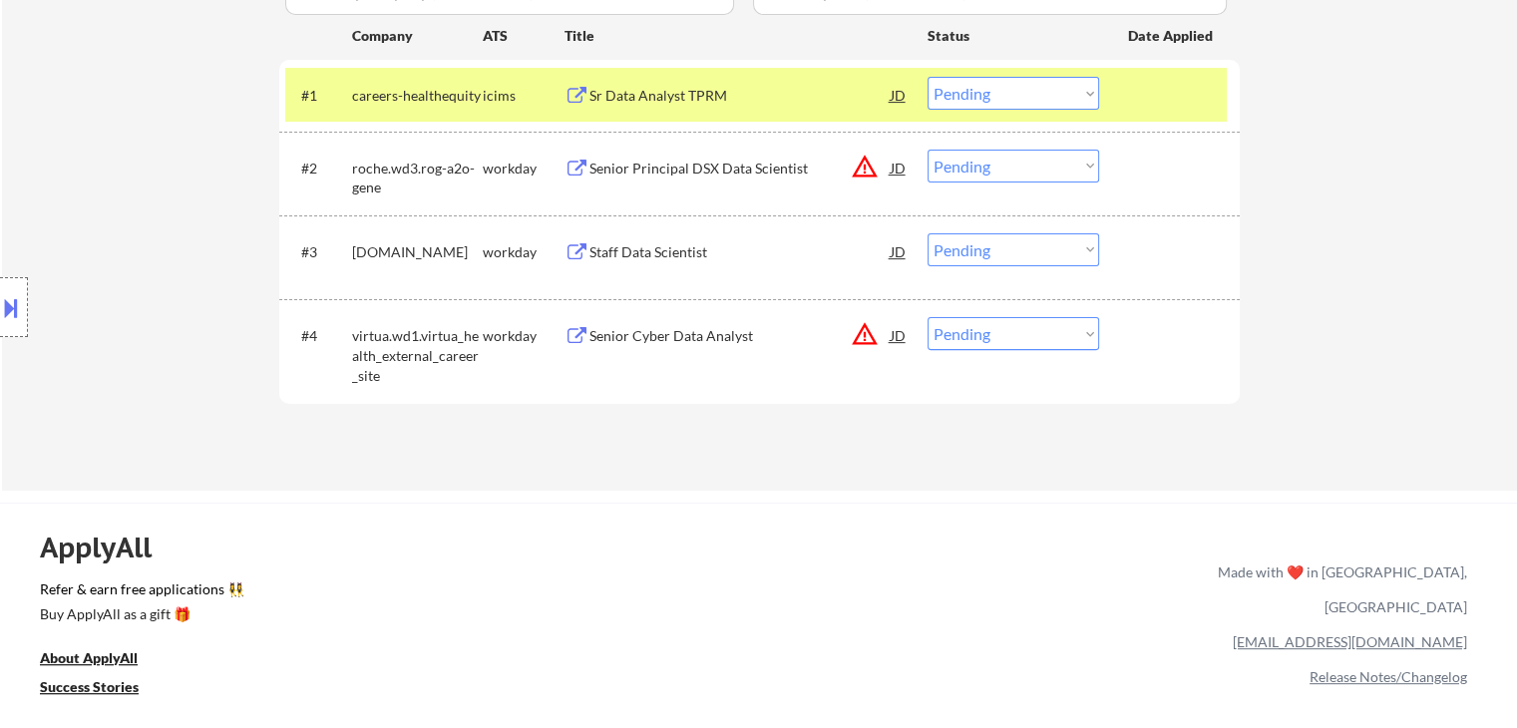
click at [696, 169] on div "Senior Principal DSX Data Scientist" at bounding box center [739, 169] width 301 height 20
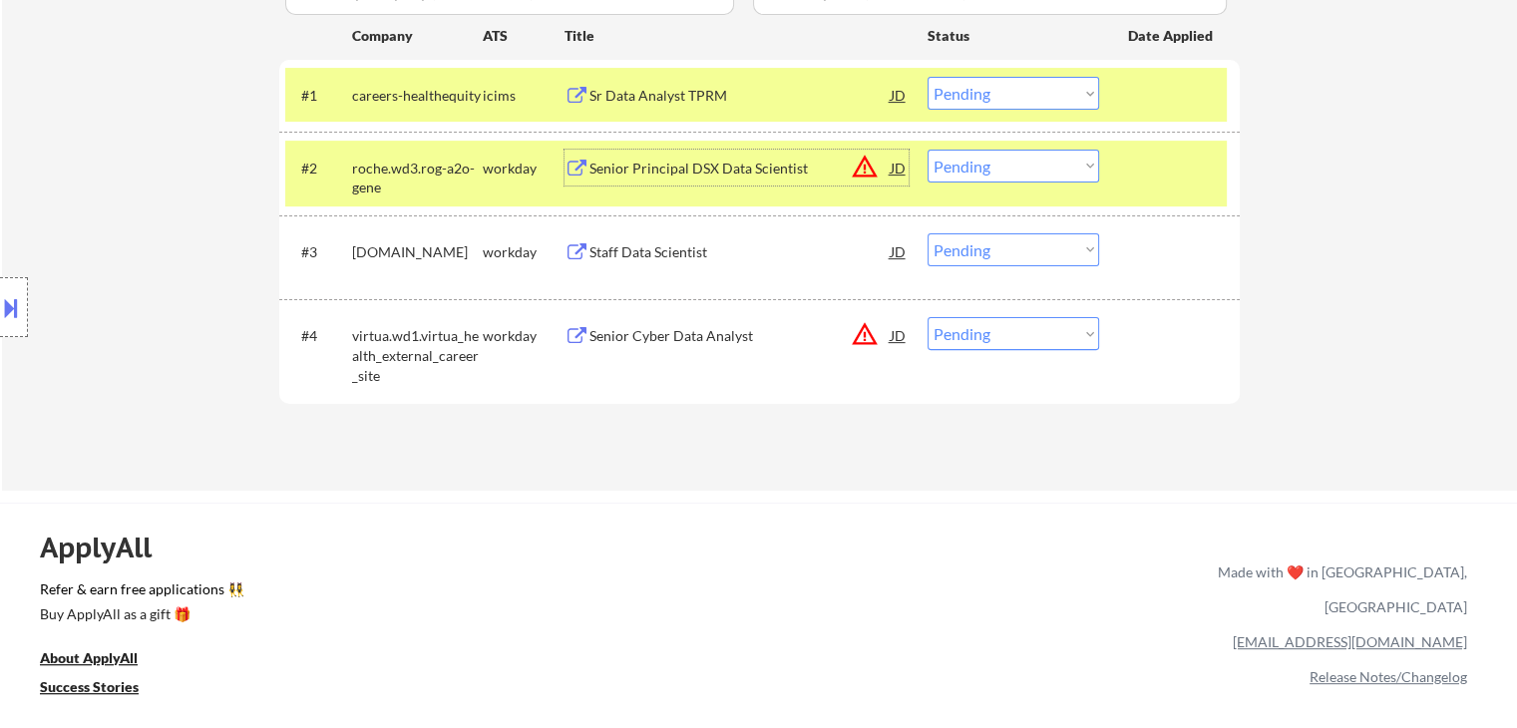
click at [7, 319] on button at bounding box center [11, 307] width 22 height 33
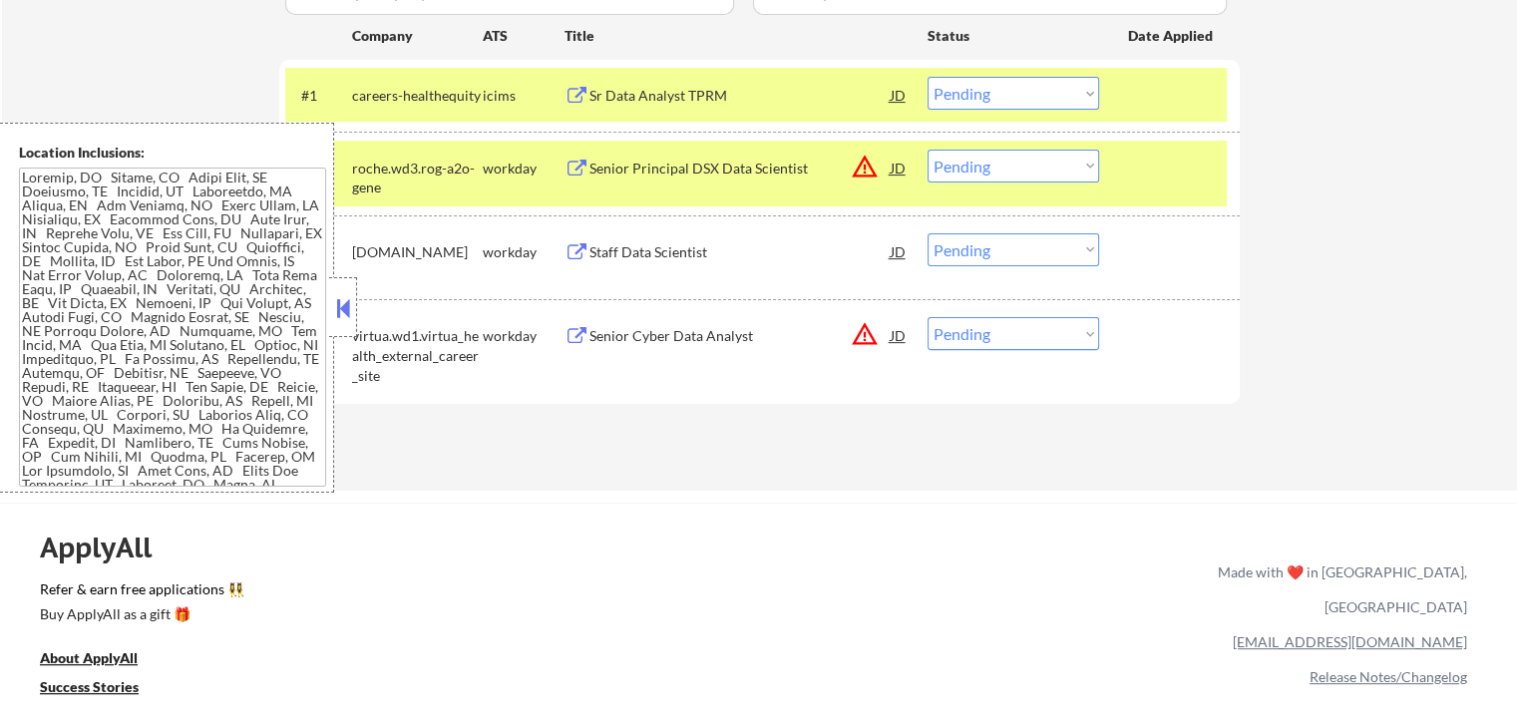
click at [961, 165] on select "Choose an option... Pending Applied Excluded (Questions) Excluded (Expired) Exc…" at bounding box center [1012, 166] width 171 height 33
click at [927, 150] on select "Choose an option... Pending Applied Excluded (Questions) Excluded (Expired) Exc…" at bounding box center [1012, 166] width 171 height 33
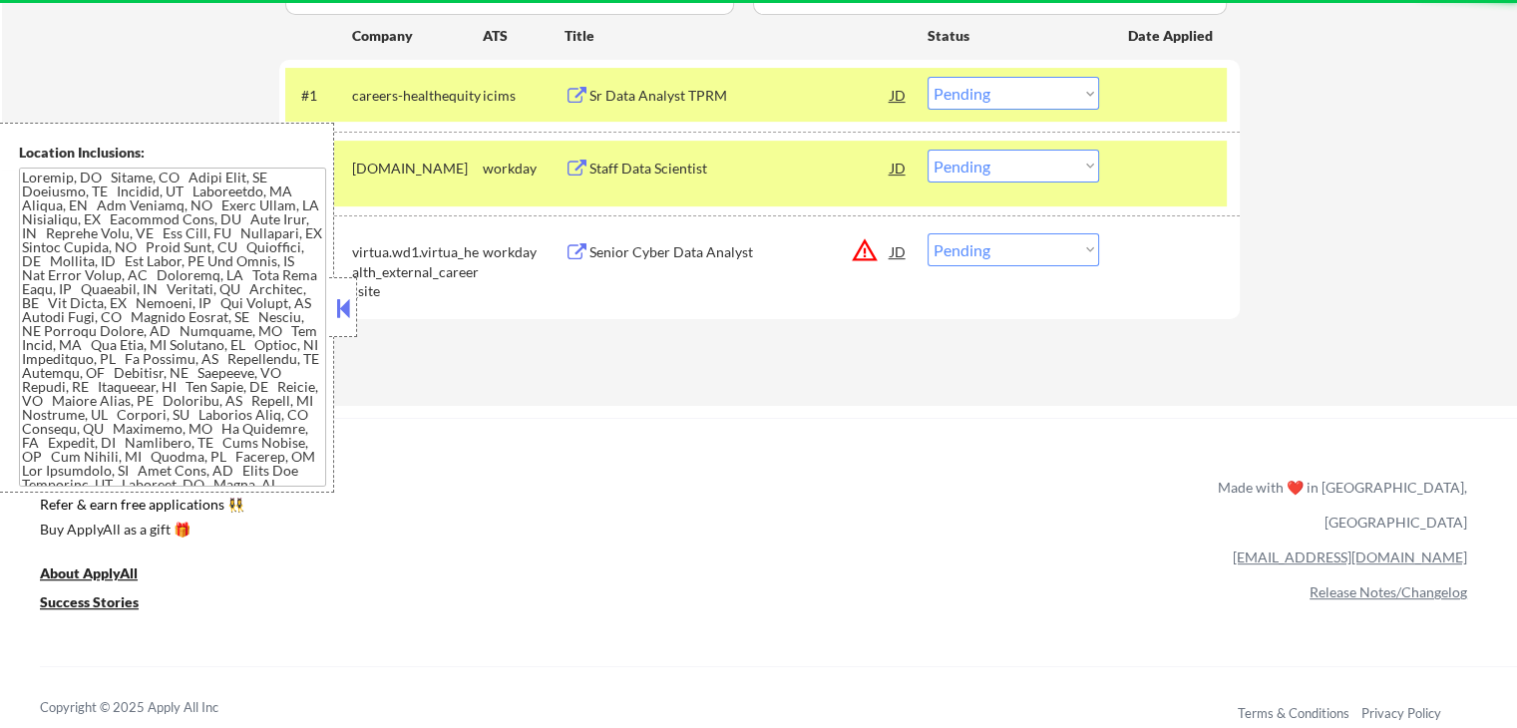
click at [346, 308] on button at bounding box center [343, 308] width 22 height 30
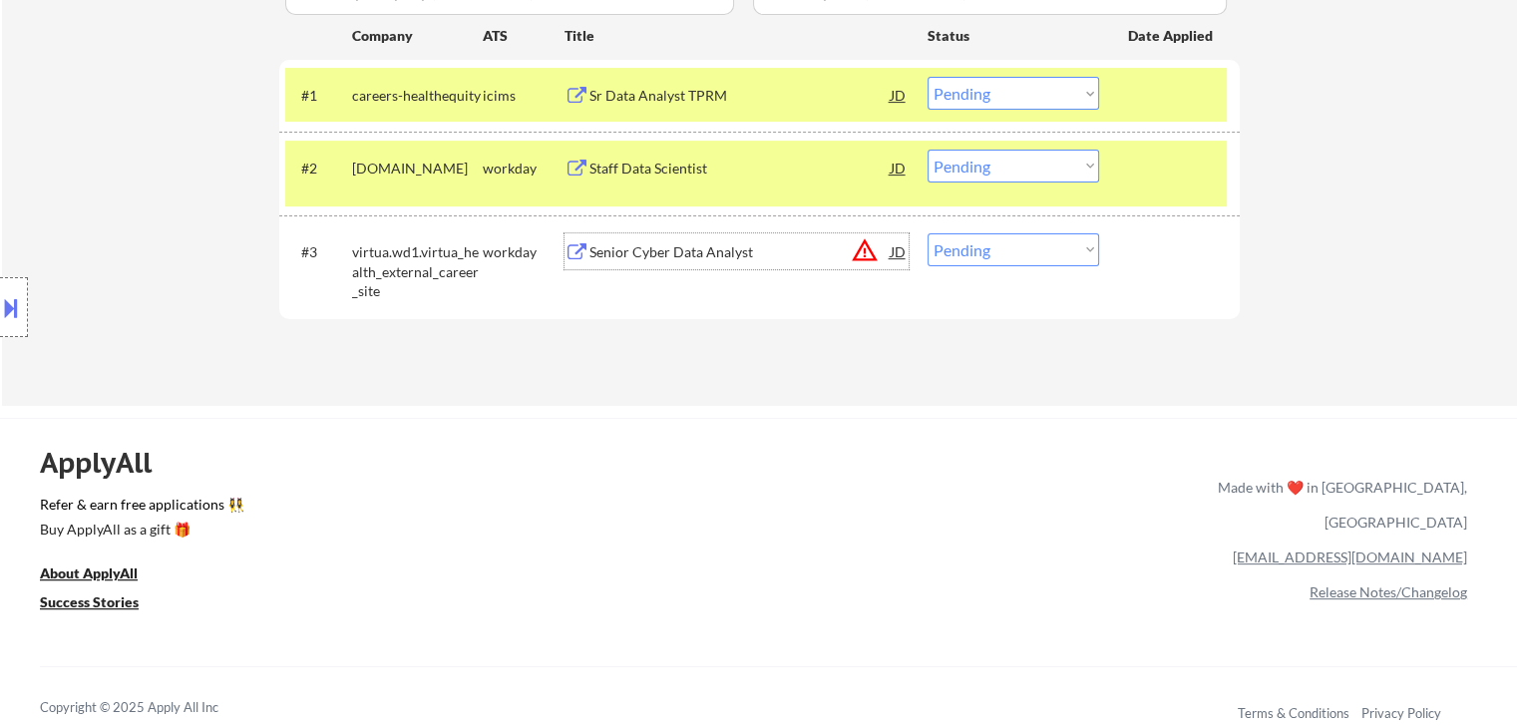
click at [673, 251] on div "Senior Cyber Data Analyst" at bounding box center [739, 252] width 301 height 20
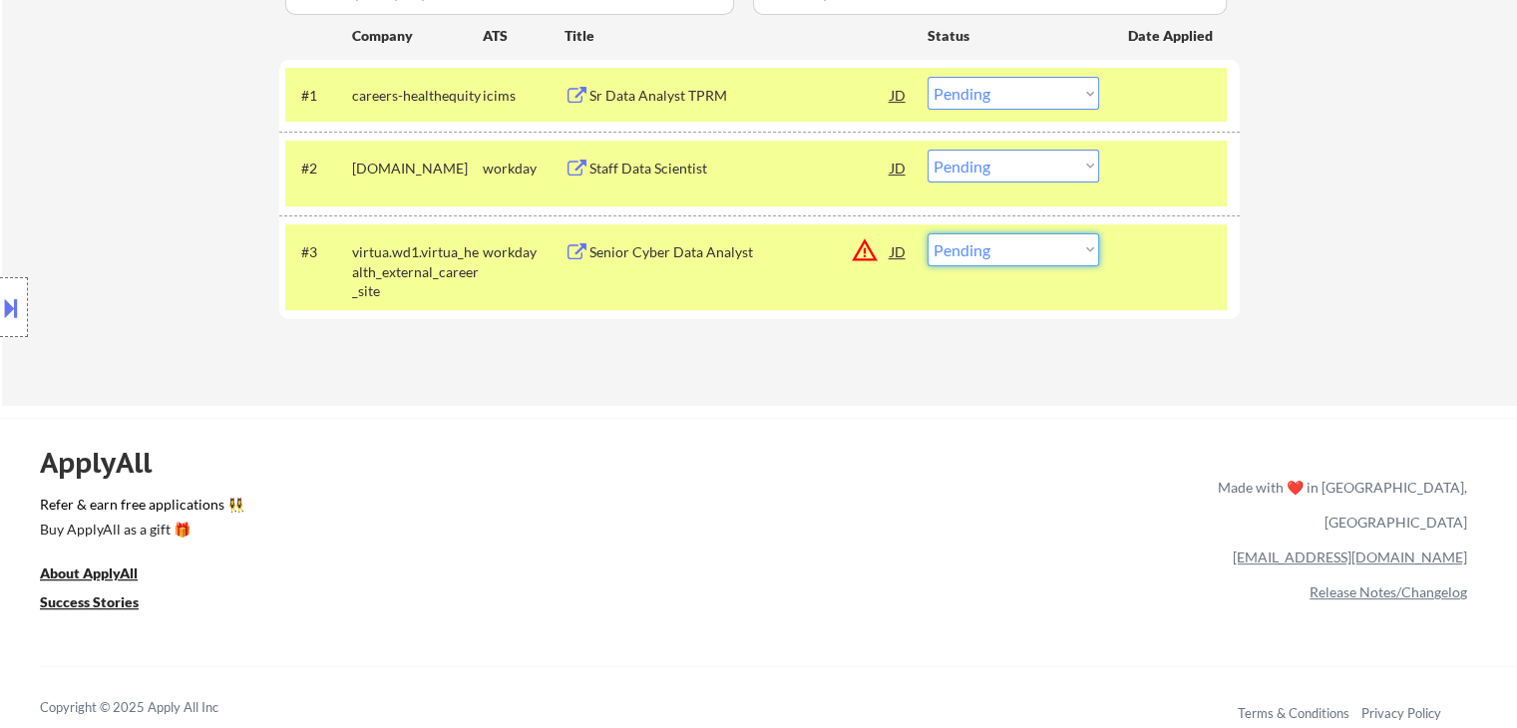
click at [974, 248] on select "Choose an option... Pending Applied Excluded (Questions) Excluded (Expired) Exc…" at bounding box center [1012, 249] width 171 height 33
click at [965, 261] on select "Choose an option... Pending Applied Excluded (Questions) Excluded (Expired) Exc…" at bounding box center [1012, 249] width 171 height 33
click at [927, 233] on select "Choose an option... Pending Applied Excluded (Questions) Excluded (Expired) Exc…" at bounding box center [1012, 249] width 171 height 33
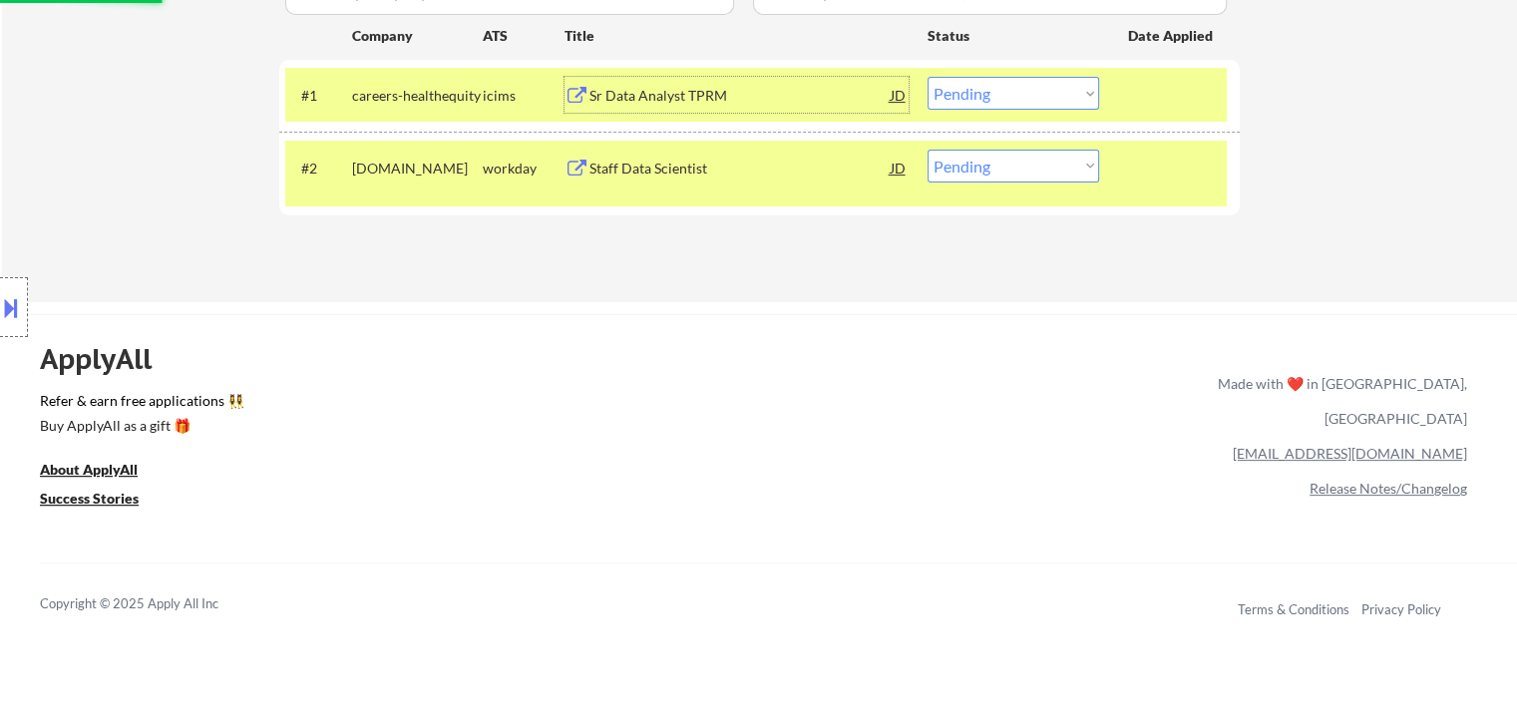
click at [698, 99] on div "Sr Data Analyst TPRM" at bounding box center [739, 96] width 301 height 20
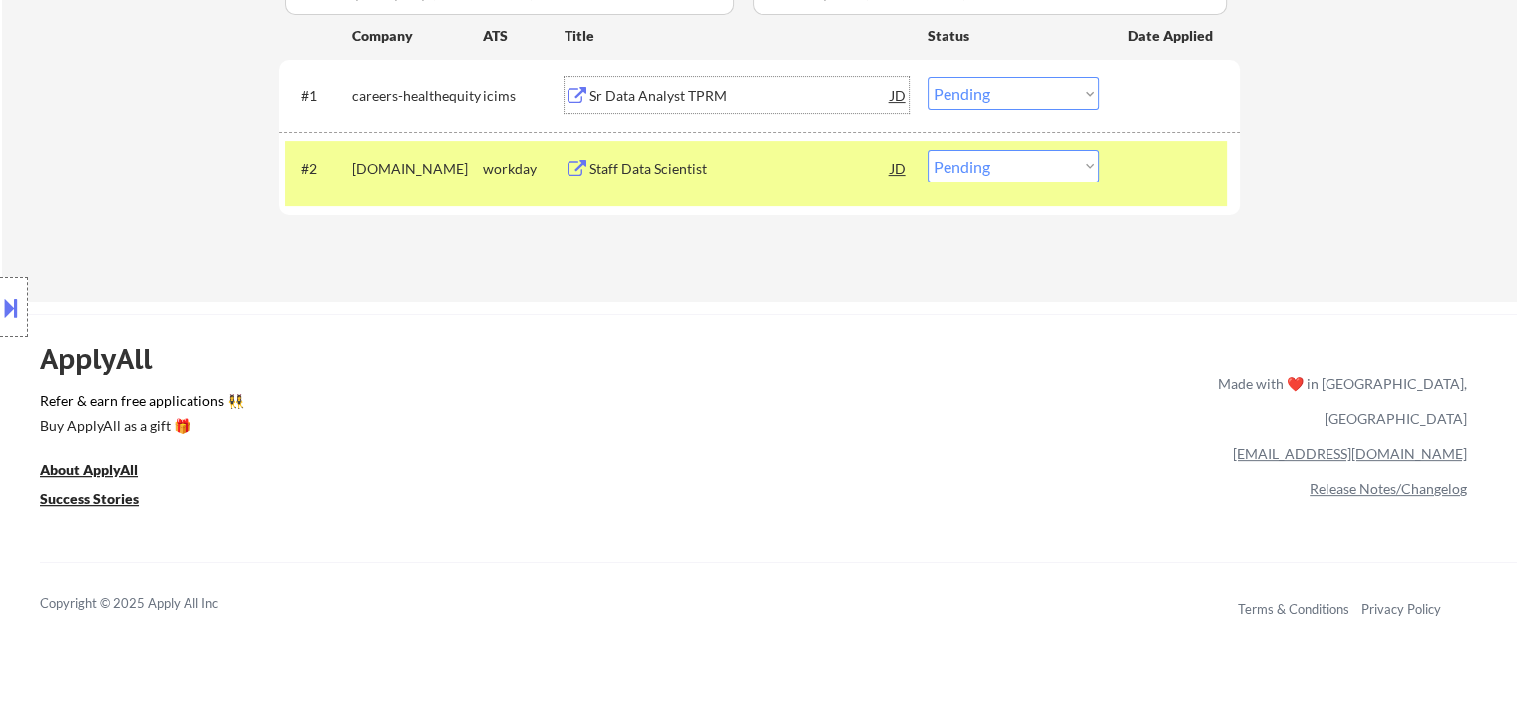
click at [681, 178] on div "Staff Data Scientist" at bounding box center [739, 168] width 301 height 36
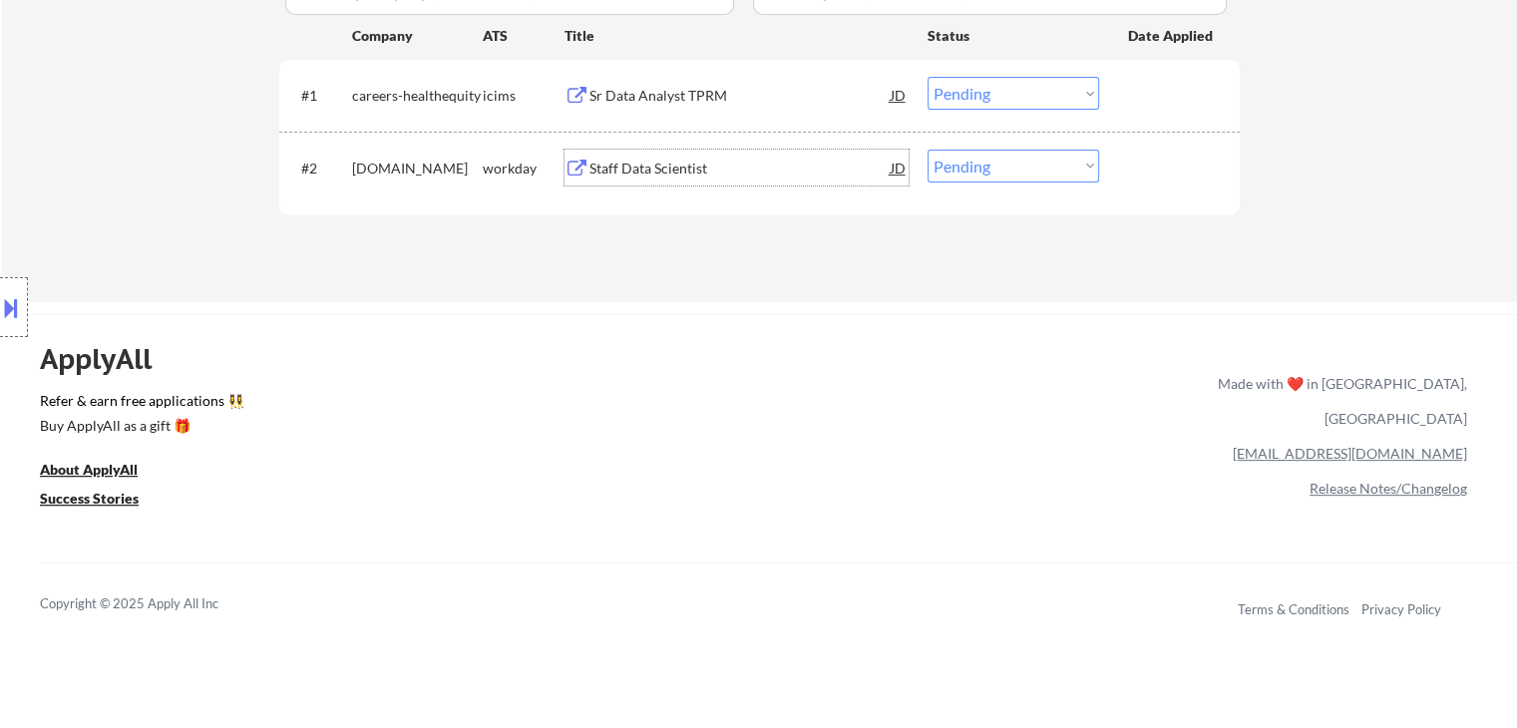
click at [944, 92] on select "Choose an option... Pending Applied Excluded (Questions) Excluded (Expired) Exc…" at bounding box center [1012, 93] width 171 height 33
click at [927, 77] on select "Choose an option... Pending Applied Excluded (Questions) Excluded (Expired) Exc…" at bounding box center [1012, 93] width 171 height 33
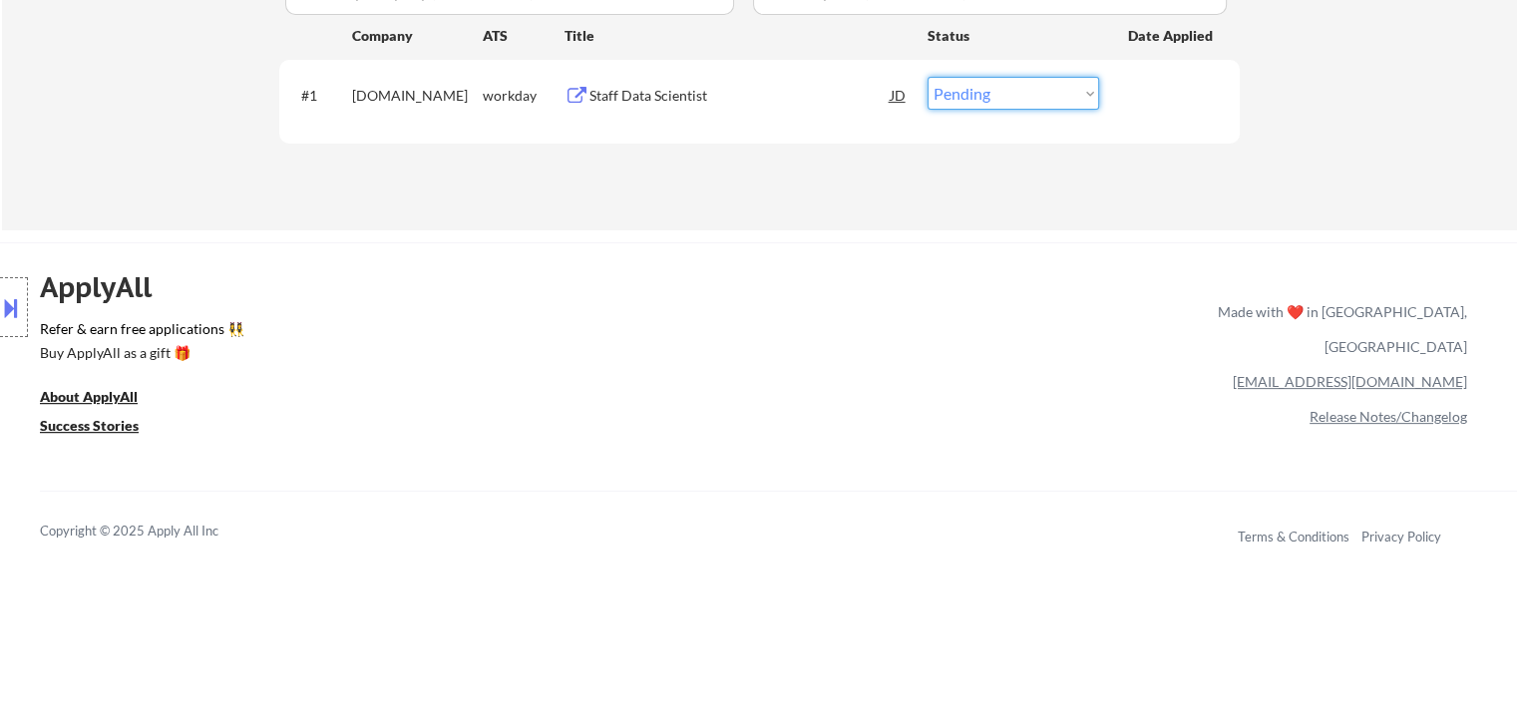
click at [985, 103] on select "Choose an option... Pending Applied Excluded (Questions) Excluded (Expired) Exc…" at bounding box center [1012, 93] width 171 height 33
click at [927, 77] on select "Choose an option... Pending Applied Excluded (Questions) Excluded (Expired) Exc…" at bounding box center [1012, 93] width 171 height 33
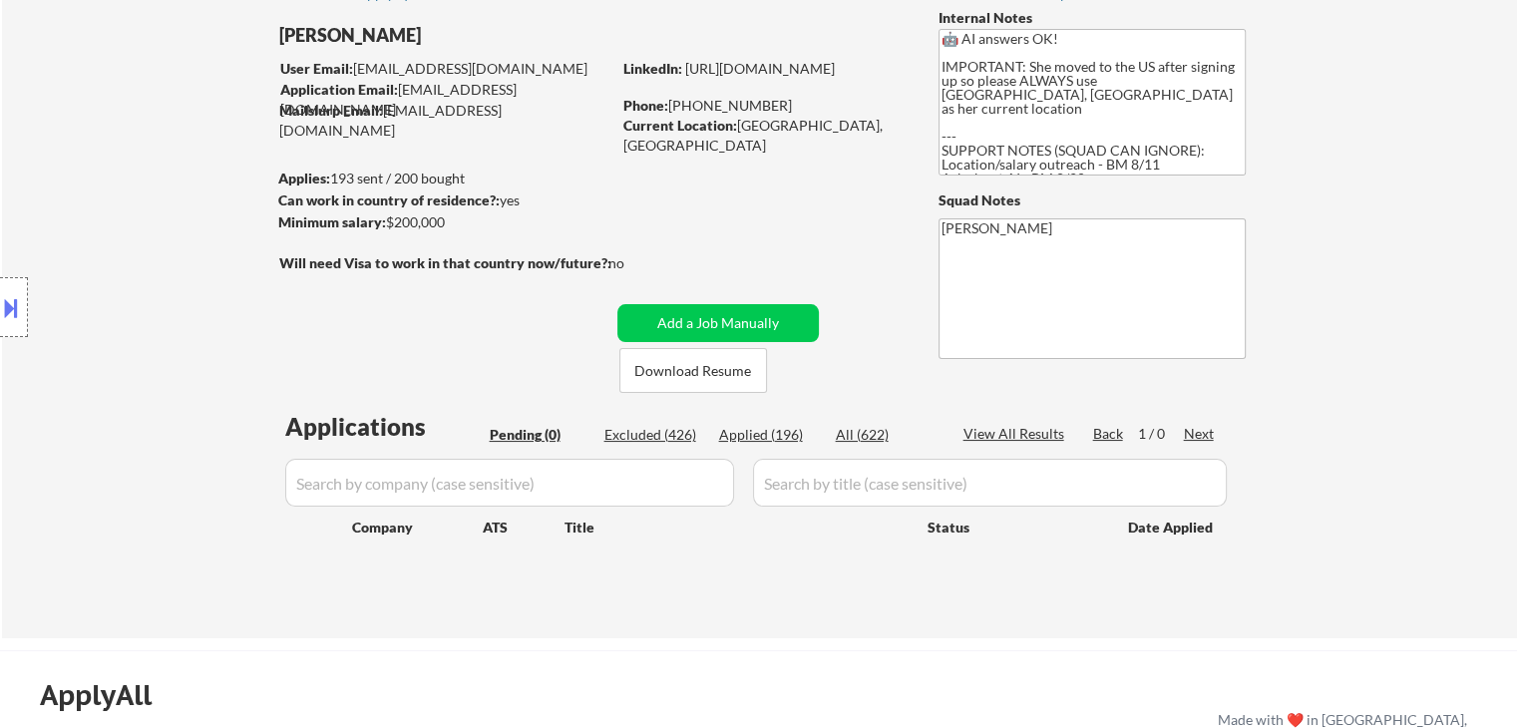
scroll to position [100, 0]
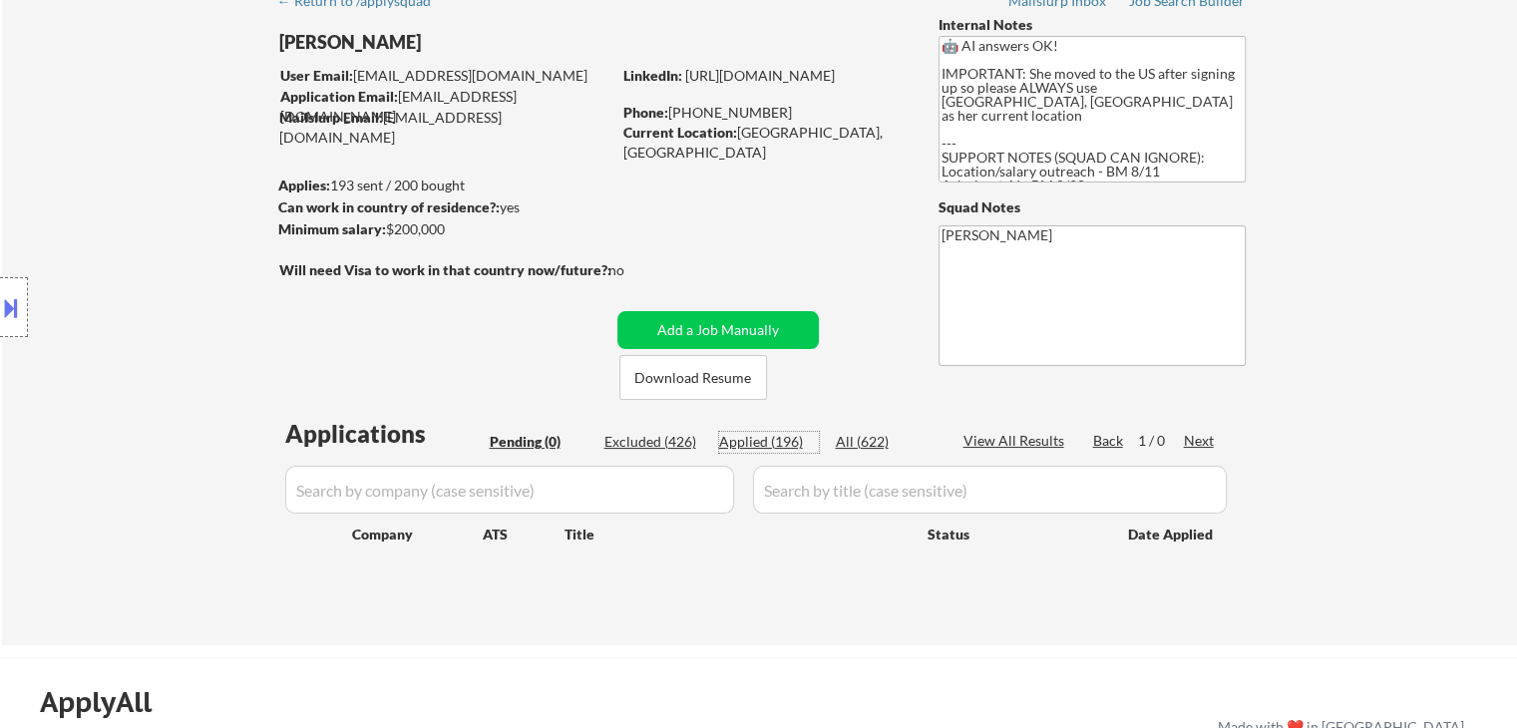
click at [779, 436] on div "Applied (196)" at bounding box center [769, 442] width 100 height 20
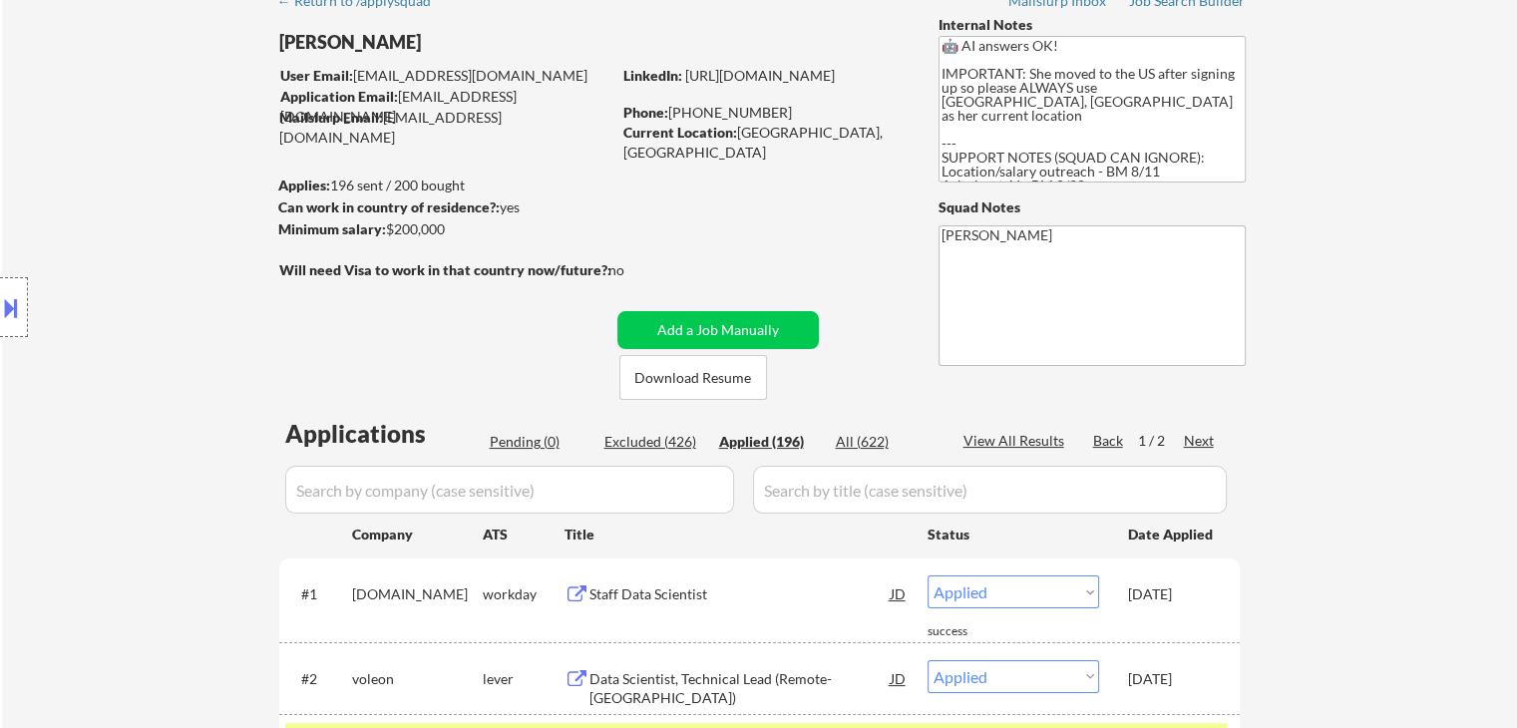
click at [178, 379] on div "Location Inclusions:" at bounding box center [178, 308] width 357 height 370
